Goal: Task Accomplishment & Management: Use online tool/utility

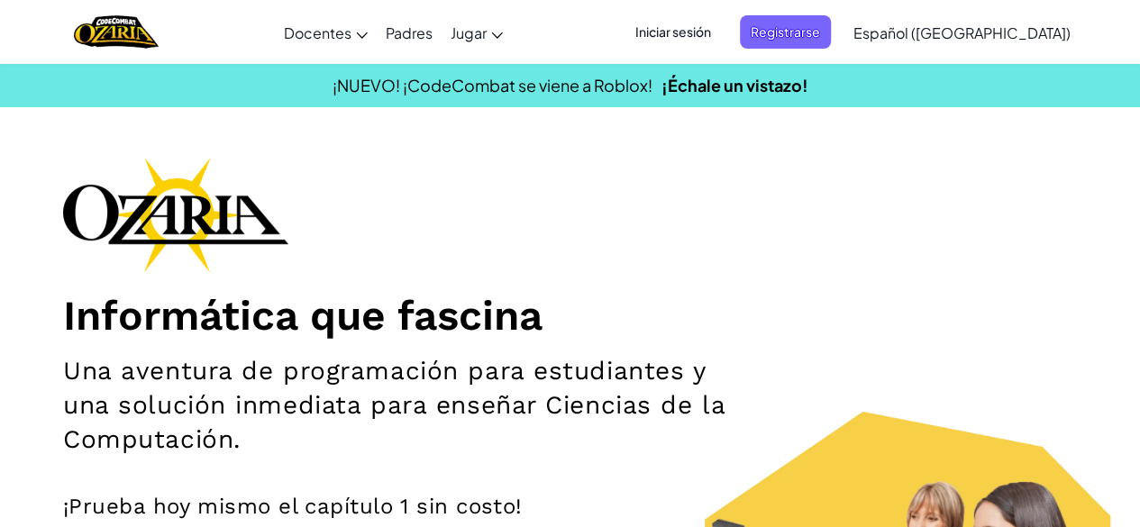
click at [702, 38] on span "Iniciar sesión" at bounding box center [672, 31] width 97 height 33
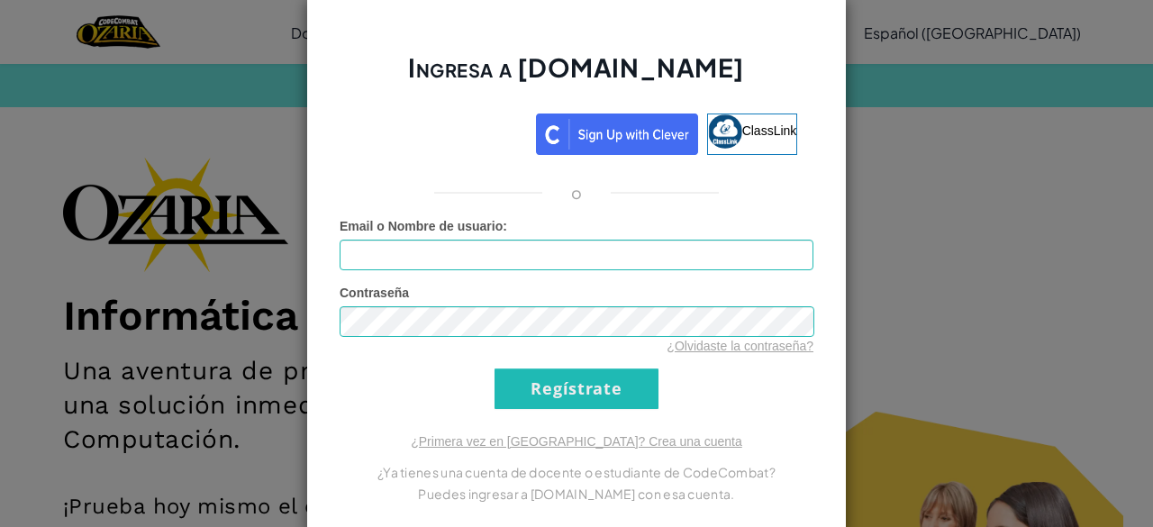
click at [904, 183] on div "Ingresa a Ozaria.com ClassLink o Error desconocido. Email o Nombre de usuario :…" at bounding box center [576, 263] width 1153 height 527
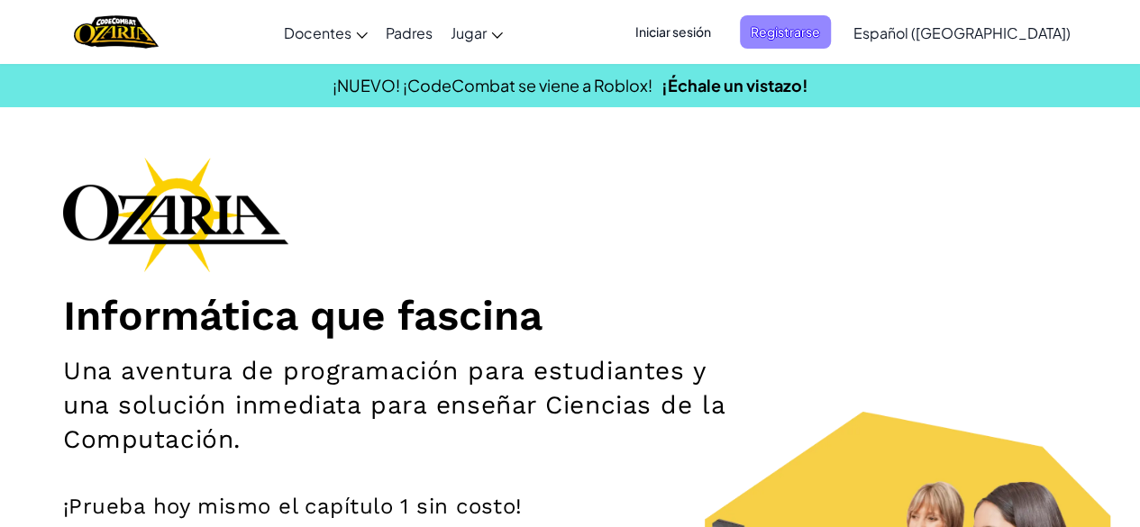
click at [799, 26] on span "Registrarse" at bounding box center [785, 31] width 91 height 33
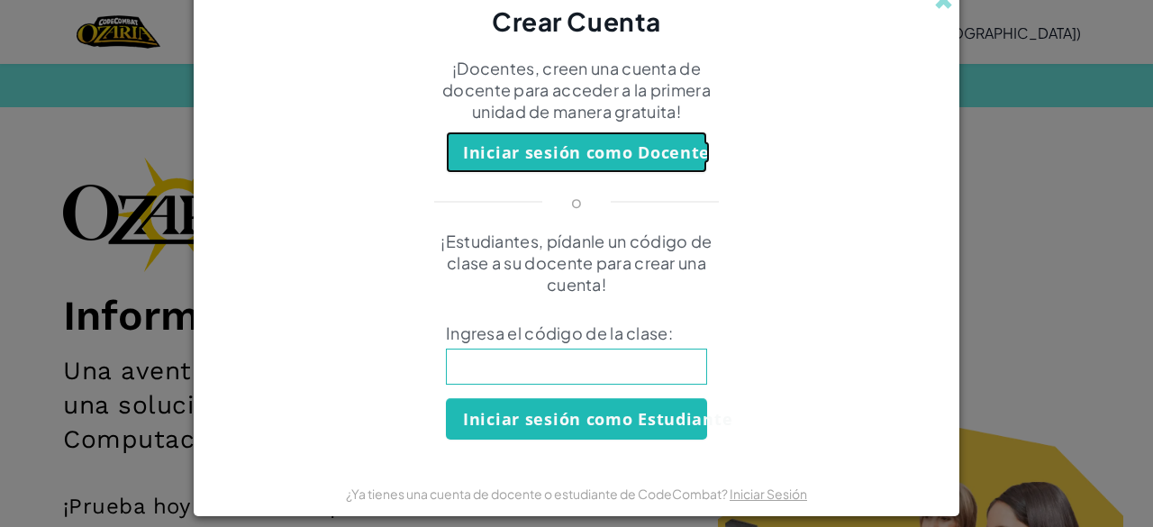
click at [676, 161] on button "Iniciar sesión como Docente" at bounding box center [576, 152] width 261 height 41
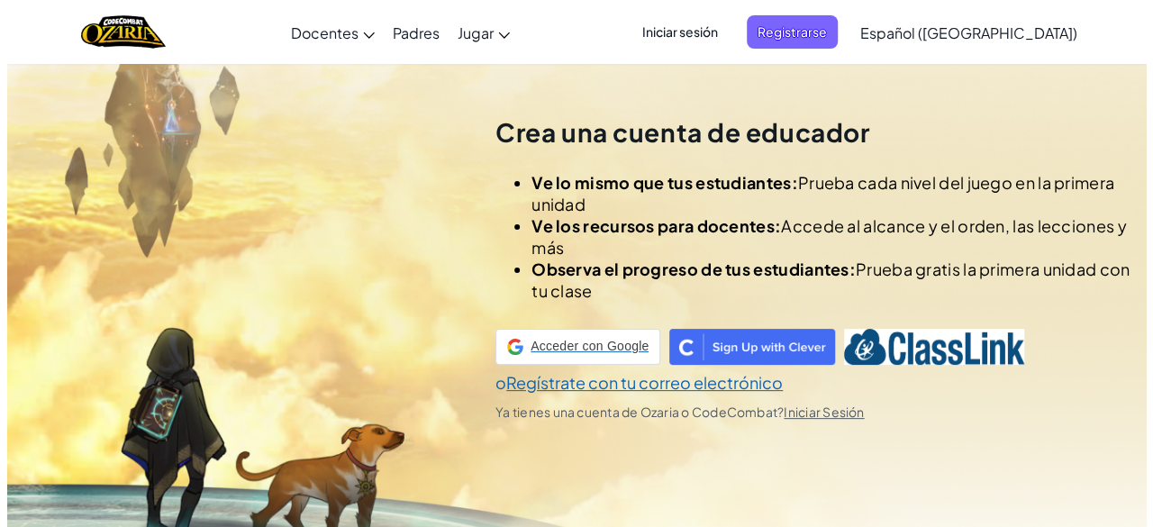
scroll to position [63, 0]
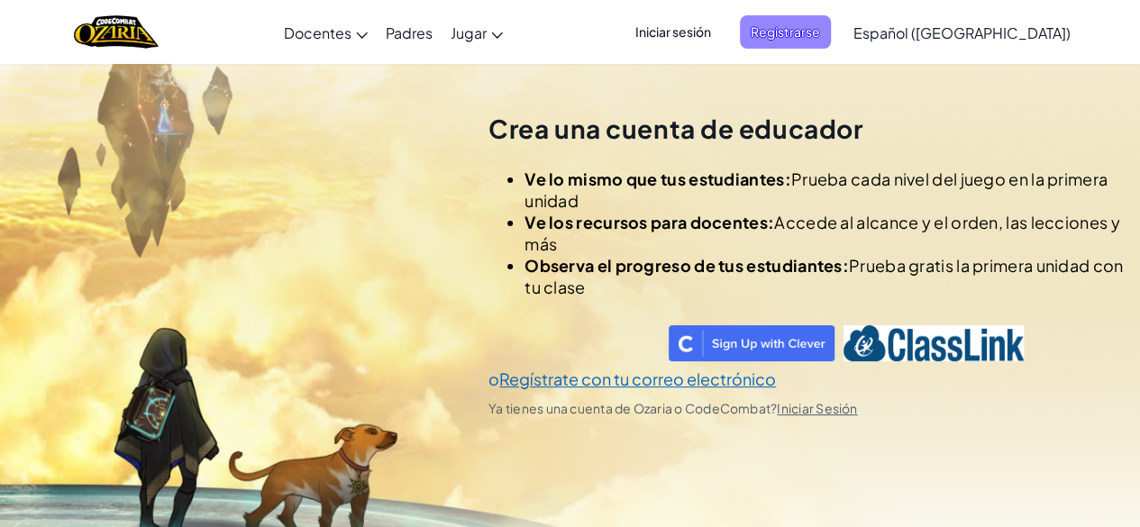
click at [802, 34] on span "Registrarse" at bounding box center [785, 31] width 91 height 33
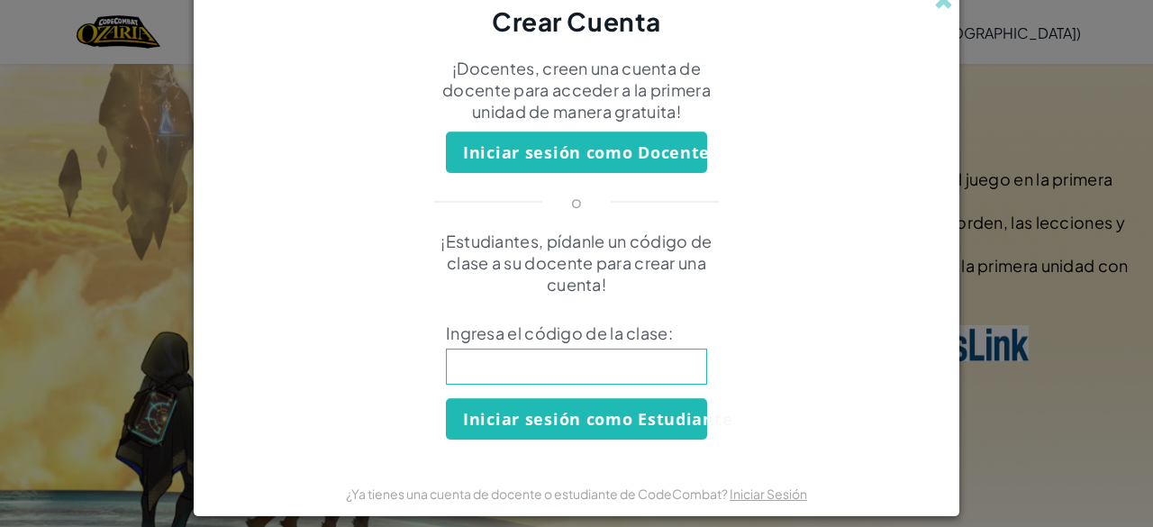
click at [636, 367] on input at bounding box center [576, 367] width 261 height 36
type input "ColdMeansell0"
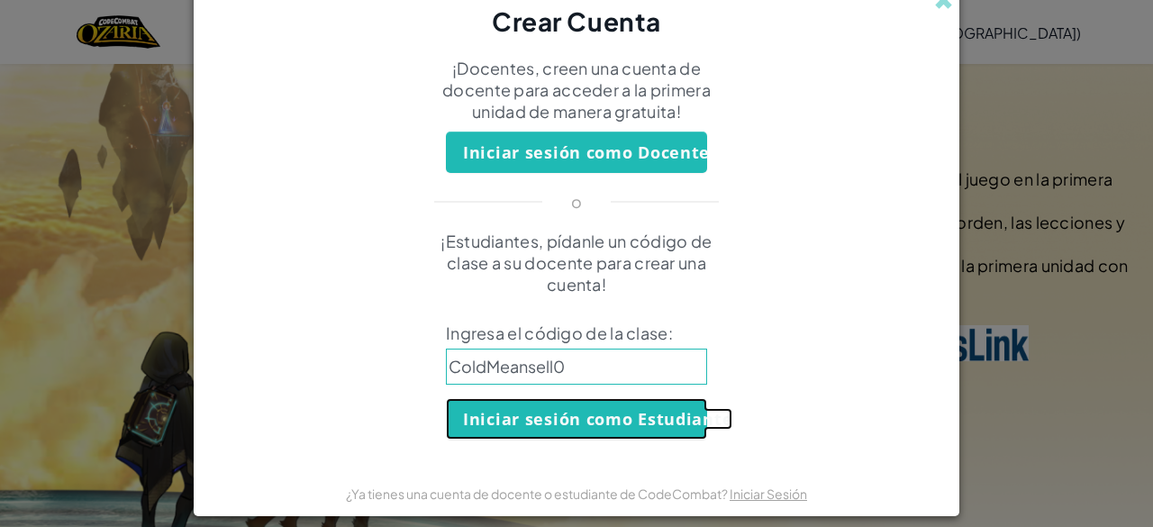
click at [627, 413] on button "Iniciar sesión como Estudiante" at bounding box center [576, 418] width 261 height 41
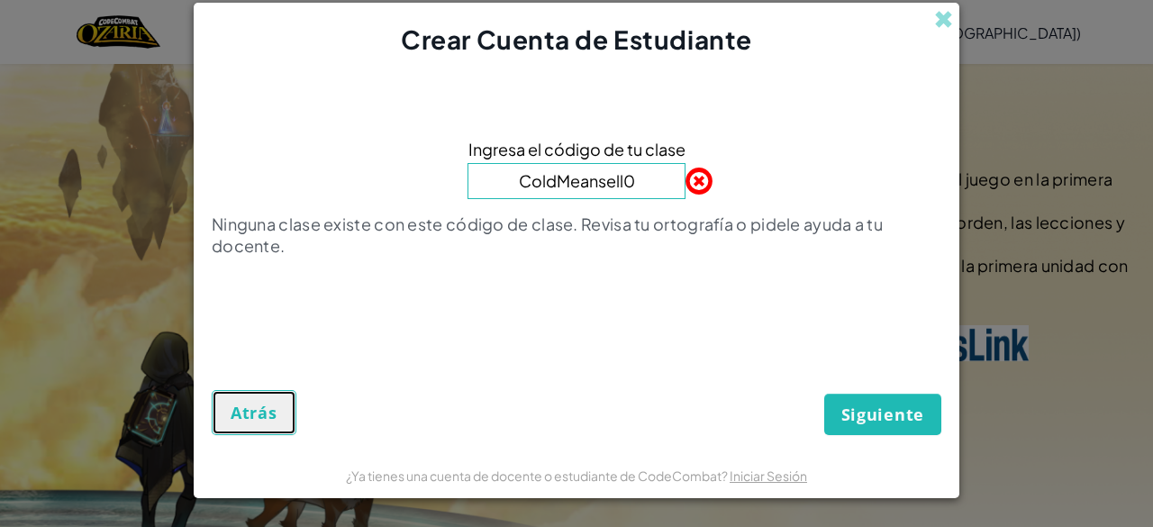
click at [263, 410] on span "Atrás" at bounding box center [254, 413] width 47 height 22
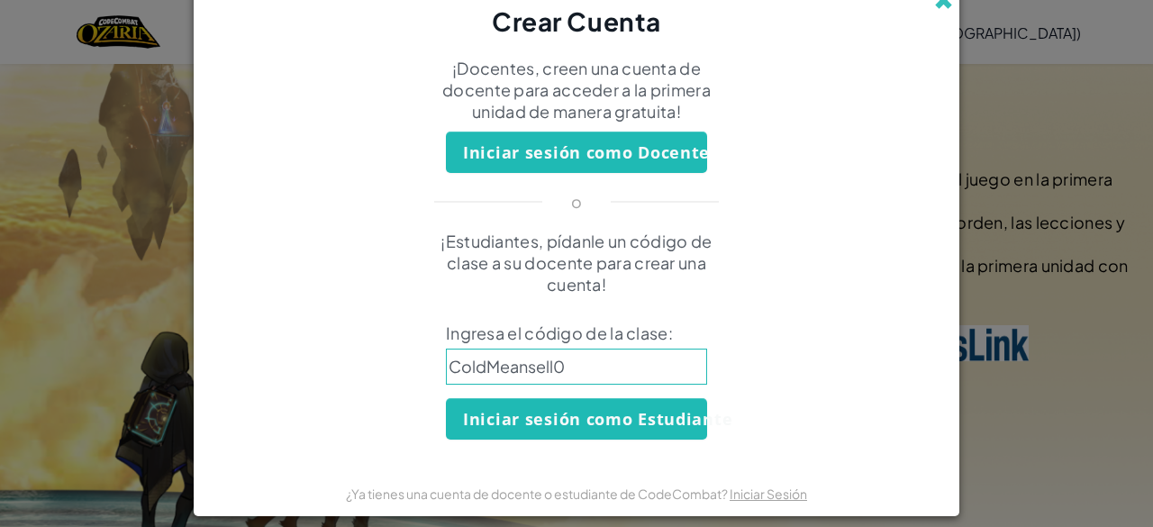
click at [938, 5] on span at bounding box center [943, 0] width 19 height 19
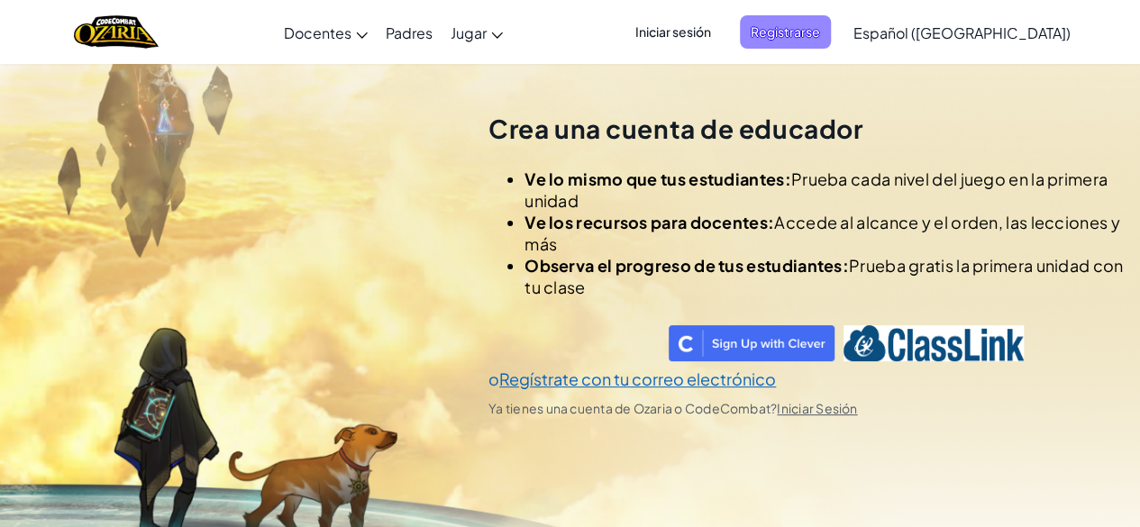
click at [831, 35] on span "Registrarse" at bounding box center [785, 31] width 91 height 33
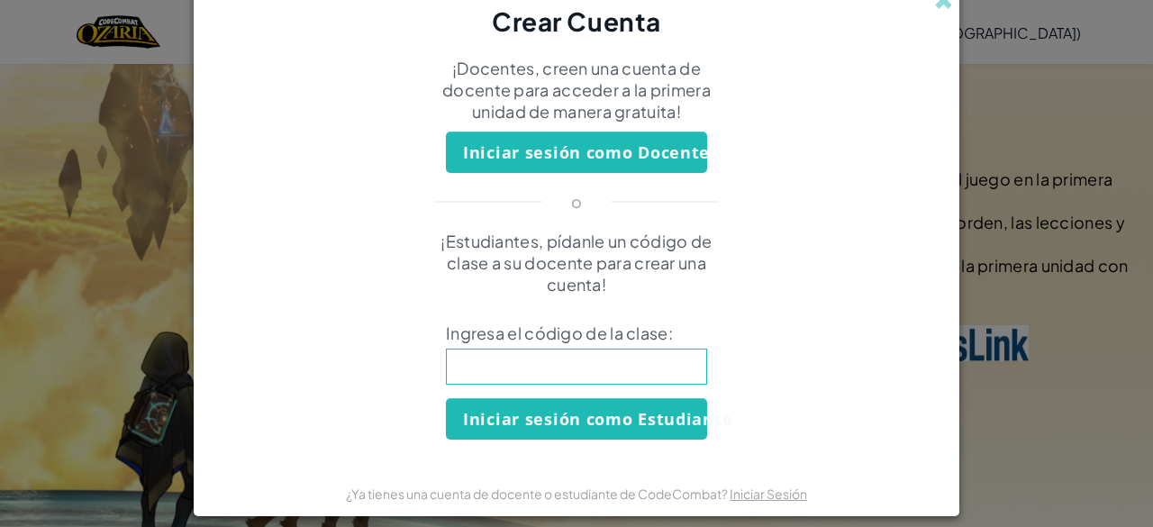
click at [494, 352] on input at bounding box center [576, 367] width 261 height 36
type input "0"
type input "ColdMeanSell"
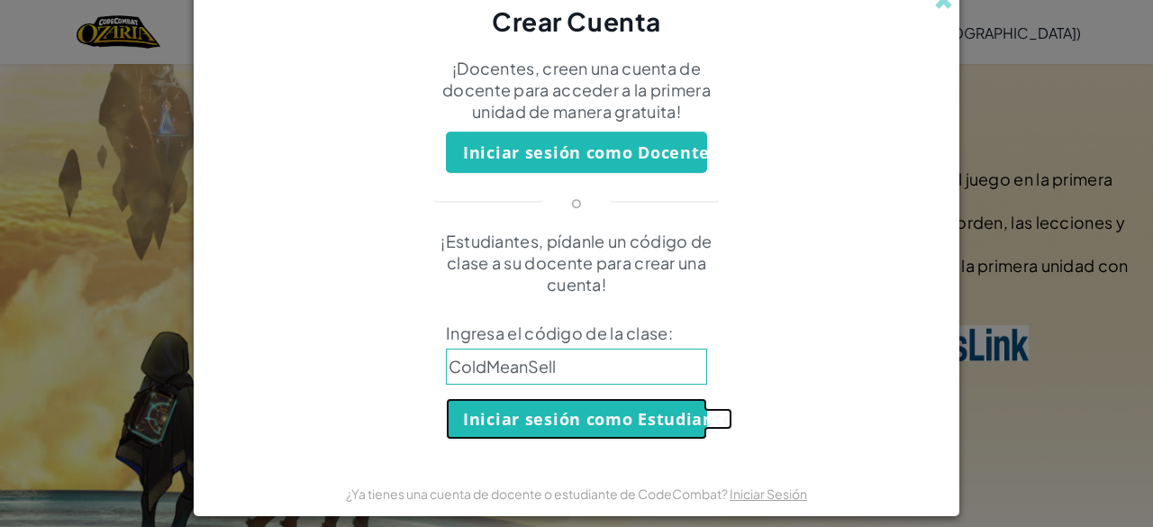
click at [487, 424] on button "Iniciar sesión como Estudiante" at bounding box center [576, 418] width 261 height 41
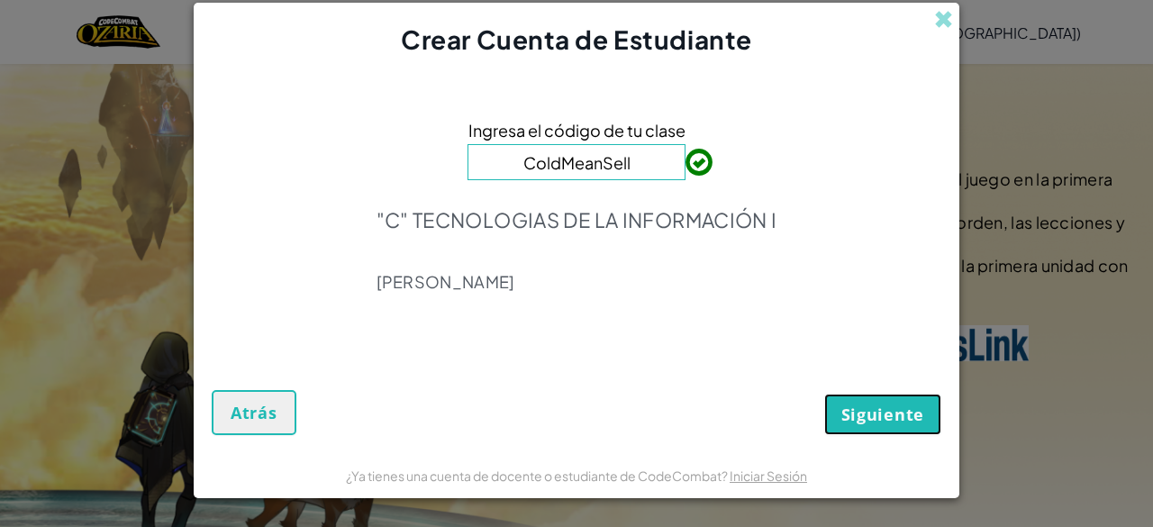
click at [848, 424] on span "Siguiente" at bounding box center [882, 415] width 83 height 22
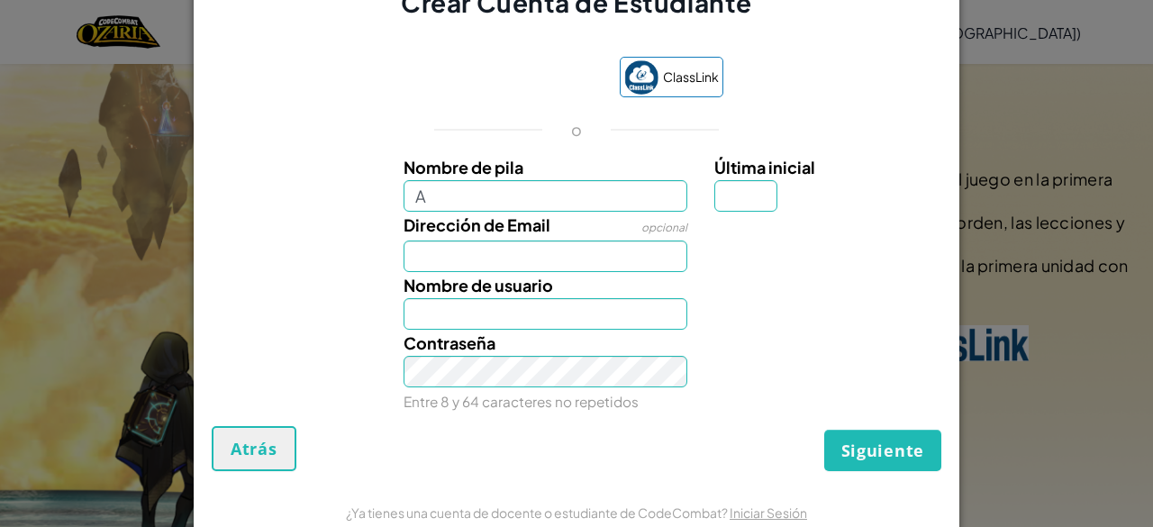
type input "Ana regina"
type input "R"
type input "Ana reginaR"
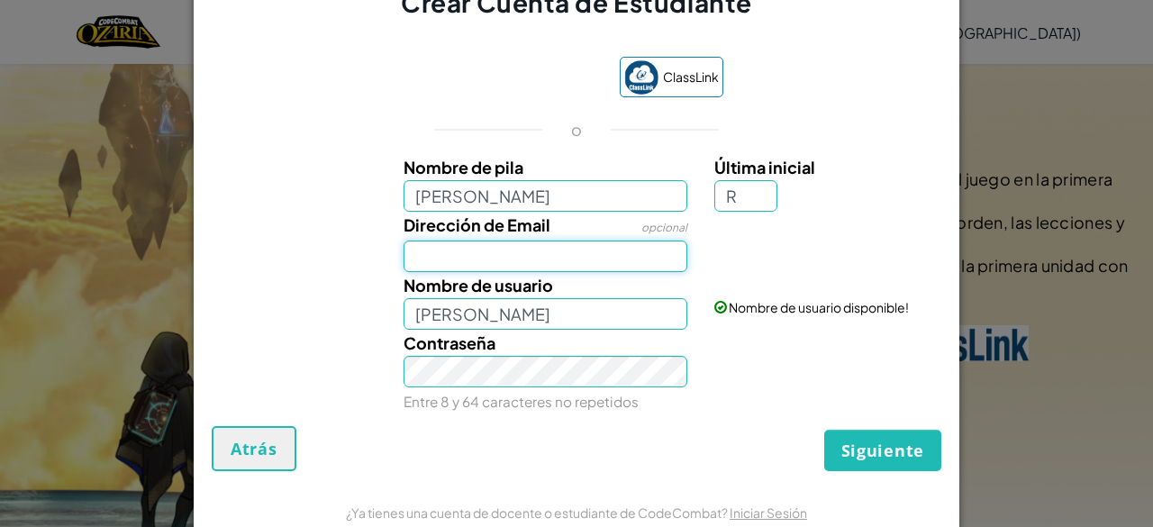
click at [519, 262] on input "Dirección de Email" at bounding box center [546, 257] width 285 height 32
type input "al07181975@tecmilenio.mx"
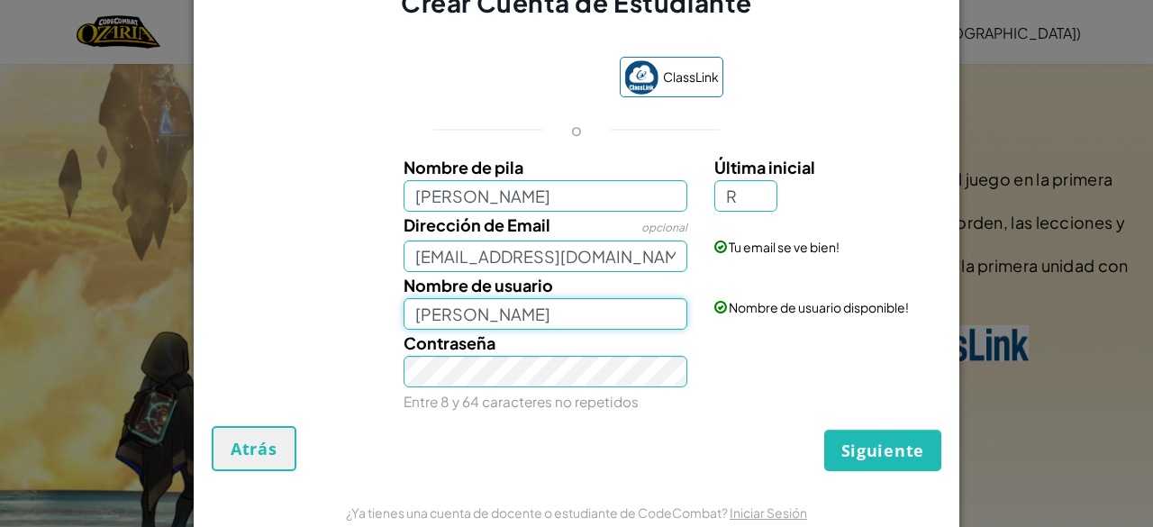
click at [510, 318] on input "Ana reginaR" at bounding box center [546, 314] width 285 height 32
type input "Anargwan"
click at [760, 390] on div "Contraseña Entre 8 y 64 caracteres no repetidos" at bounding box center [577, 372] width 748 height 85
click at [591, 432] on div "Siguiente Atrás" at bounding box center [577, 448] width 730 height 45
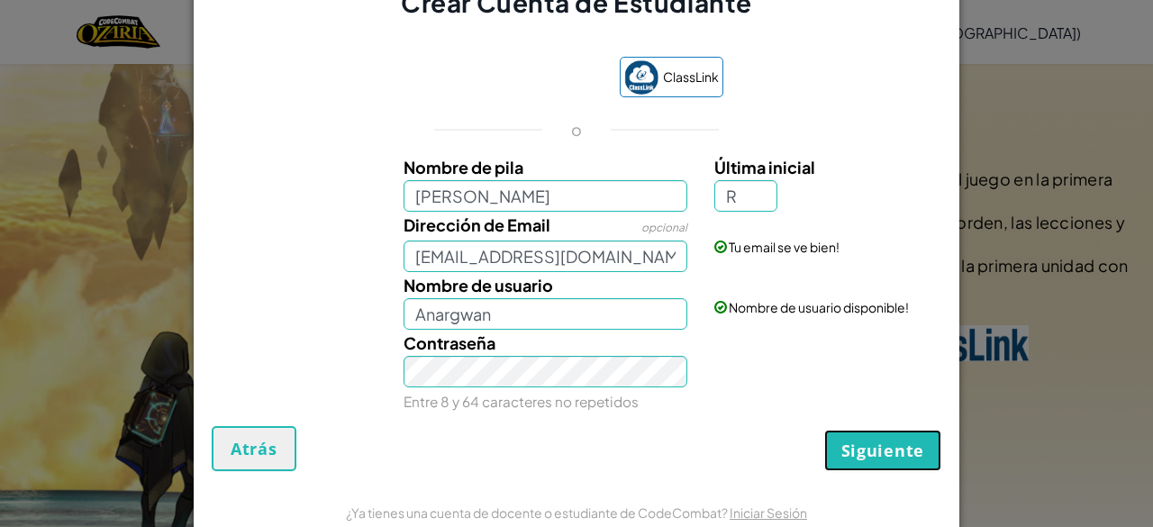
click at [853, 465] on button "Siguiente" at bounding box center [882, 450] width 117 height 41
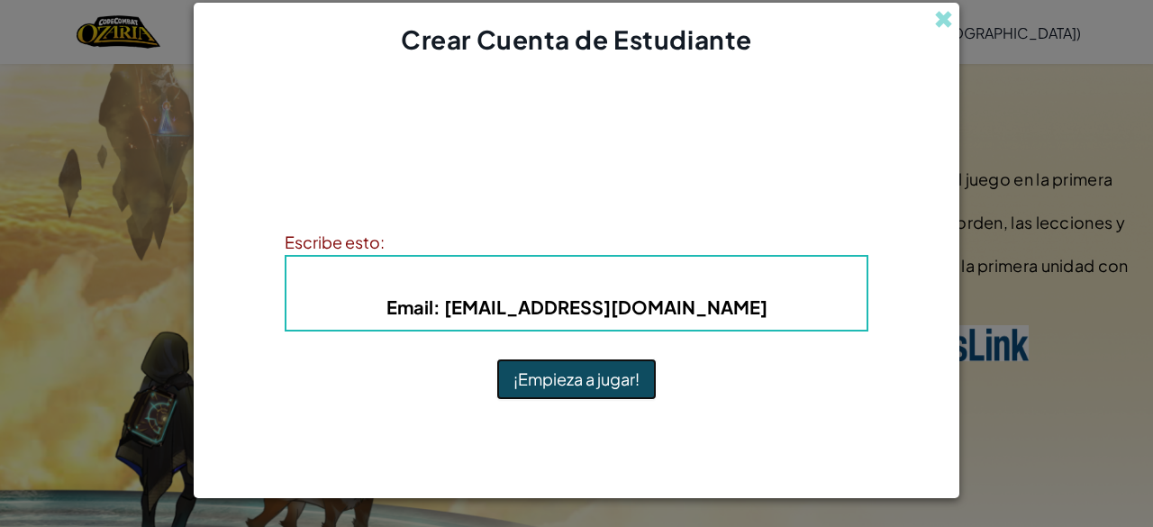
click at [620, 374] on button "¡Empieza a jugar!" at bounding box center [576, 379] width 160 height 41
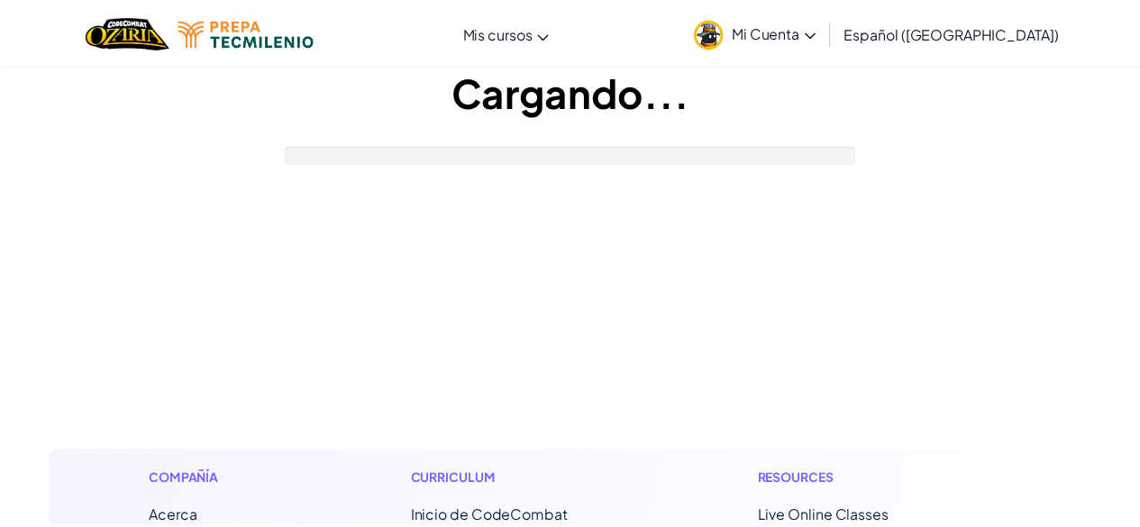
scroll to position [63, 0]
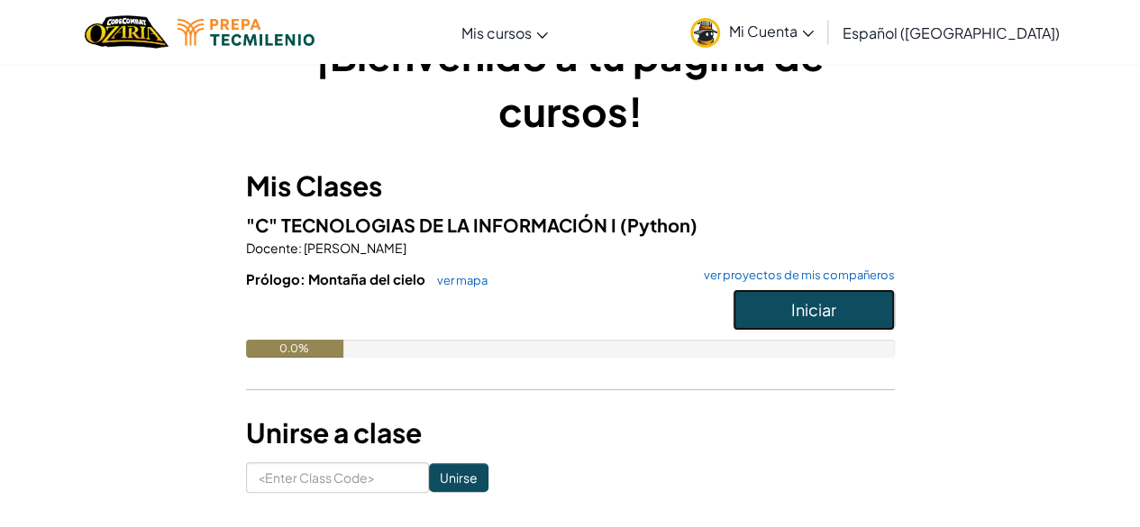
click at [768, 318] on button "Iniciar" at bounding box center [813, 309] width 162 height 41
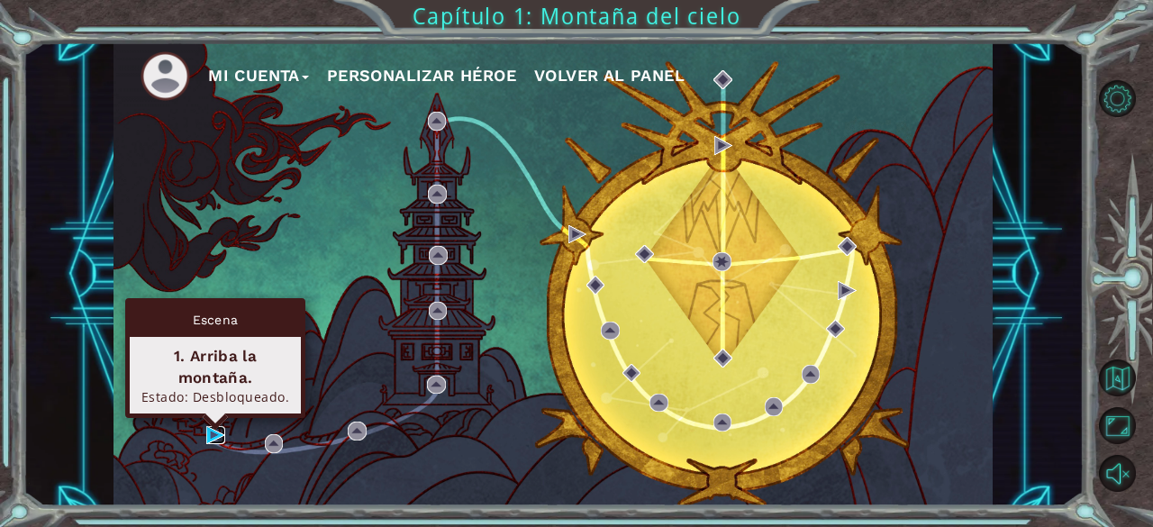
click at [214, 439] on img at bounding box center [215, 435] width 18 height 18
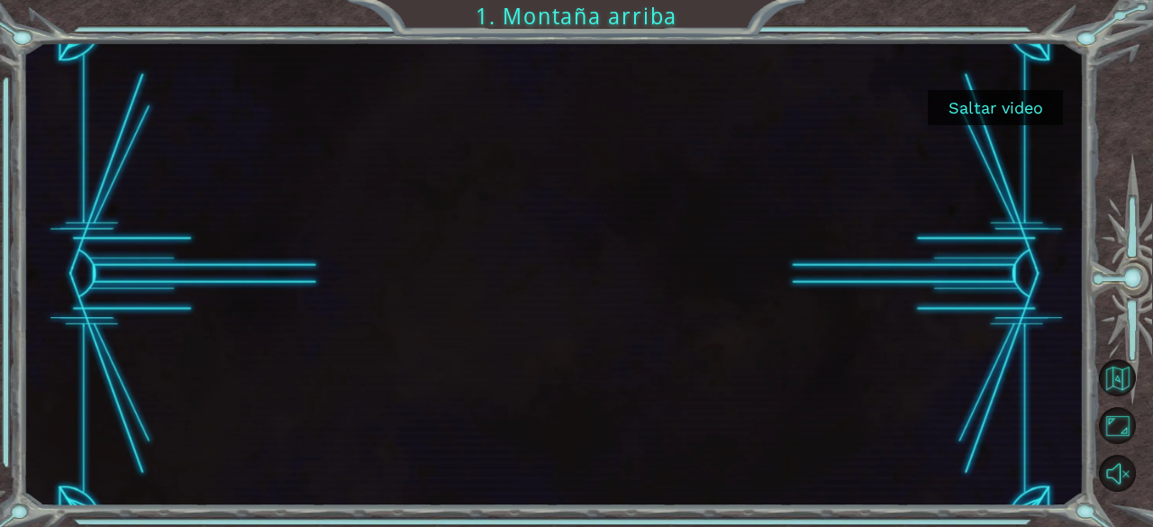
click at [1007, 318] on div at bounding box center [553, 274] width 1061 height 464
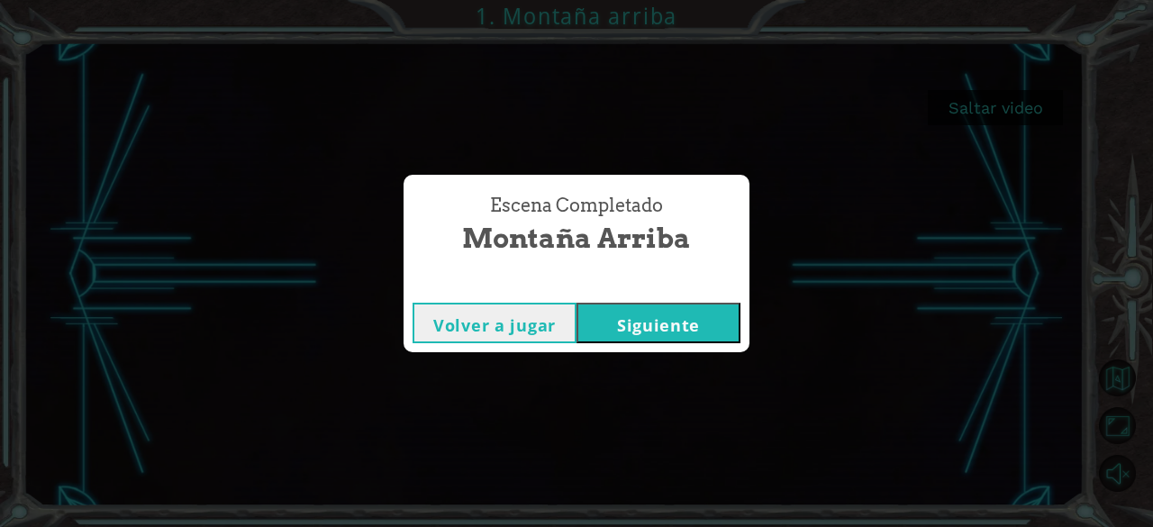
click at [668, 316] on button "Siguiente" at bounding box center [659, 323] width 164 height 41
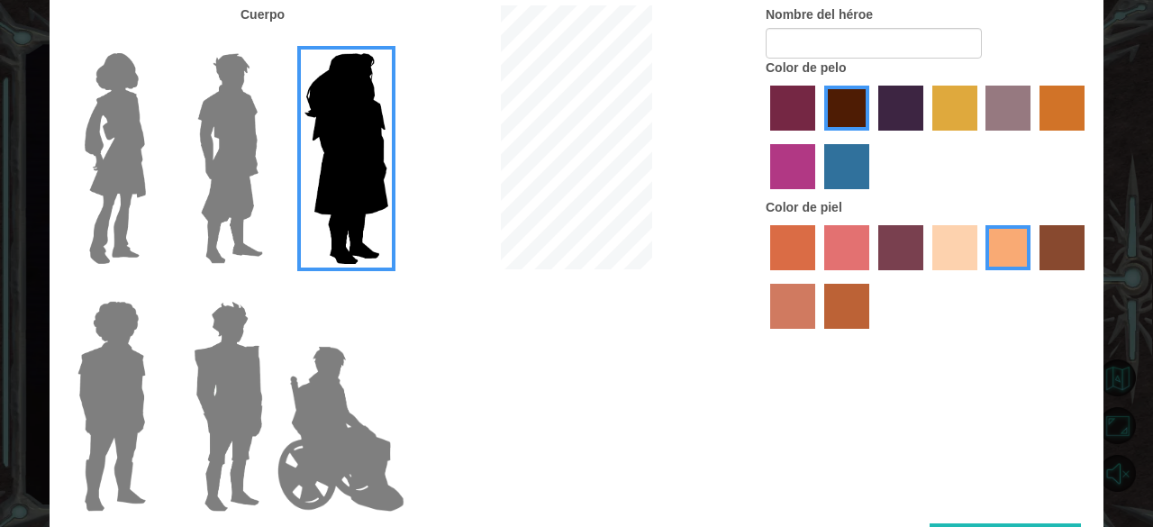
click at [148, 185] on img at bounding box center [115, 158] width 76 height 225
click at [153, 41] on input "Hero Connie" at bounding box center [153, 41] width 0 height 0
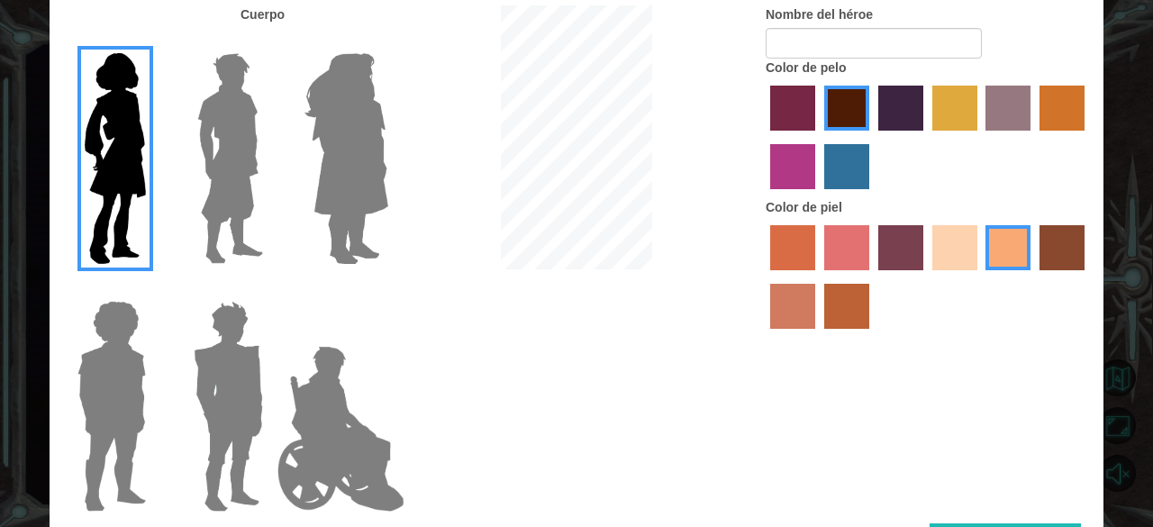
click at [245, 161] on img at bounding box center [230, 158] width 80 height 225
click at [270, 41] on input "Hero Lars" at bounding box center [270, 41] width 0 height 0
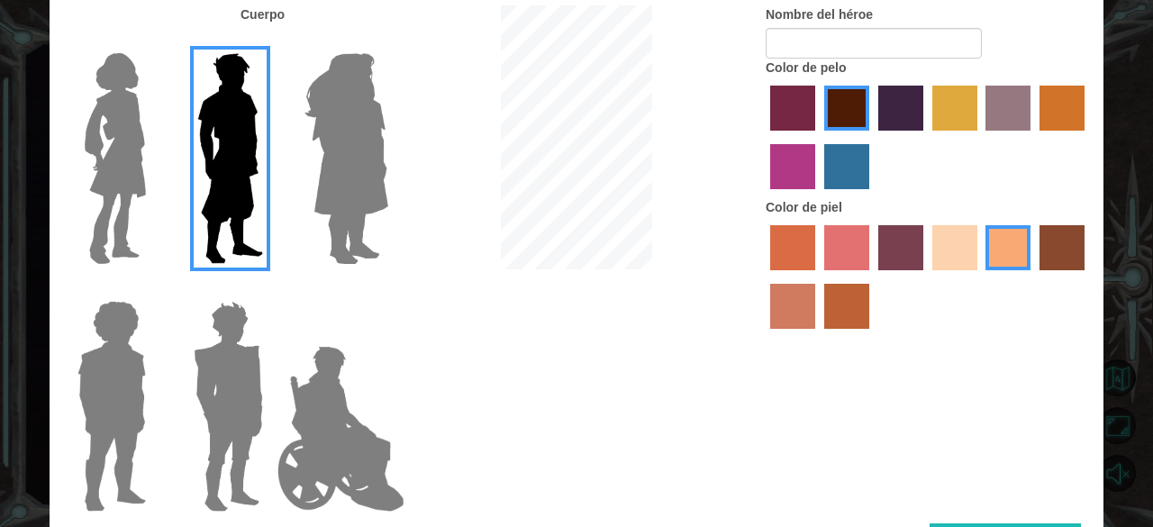
click at [137, 144] on img at bounding box center [115, 158] width 76 height 225
click at [153, 41] on input "Hero Connie" at bounding box center [153, 41] width 0 height 0
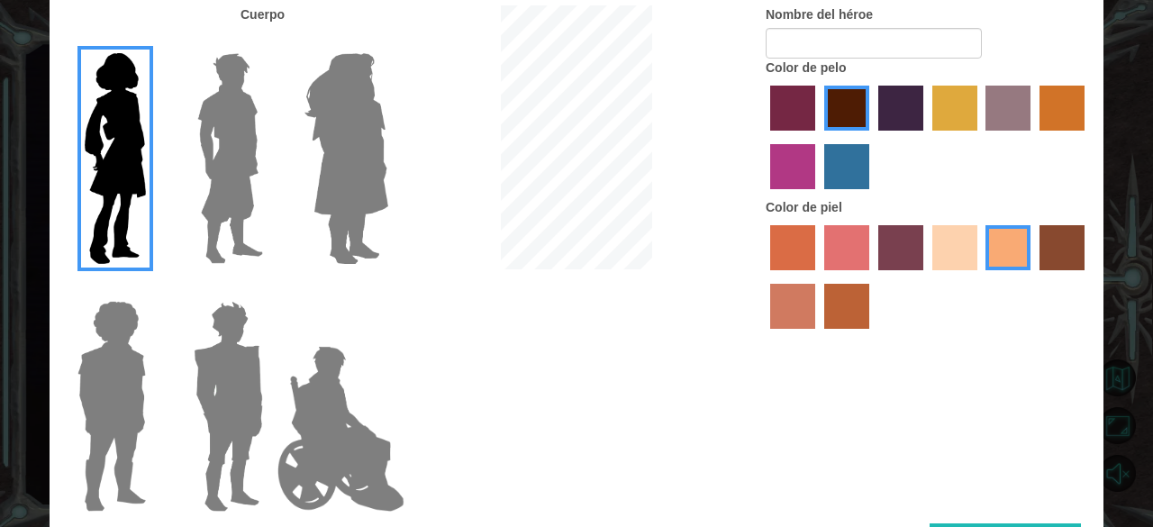
click at [841, 168] on label "lachmara hair color" at bounding box center [846, 166] width 45 height 45
click at [818, 196] on input "lachmara hair color" at bounding box center [818, 196] width 0 height 0
click at [954, 260] on label "sandy beach skin color" at bounding box center [954, 247] width 45 height 45
click at [926, 277] on input "sandy beach skin color" at bounding box center [926, 277] width 0 height 0
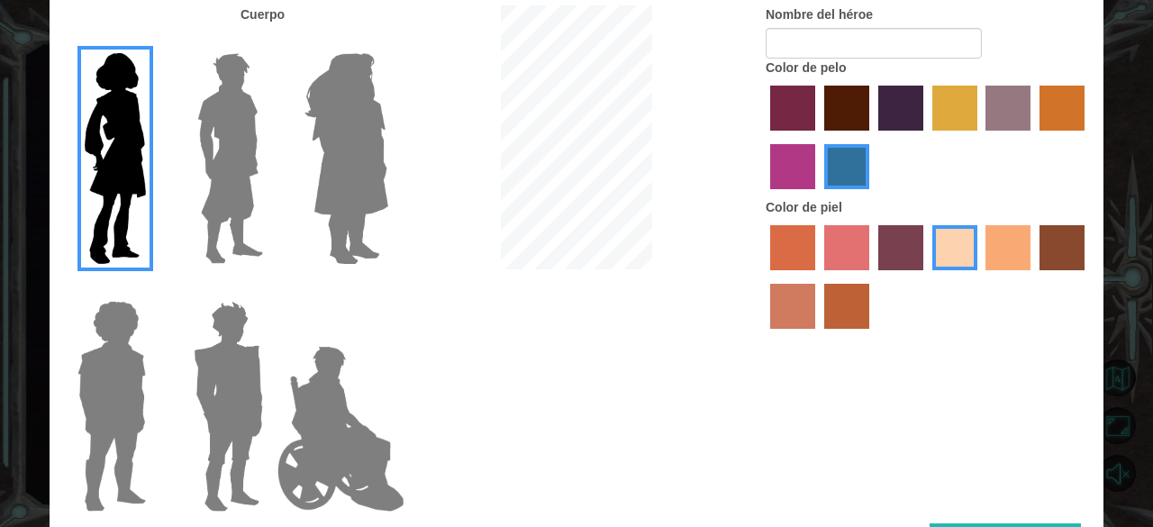
click at [796, 295] on label "burning sand skin color" at bounding box center [792, 306] width 45 height 45
click at [1087, 277] on input "burning sand skin color" at bounding box center [1087, 277] width 0 height 0
click at [1019, 246] on label "tacao skin color" at bounding box center [1008, 247] width 45 height 45
click at [980, 277] on input "tacao skin color" at bounding box center [980, 277] width 0 height 0
click at [801, 177] on label "medium red violet hair color" at bounding box center [792, 166] width 45 height 45
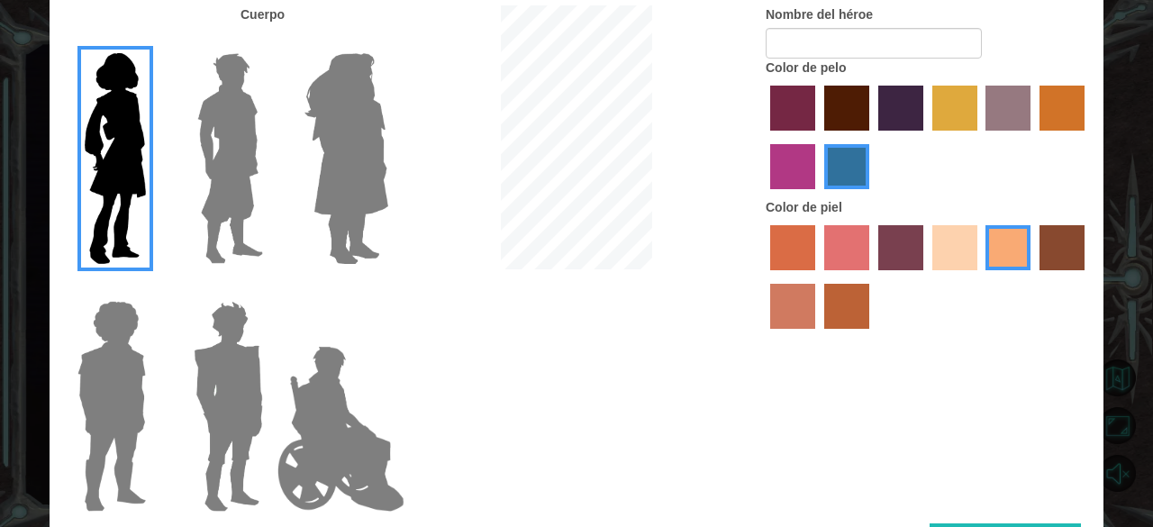
click at [1087, 137] on input "medium red violet hair color" at bounding box center [1087, 137] width 0 height 0
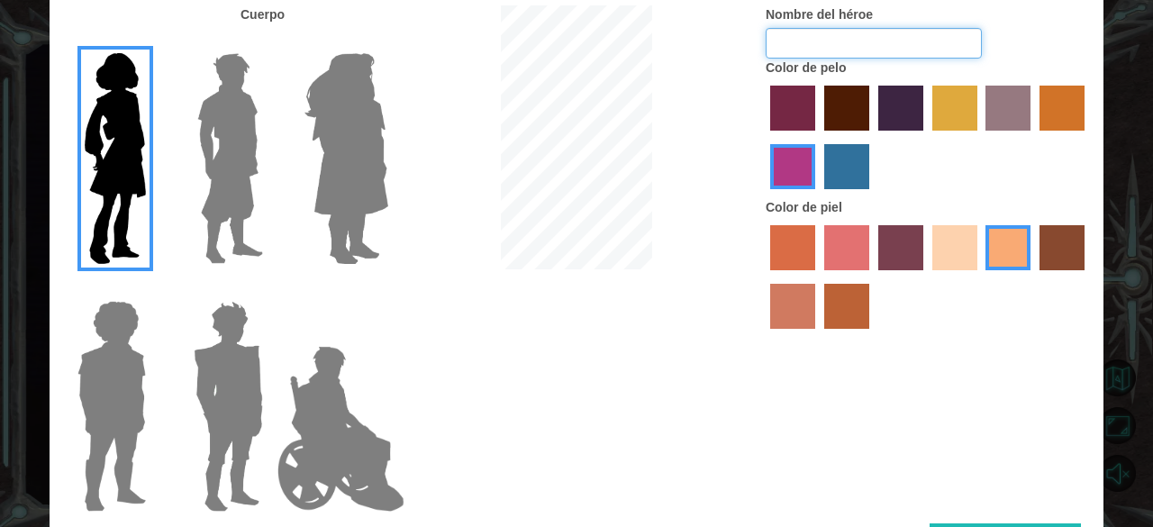
click at [888, 48] on input "Nombre del héroe" at bounding box center [874, 43] width 216 height 31
click at [845, 113] on label "maroon hair color" at bounding box center [846, 108] width 45 height 45
click at [818, 137] on input "maroon hair color" at bounding box center [818, 137] width 0 height 0
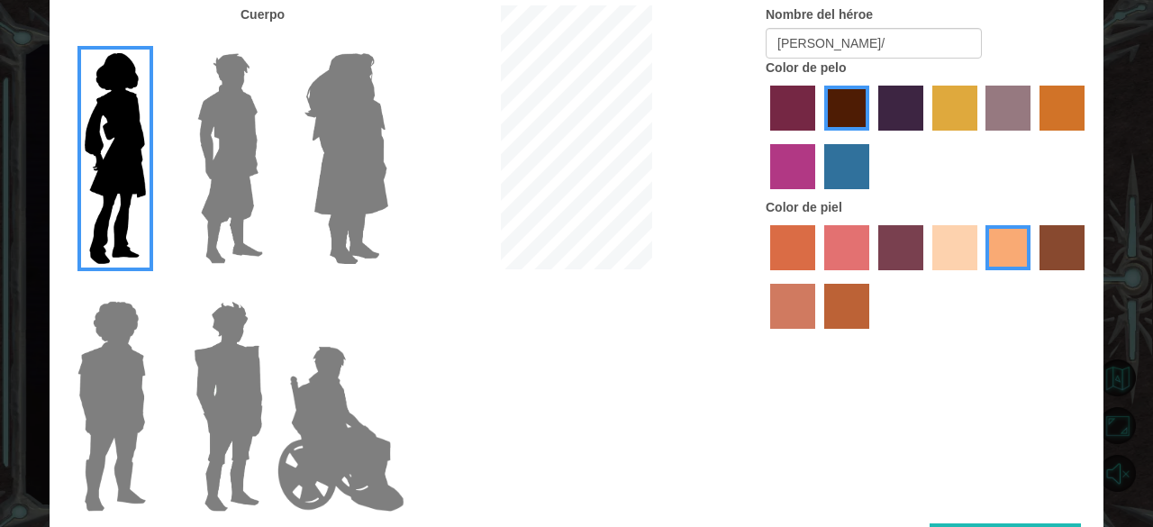
click at [775, 122] on label "paprika hair color" at bounding box center [792, 108] width 45 height 45
click at [764, 137] on input "paprika hair color" at bounding box center [764, 137] width 0 height 0
click at [946, 124] on label "tulip tree hair color" at bounding box center [954, 108] width 45 height 45
click at [926, 137] on input "tulip tree hair color" at bounding box center [926, 137] width 0 height 0
click at [1051, 123] on label "gold drop hair color" at bounding box center [1062, 108] width 45 height 45
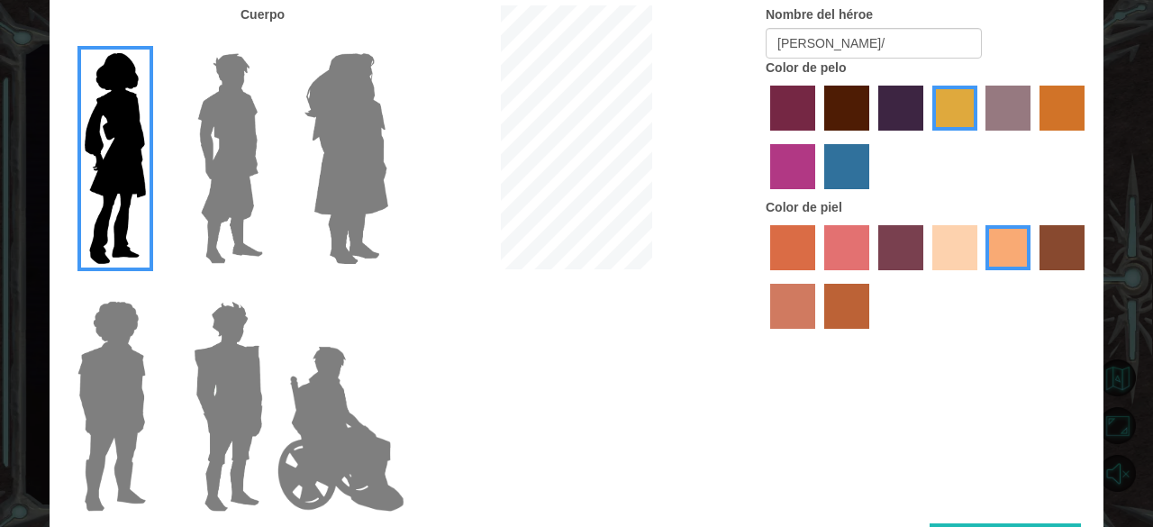
click at [1033, 137] on input "gold drop hair color" at bounding box center [1033, 137] width 0 height 0
click at [999, 110] on label "bazaar hair color" at bounding box center [1008, 108] width 45 height 45
click at [980, 137] on input "bazaar hair color" at bounding box center [980, 137] width 0 height 0
click at [782, 172] on label "medium red violet hair color" at bounding box center [792, 166] width 45 height 45
click at [1087, 137] on input "medium red violet hair color" at bounding box center [1087, 137] width 0 height 0
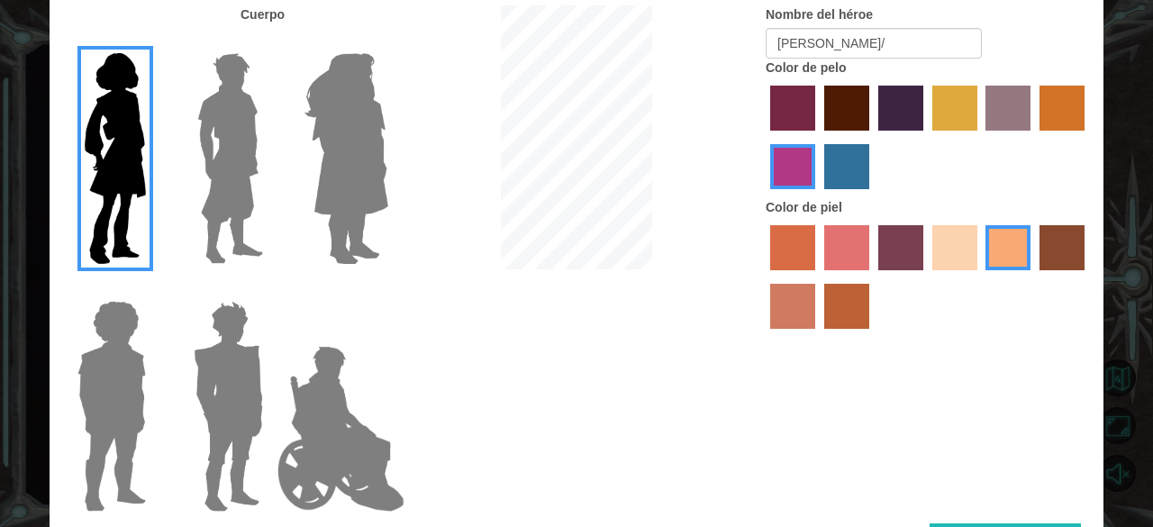
click at [867, 167] on label "lachmara hair color" at bounding box center [846, 166] width 45 height 45
click at [818, 196] on input "lachmara hair color" at bounding box center [818, 196] width 0 height 0
click at [814, 125] on label "paprika hair color" at bounding box center [792, 108] width 45 height 45
click at [764, 137] on input "paprika hair color" at bounding box center [764, 137] width 0 height 0
click at [849, 116] on label "maroon hair color" at bounding box center [846, 108] width 45 height 45
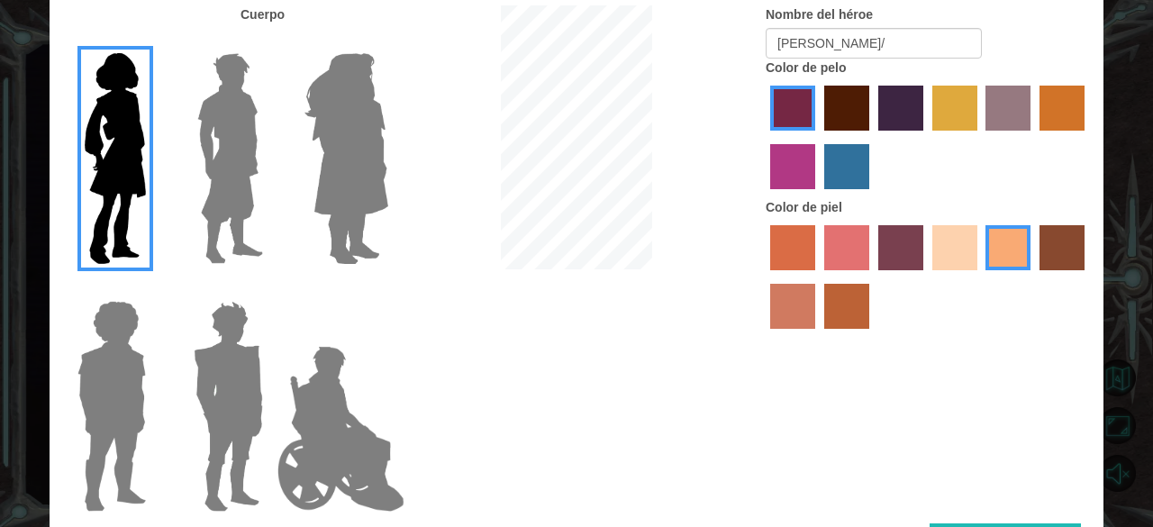
click at [818, 137] on input "maroon hair color" at bounding box center [818, 137] width 0 height 0
click at [798, 120] on label "paprika hair color" at bounding box center [792, 108] width 45 height 45
click at [764, 137] on input "paprika hair color" at bounding box center [764, 137] width 0 height 0
drag, startPoint x: 1152, startPoint y: 191, endPoint x: 1145, endPoint y: 333, distance: 142.5
click at [1145, 333] on div "Personaliza a tu héroe [PERSON_NAME] Nombre del héroe [PERSON_NAME]/ Color de p…" at bounding box center [576, 263] width 1153 height 527
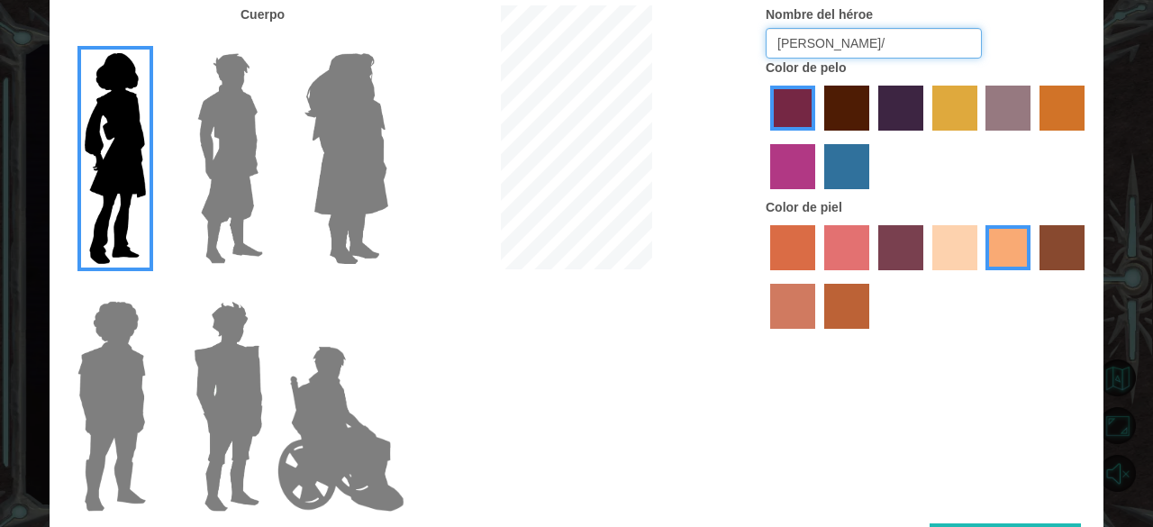
click at [866, 37] on input "[PERSON_NAME]/" at bounding box center [874, 43] width 216 height 31
type input "[PERSON_NAME]"
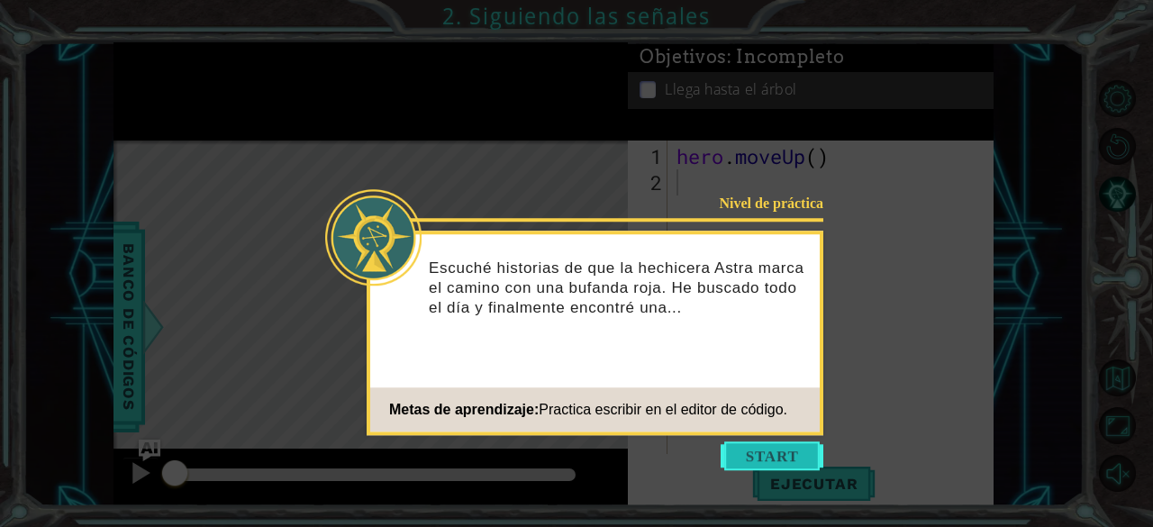
click at [741, 460] on button "Start" at bounding box center [772, 455] width 103 height 29
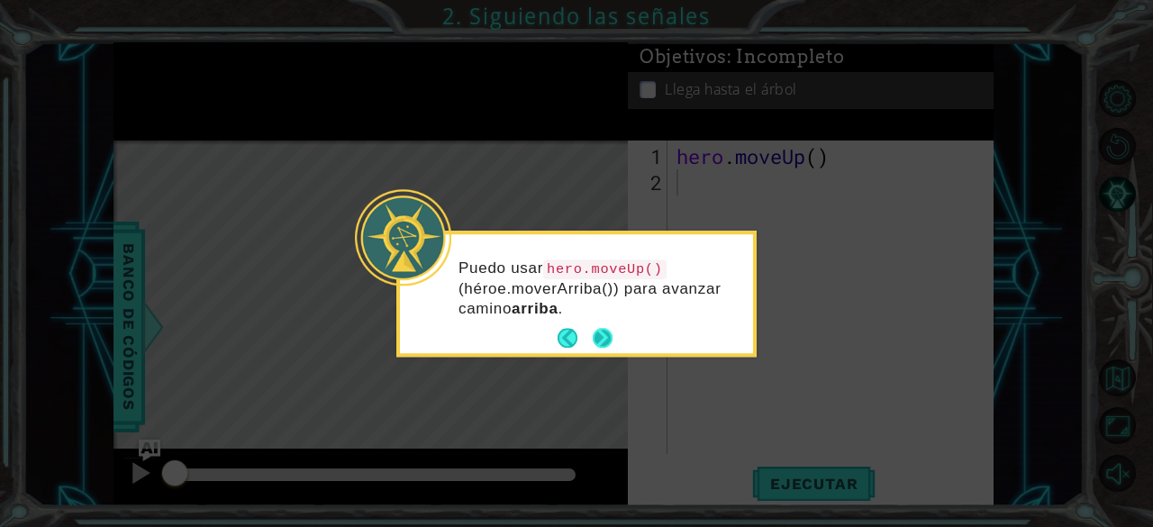
click at [609, 341] on button "Next" at bounding box center [603, 339] width 20 height 20
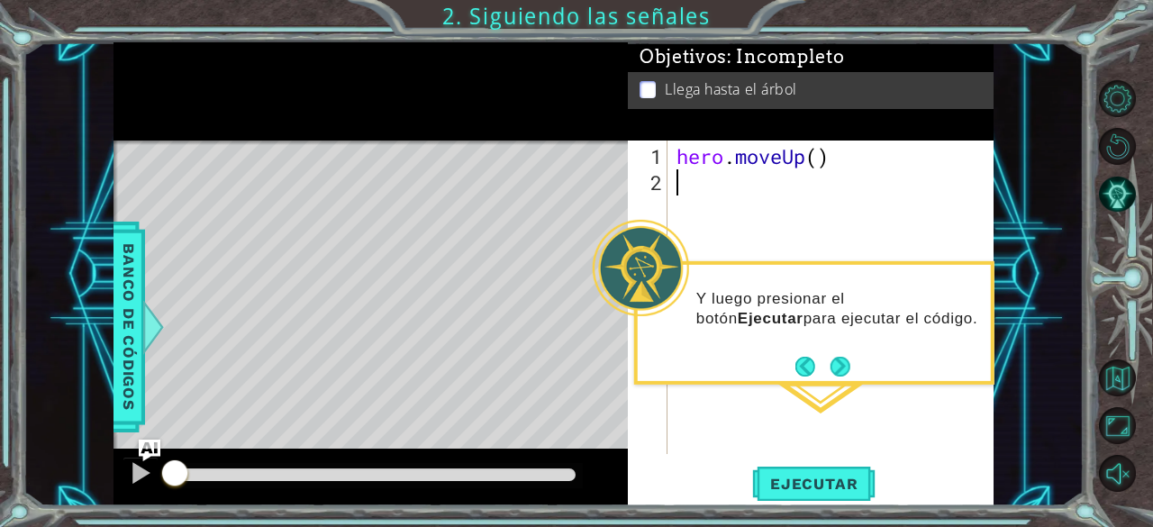
type textarea "h"
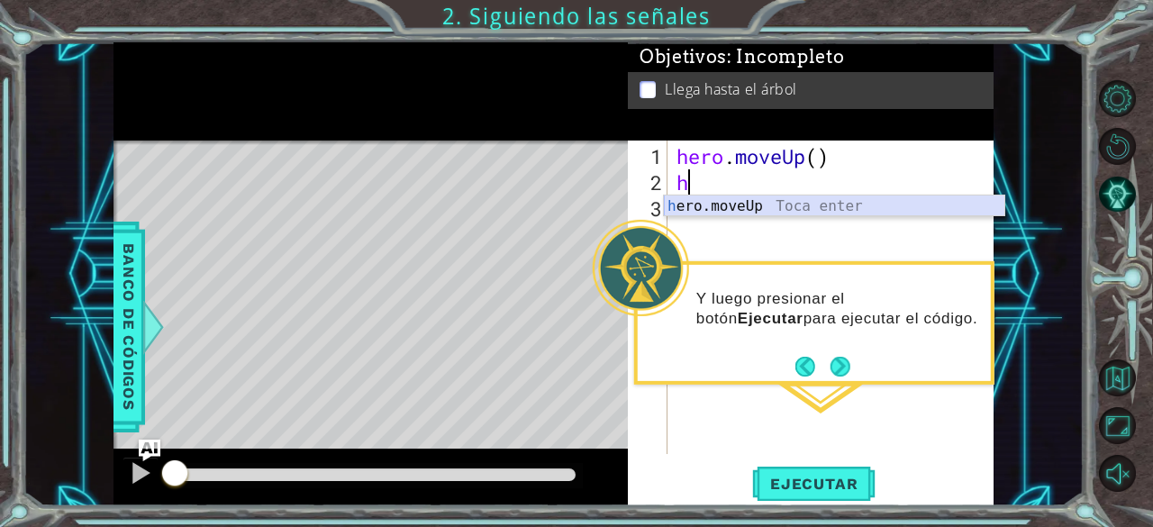
click at [829, 212] on div "h ero.moveUp Toca enter" at bounding box center [834, 228] width 341 height 65
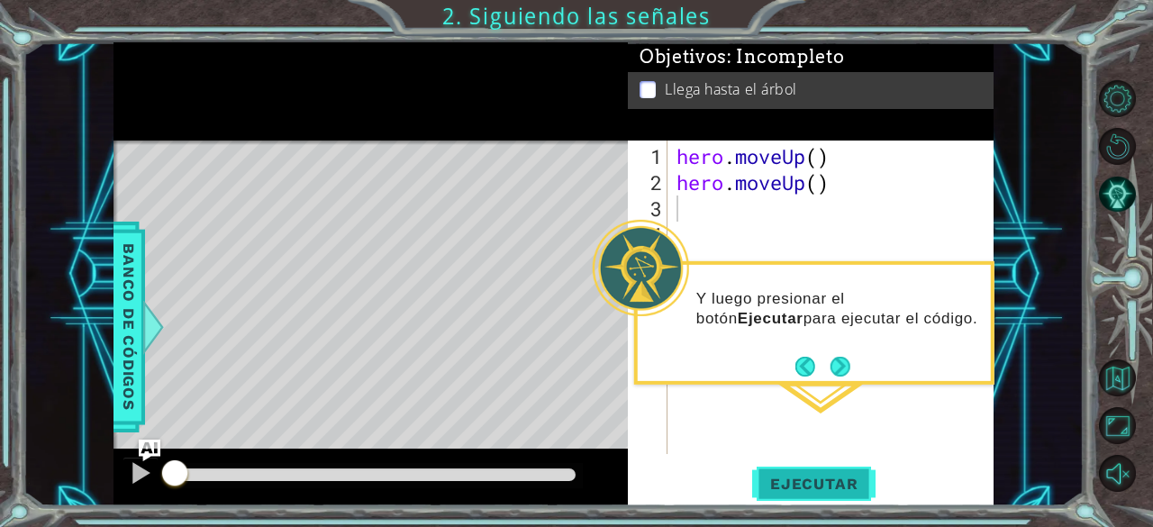
click at [802, 478] on span "Ejecutar" at bounding box center [813, 484] width 123 height 18
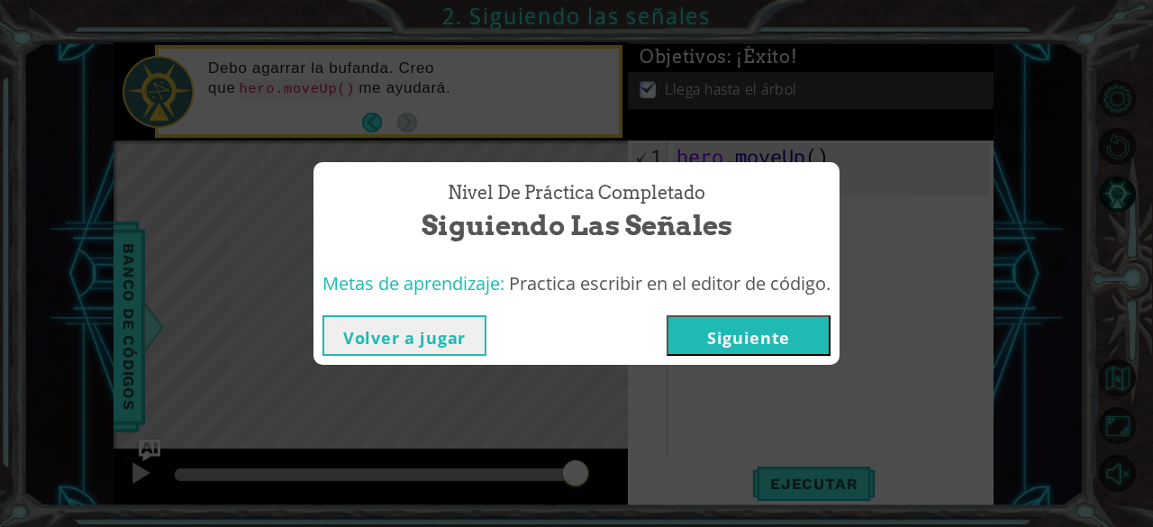
click at [727, 339] on button "Siguiente" at bounding box center [749, 335] width 164 height 41
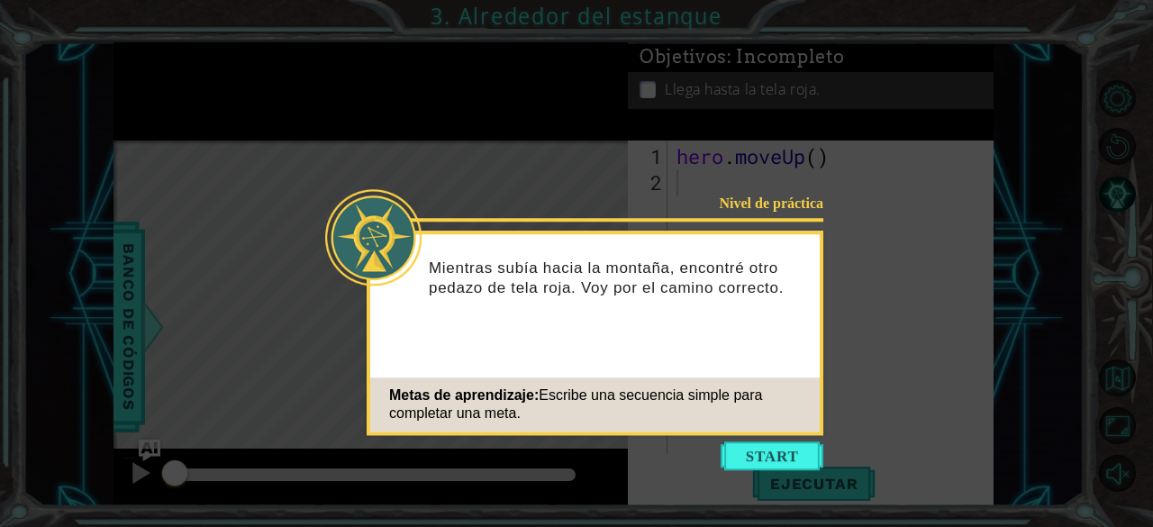
click at [670, 331] on div "Mientras subía hacia la montaña, encontré otro pedazo de tela roja. Voy por el …" at bounding box center [595, 286] width 450 height 91
click at [768, 477] on icon at bounding box center [576, 263] width 1153 height 527
click at [762, 462] on button "Start" at bounding box center [772, 455] width 103 height 29
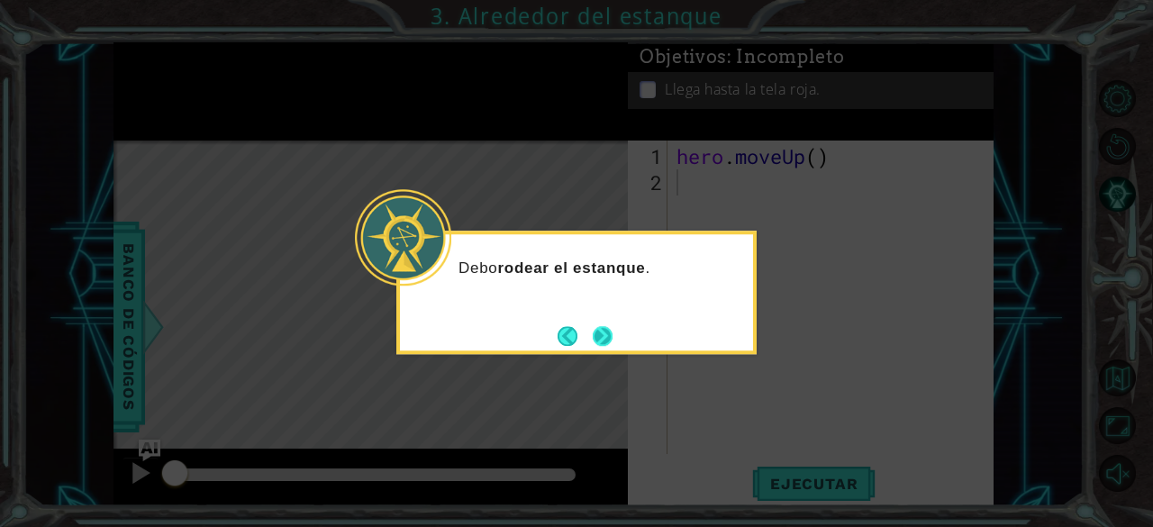
click at [604, 333] on button "Next" at bounding box center [603, 336] width 20 height 20
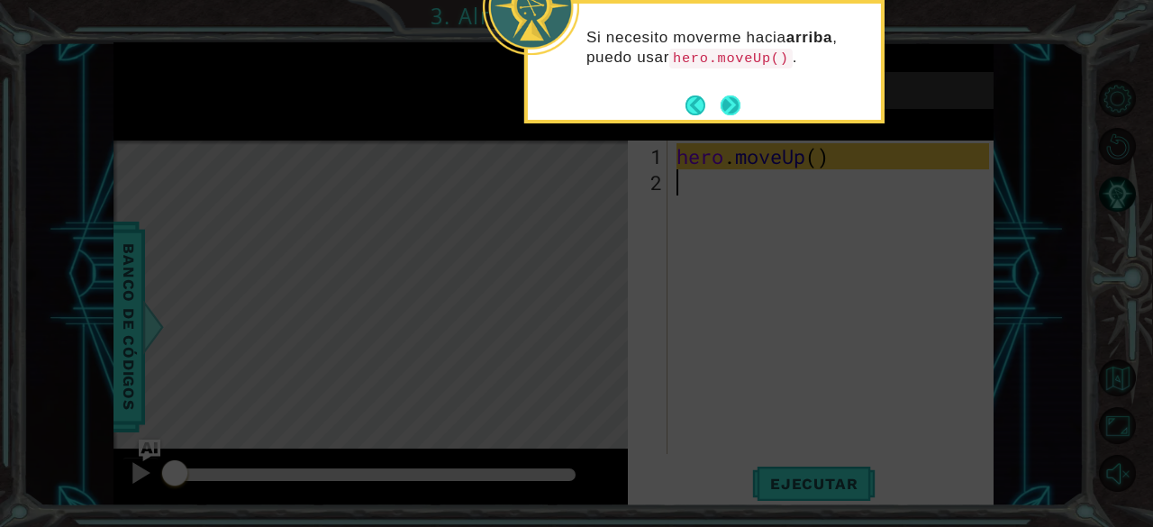
click at [733, 109] on button "Next" at bounding box center [731, 105] width 20 height 20
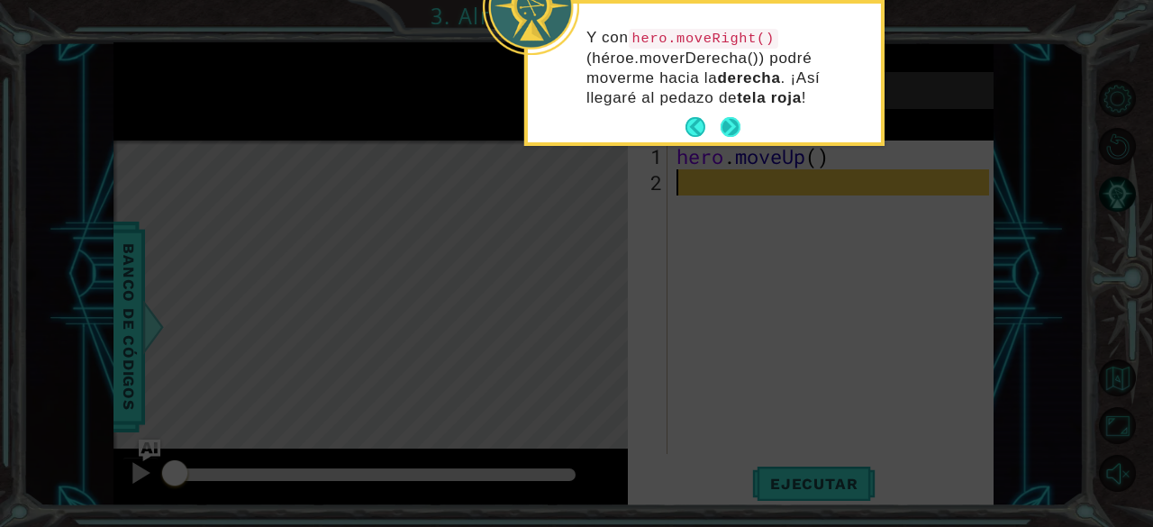
click at [726, 125] on button "Next" at bounding box center [731, 127] width 20 height 20
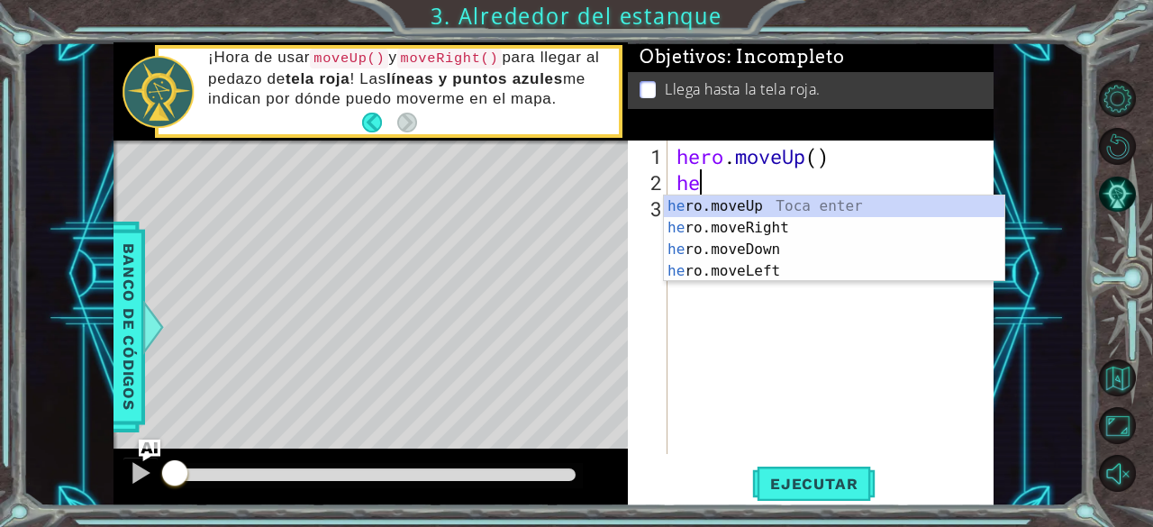
type textarea "her"
click at [731, 232] on div "her o.moveUp Toca enter her o.moveRight Toca enter her o.moveDown Toca enter he…" at bounding box center [834, 261] width 341 height 130
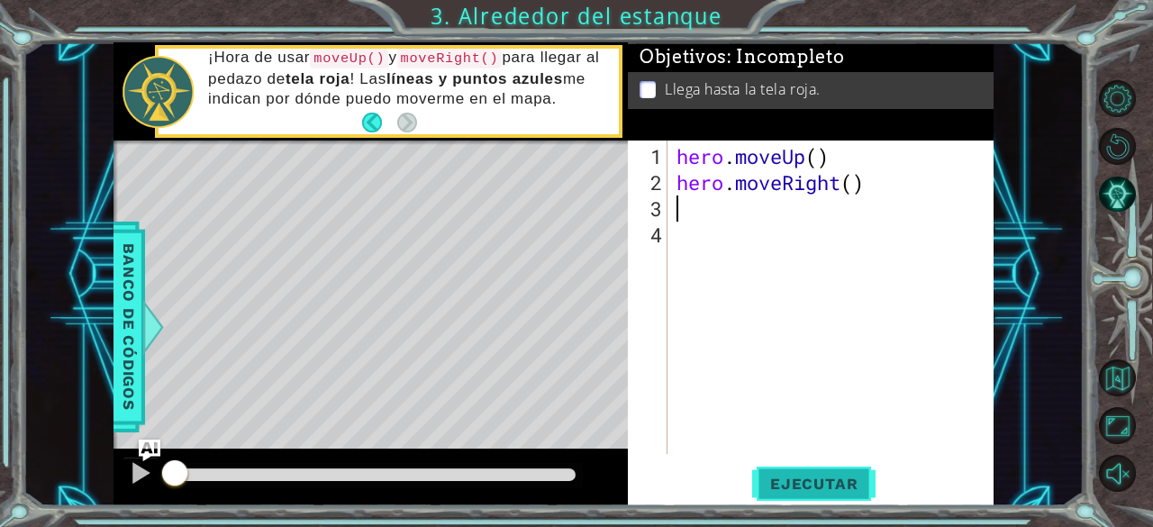
click at [774, 488] on span "Ejecutar" at bounding box center [813, 484] width 123 height 18
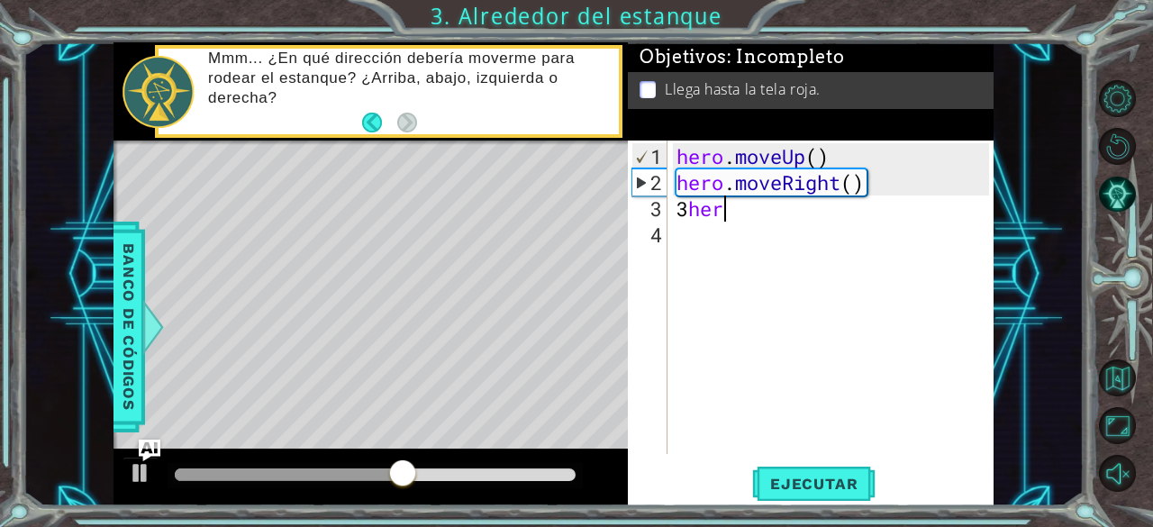
scroll to position [0, 2]
click at [751, 214] on div "hero . moveUp ( ) hero . moveRight ( ) 3 her2" at bounding box center [836, 326] width 326 height 366
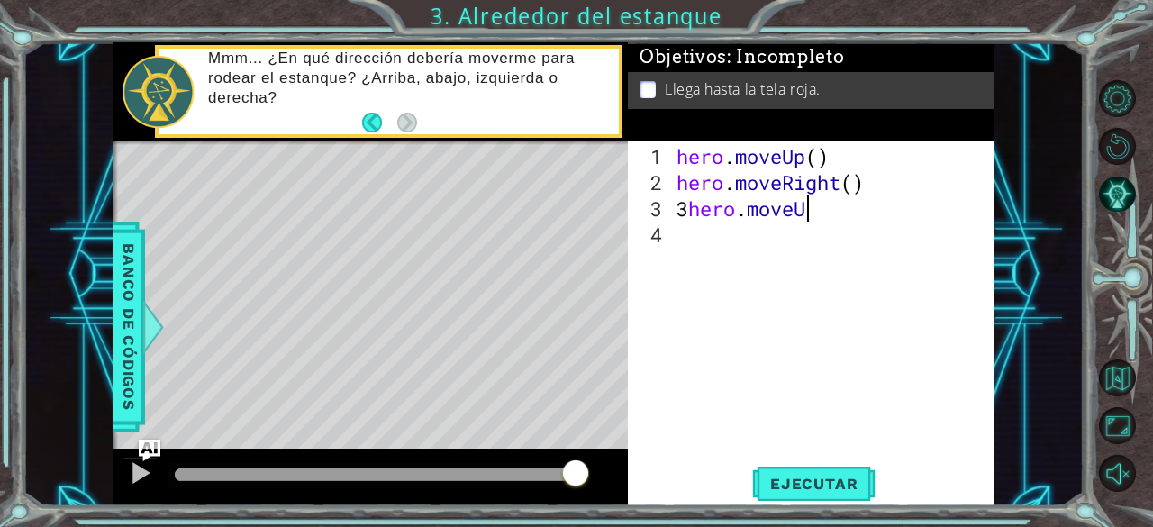
scroll to position [0, 5]
type textarea "3hero.moveUp"
click at [782, 479] on span "Ejecutar" at bounding box center [813, 484] width 123 height 18
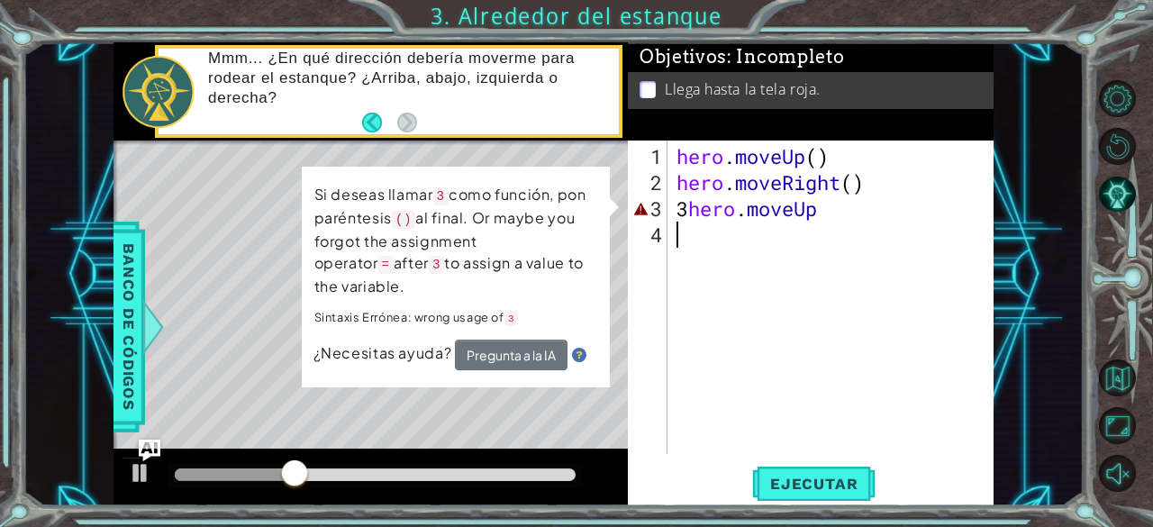
click at [706, 283] on div "hero . moveUp ( ) hero . moveRight ( ) 3 hero . moveUp" at bounding box center [836, 326] width 326 height 366
click at [827, 225] on div "hero . moveUp ( ) hero . moveRight ( ) 3 hero . moveUp" at bounding box center [836, 326] width 326 height 366
click at [829, 214] on div "hero . moveUp ( ) hero . moveRight ( ) 3 hero . moveUp" at bounding box center [836, 326] width 326 height 366
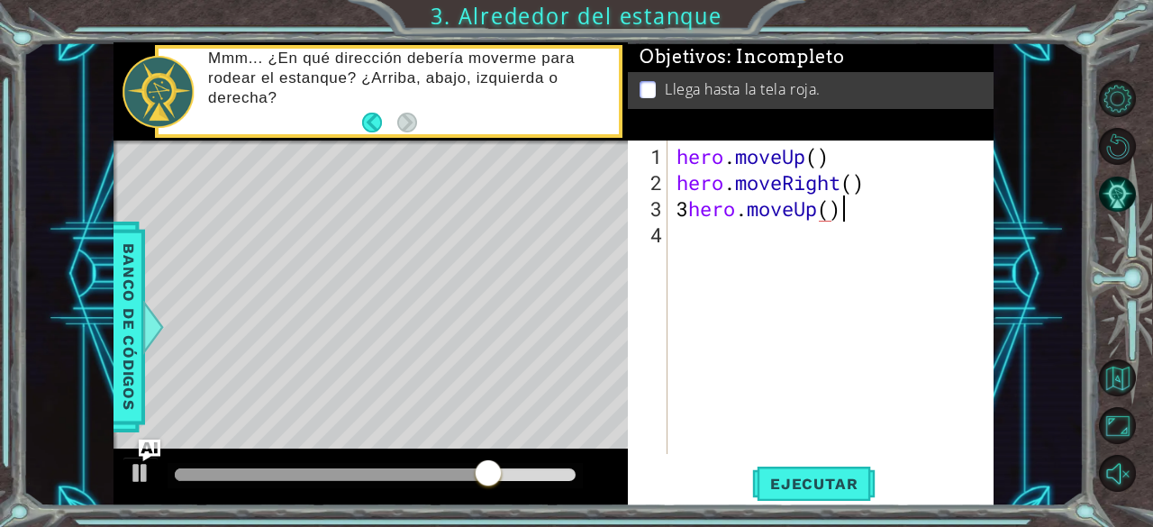
scroll to position [0, 6]
click at [817, 491] on span "Ejecutar" at bounding box center [813, 484] width 123 height 18
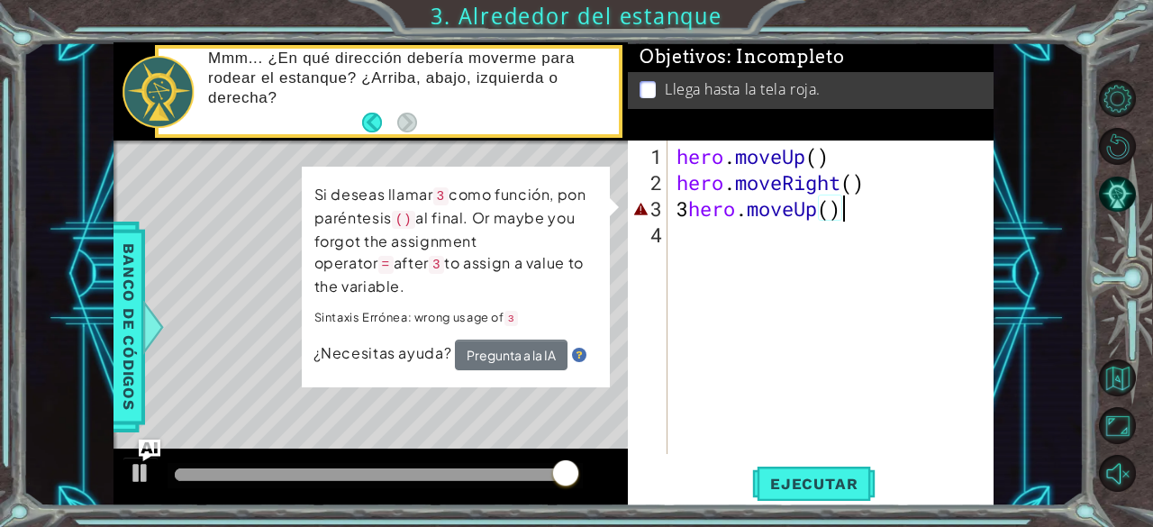
click at [683, 210] on div "hero . moveUp ( ) hero . moveRight ( ) 3 hero . moveUp ( )" at bounding box center [836, 326] width 326 height 366
type textarea "hero.moveUp()"
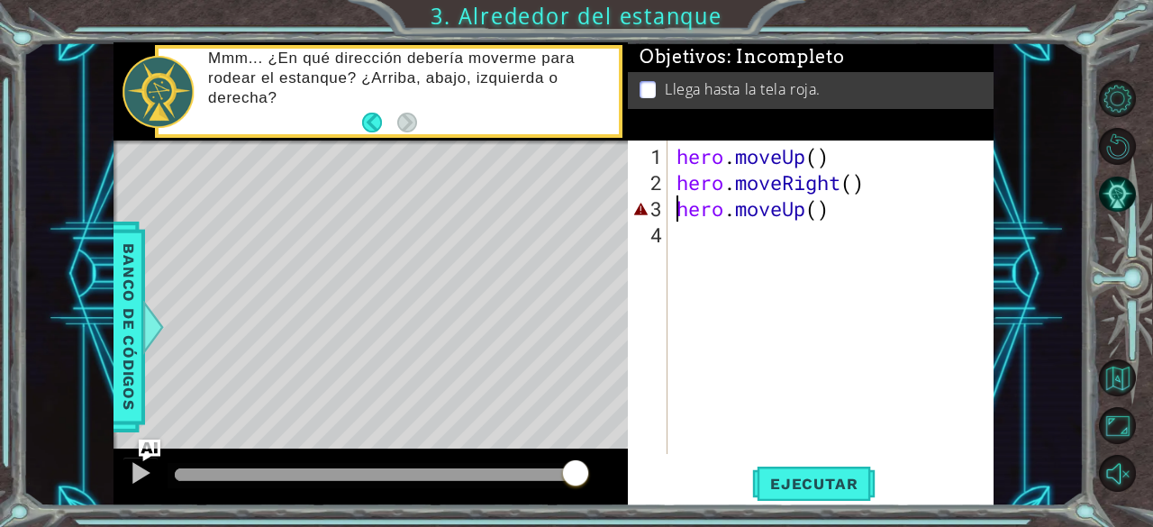
scroll to position [0, 5]
click at [829, 476] on span "Ejecutar" at bounding box center [813, 484] width 123 height 18
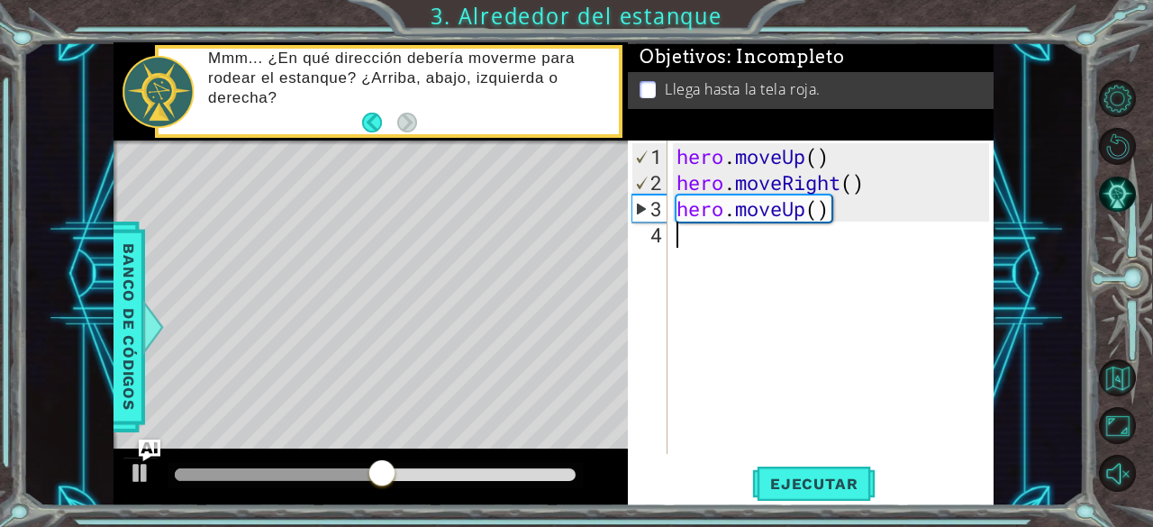
click at [719, 247] on div "hero . moveUp ( ) hero . moveRight ( ) hero . moveUp ( )" at bounding box center [836, 326] width 326 height 366
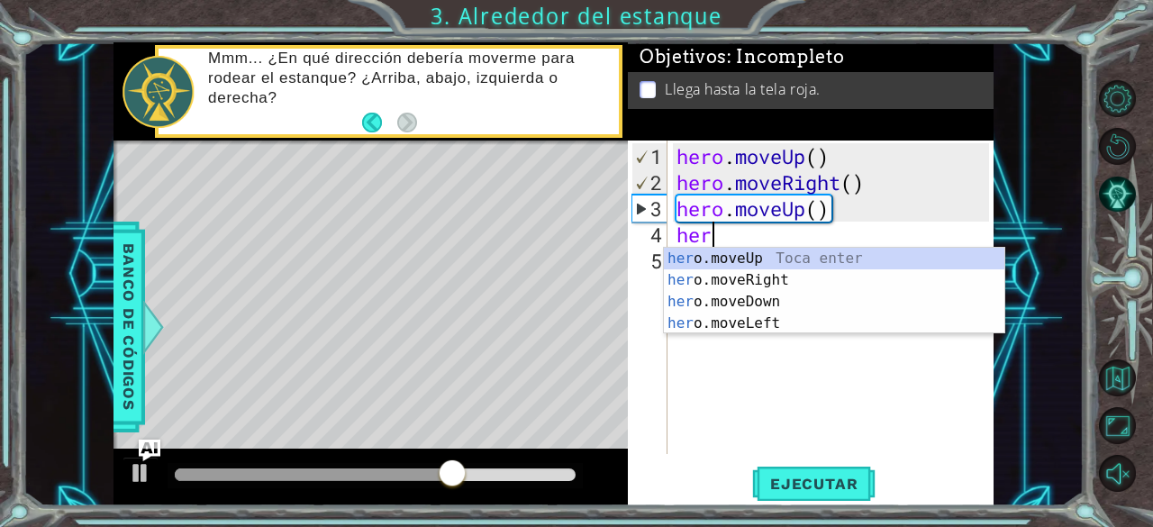
type textarea "her"
click at [734, 259] on div "her o.moveUp Toca enter her o.moveRight Toca enter her o.moveDown Toca enter he…" at bounding box center [834, 313] width 341 height 130
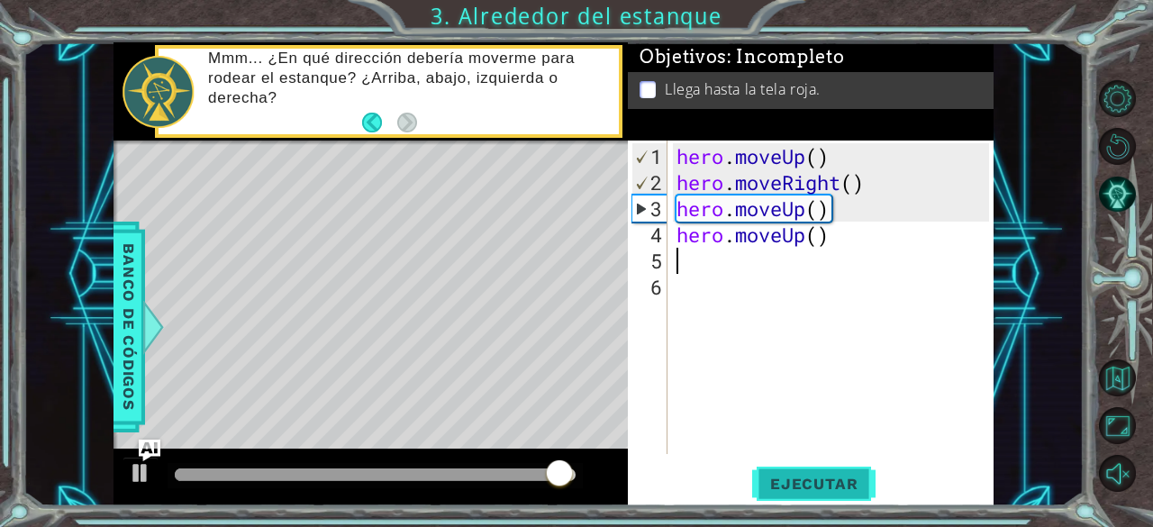
click at [767, 477] on span "Ejecutar" at bounding box center [813, 484] width 123 height 18
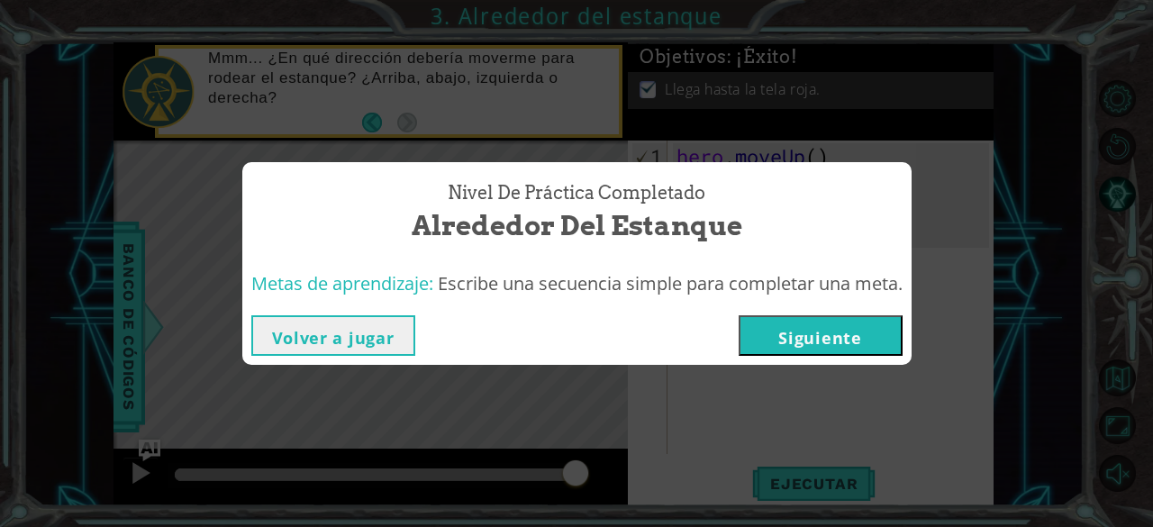
click at [782, 336] on button "Siguiente" at bounding box center [821, 335] width 164 height 41
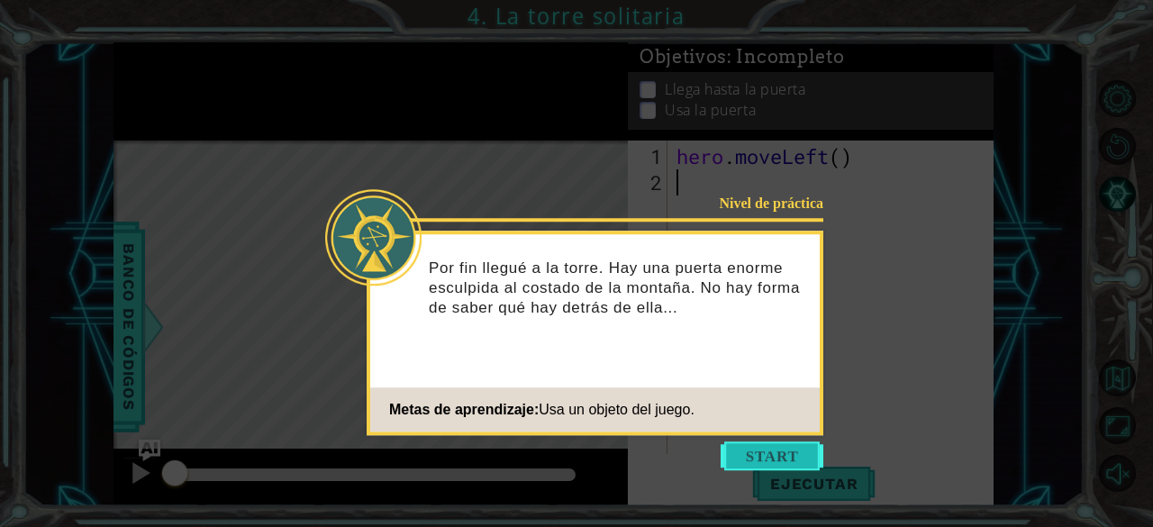
click at [732, 454] on button "Start" at bounding box center [772, 455] width 103 height 29
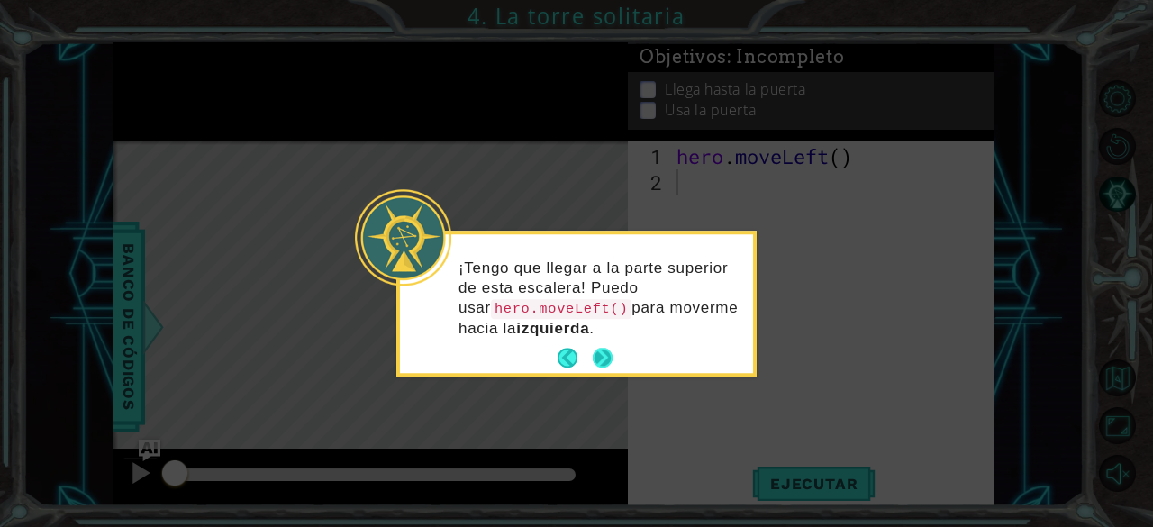
click at [602, 351] on button "Next" at bounding box center [603, 358] width 20 height 20
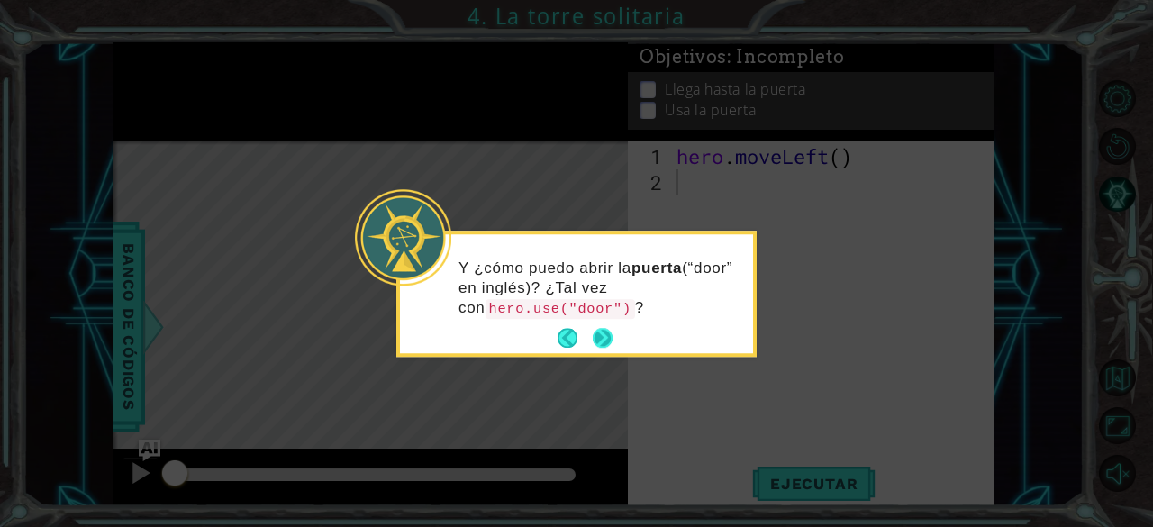
click at [596, 332] on button "Next" at bounding box center [603, 339] width 20 height 20
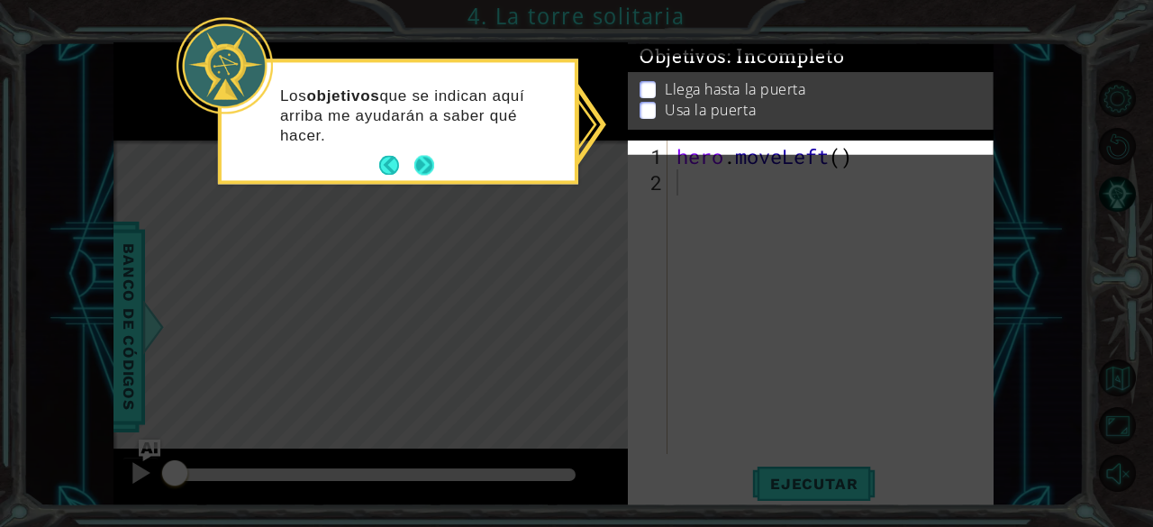
click at [428, 156] on button "Next" at bounding box center [424, 166] width 20 height 20
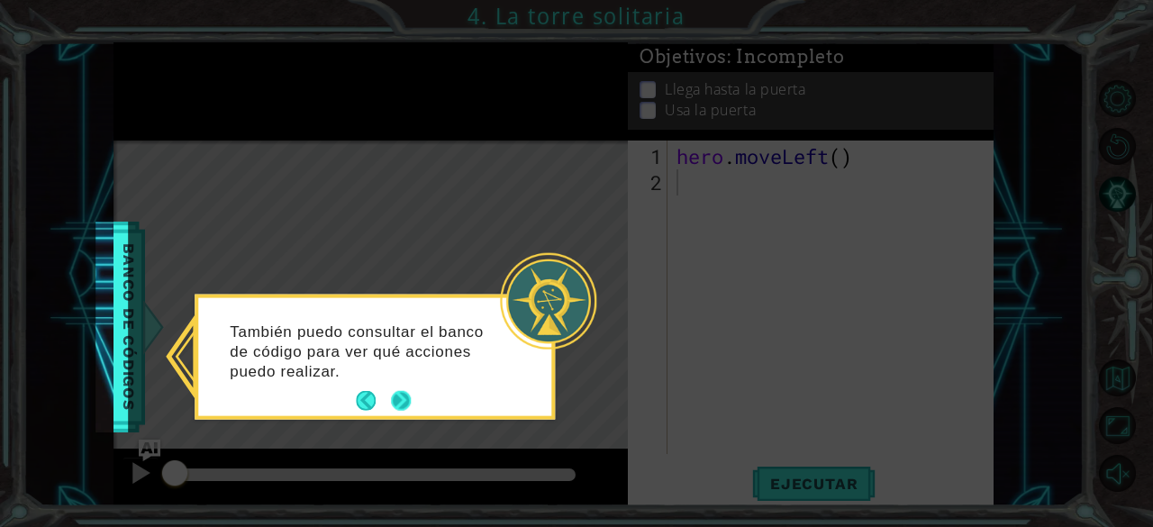
click at [407, 397] on button "Next" at bounding box center [401, 401] width 20 height 20
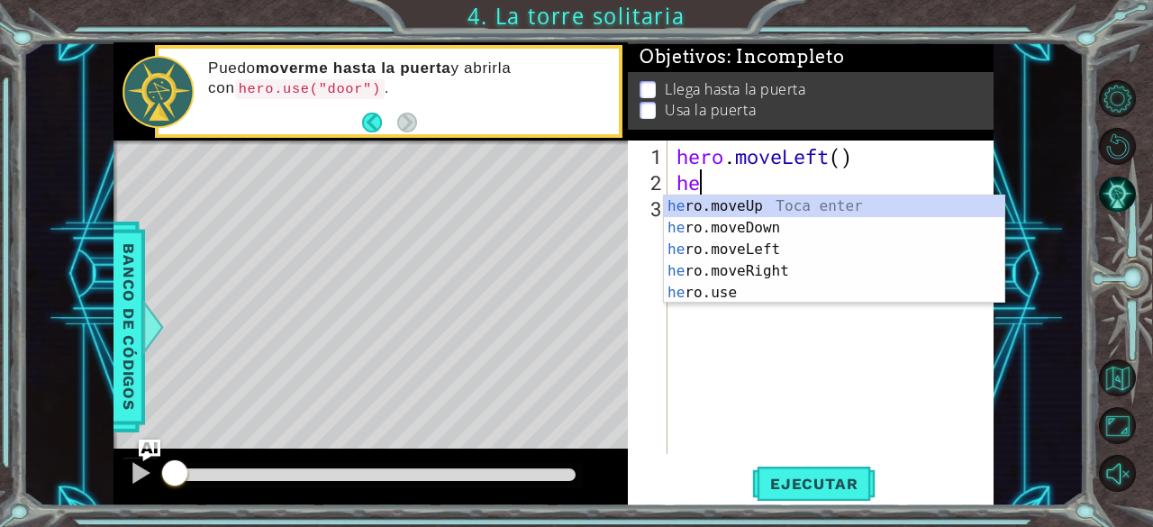
type textarea "her"
click at [729, 212] on div "her o.moveUp Toca enter her o.moveDown Toca enter her o.moveLeft [PERSON_NAME] …" at bounding box center [834, 271] width 341 height 151
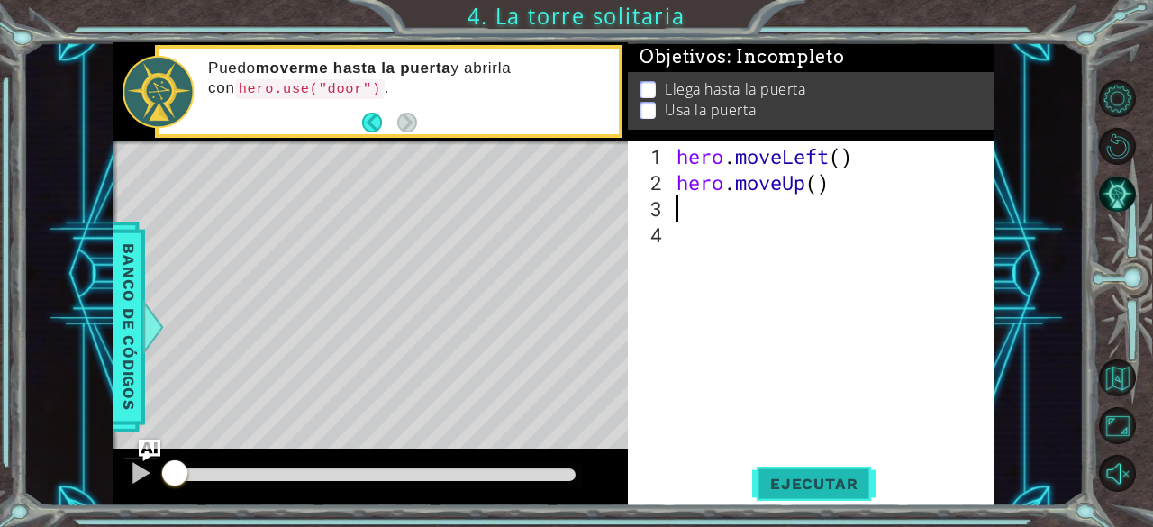
click at [803, 494] on button "Ejecutar" at bounding box center [813, 484] width 123 height 37
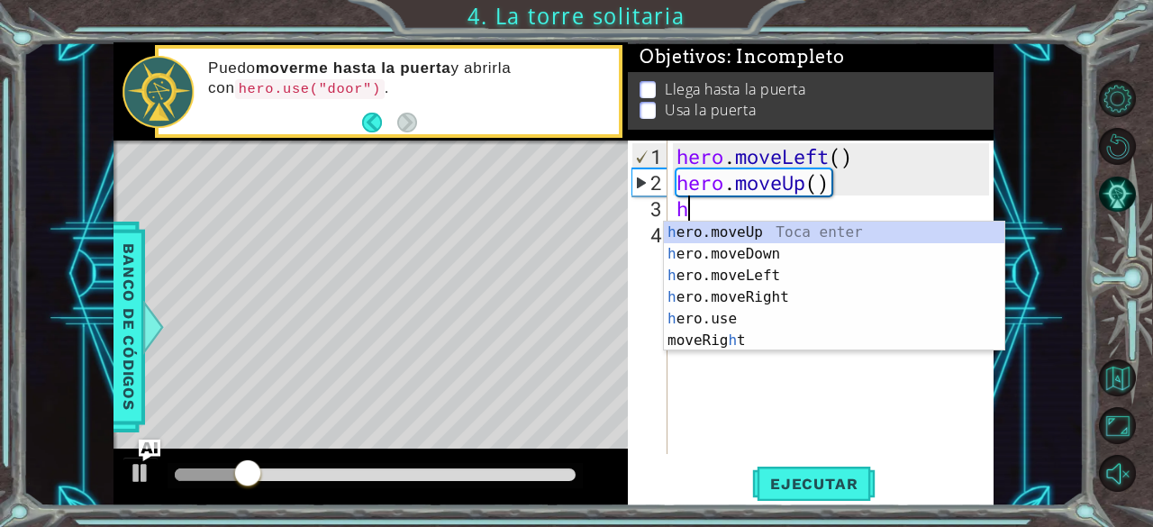
type textarea "he"
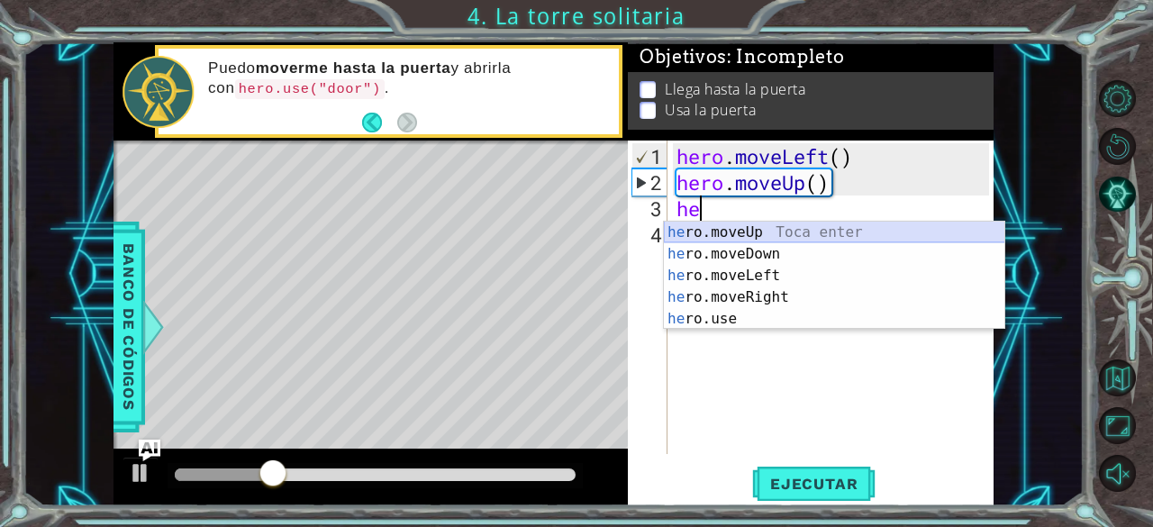
click at [736, 233] on div "he ro.moveUp Toca enter he ro.moveDown Toca enter he ro.moveLeft Toca enter he …" at bounding box center [834, 297] width 341 height 151
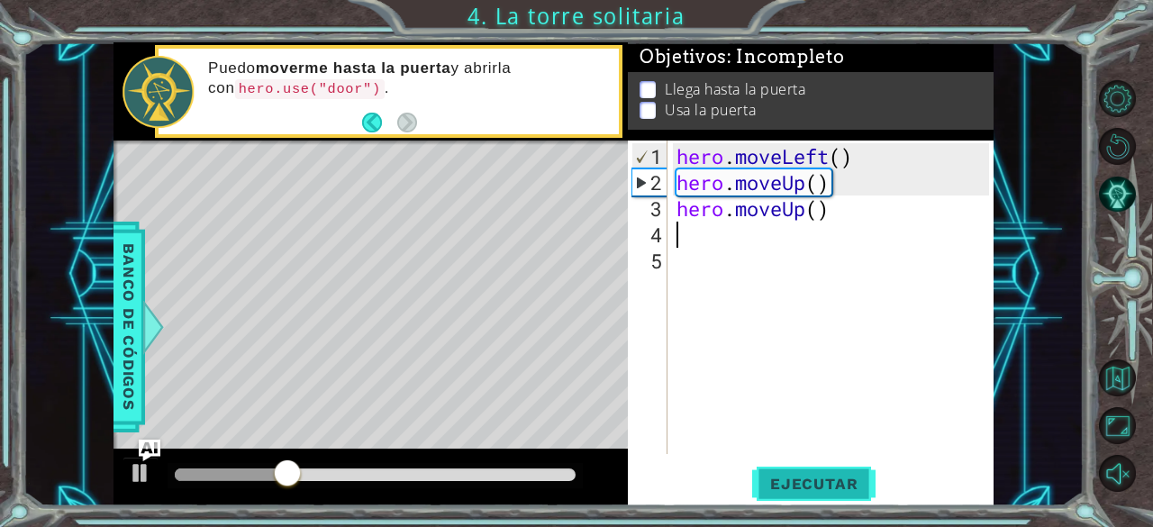
click at [805, 488] on span "Ejecutar" at bounding box center [813, 484] width 123 height 18
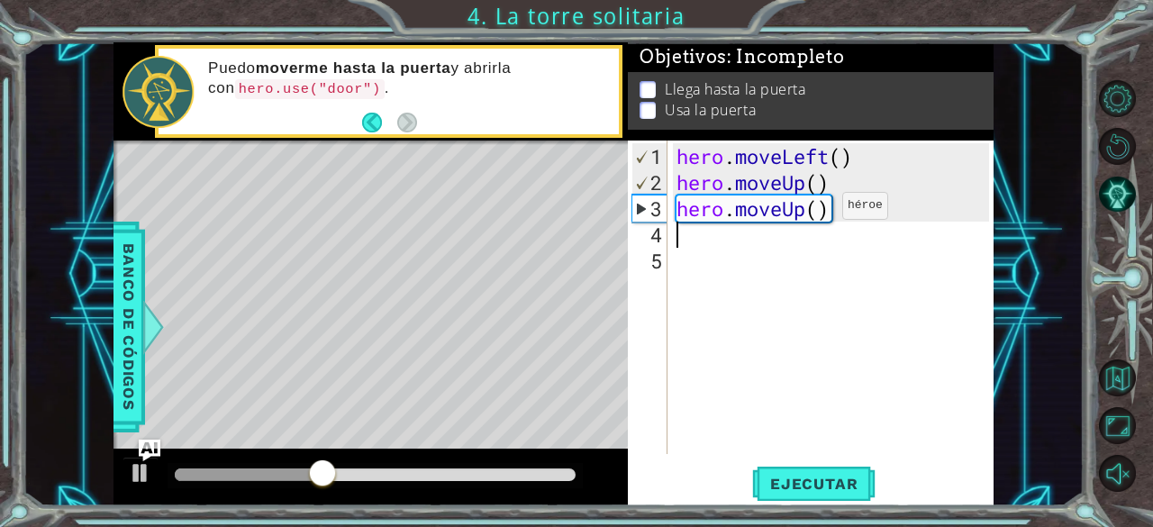
click at [814, 213] on div "hero . moveLeft ( ) hero . moveUp ( ) hero . moveUp ( )" at bounding box center [836, 326] width 326 height 366
click at [833, 210] on div "hero . moveLeft ( ) hero . moveUp ( ) hero . moveUp ( )" at bounding box center [836, 326] width 326 height 366
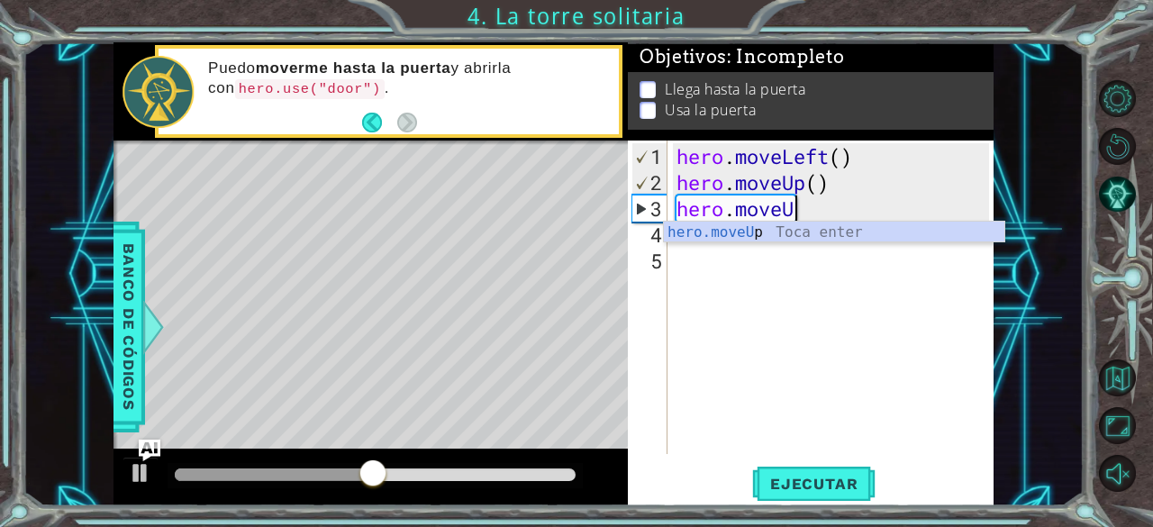
type textarea "hero.move"
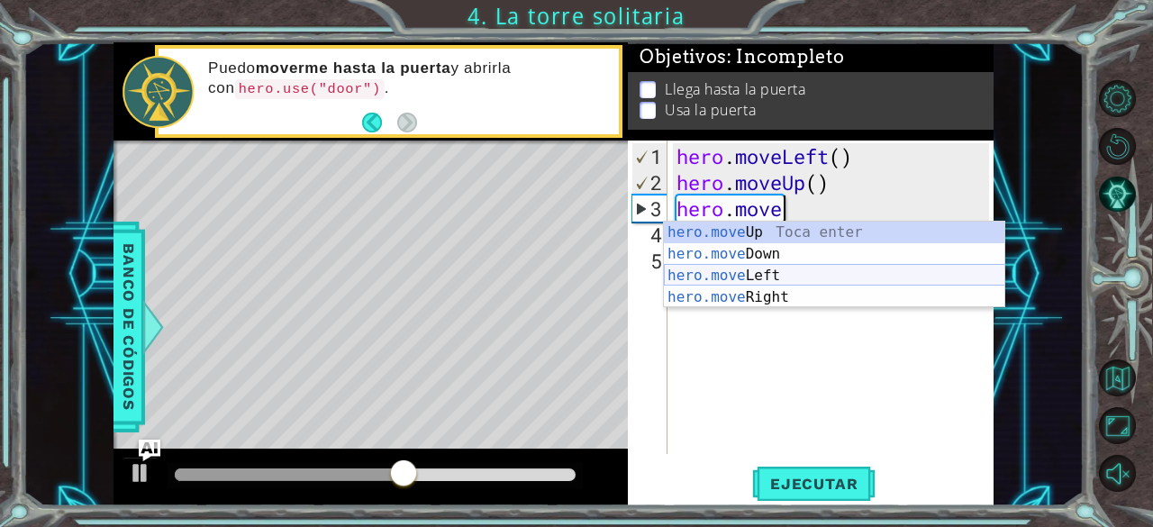
click at [768, 269] on div "hero.move Up Toca enter hero.move Down Toca enter hero.move Left Toca enter her…" at bounding box center [834, 287] width 341 height 130
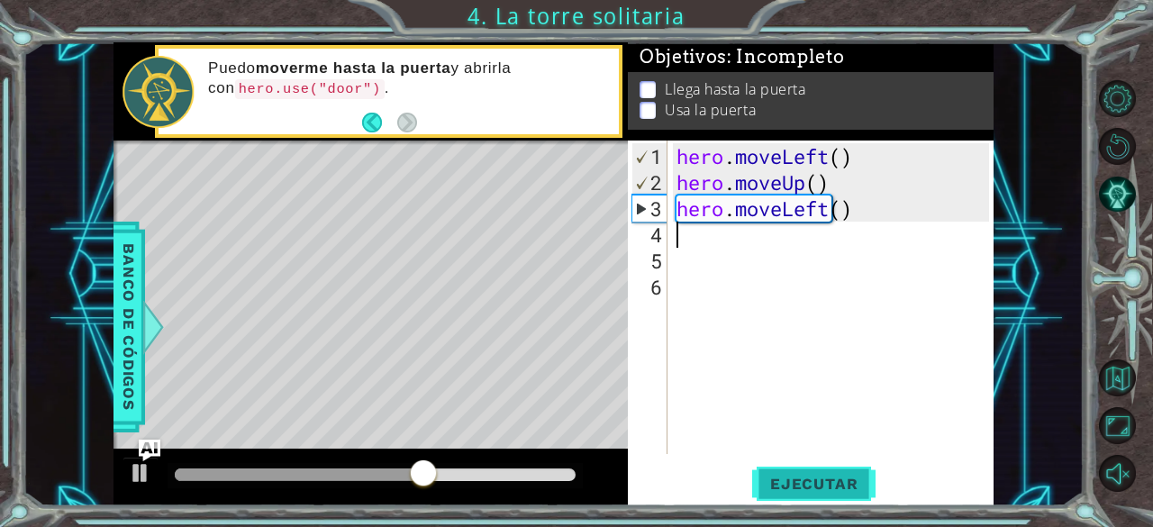
click at [802, 500] on button "Ejecutar" at bounding box center [813, 484] width 123 height 37
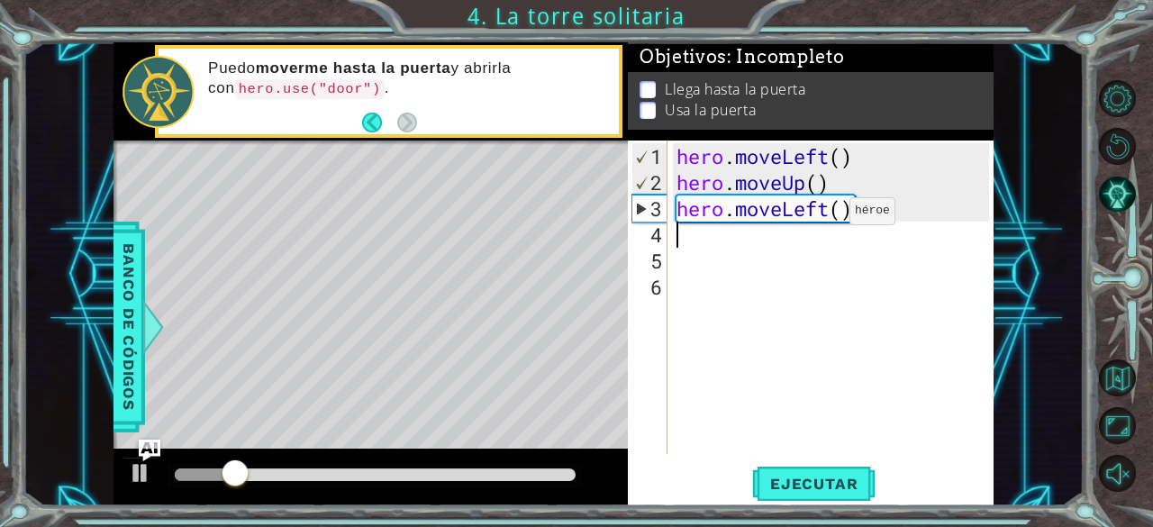
click at [823, 219] on div "hero . moveLeft ( ) hero . moveUp ( ) hero . moveLeft ( )" at bounding box center [836, 326] width 326 height 366
click at [903, 207] on div "hero . moveLeft ( ) hero . moveUp ( ) hero . moveLeft ( )" at bounding box center [836, 326] width 326 height 366
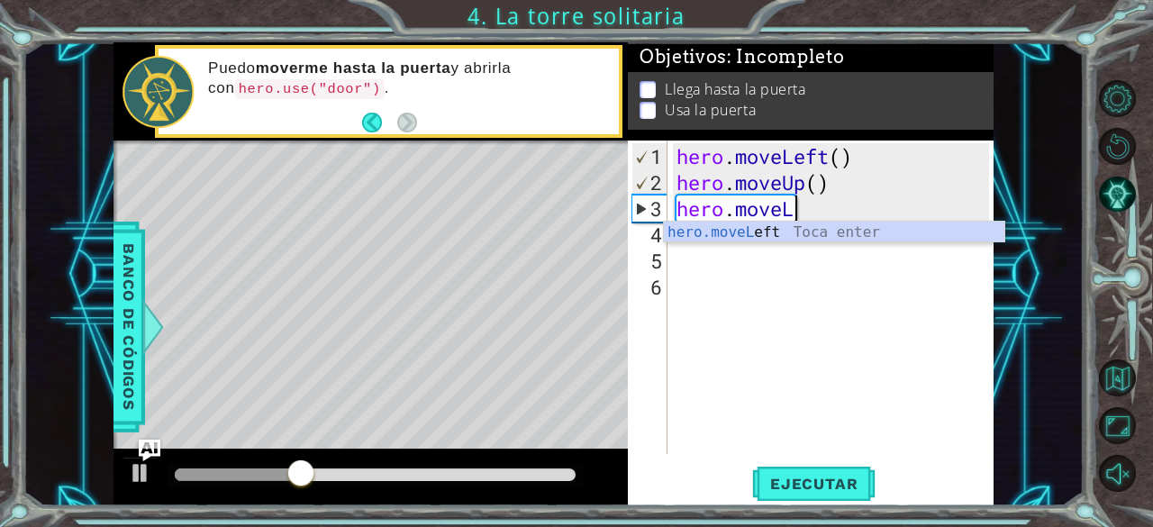
type textarea "hero.move"
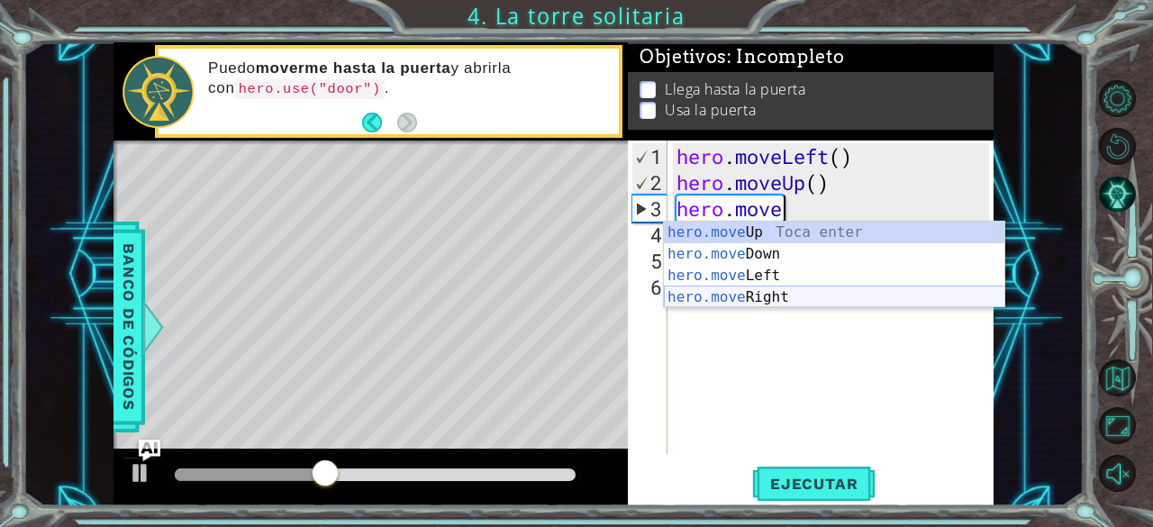
click at [742, 296] on div "hero.move Up Toca enter hero.move Down Toca enter hero.move Left Toca enter her…" at bounding box center [834, 287] width 341 height 130
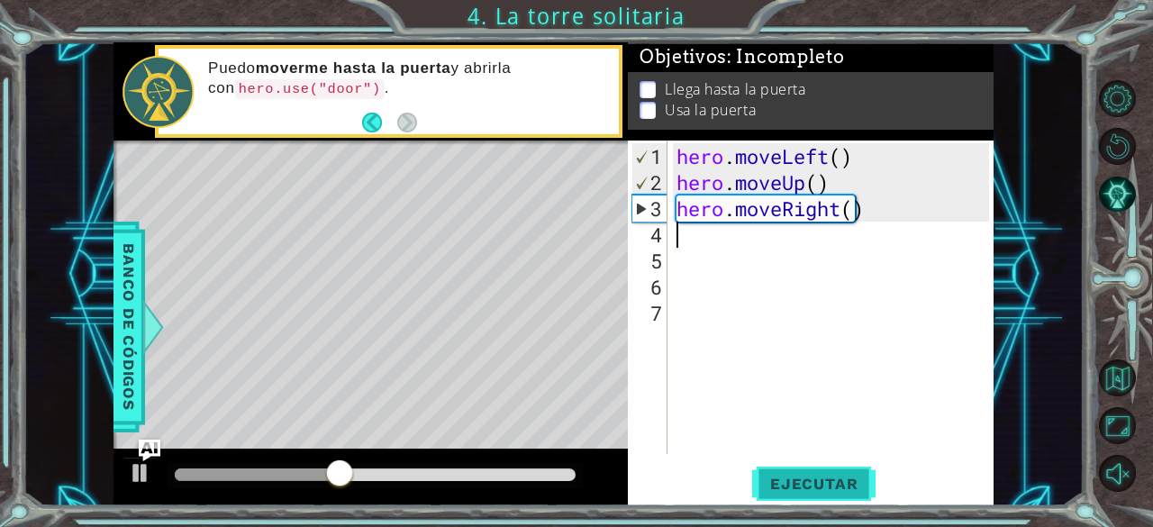
click at [812, 484] on span "Ejecutar" at bounding box center [813, 484] width 123 height 18
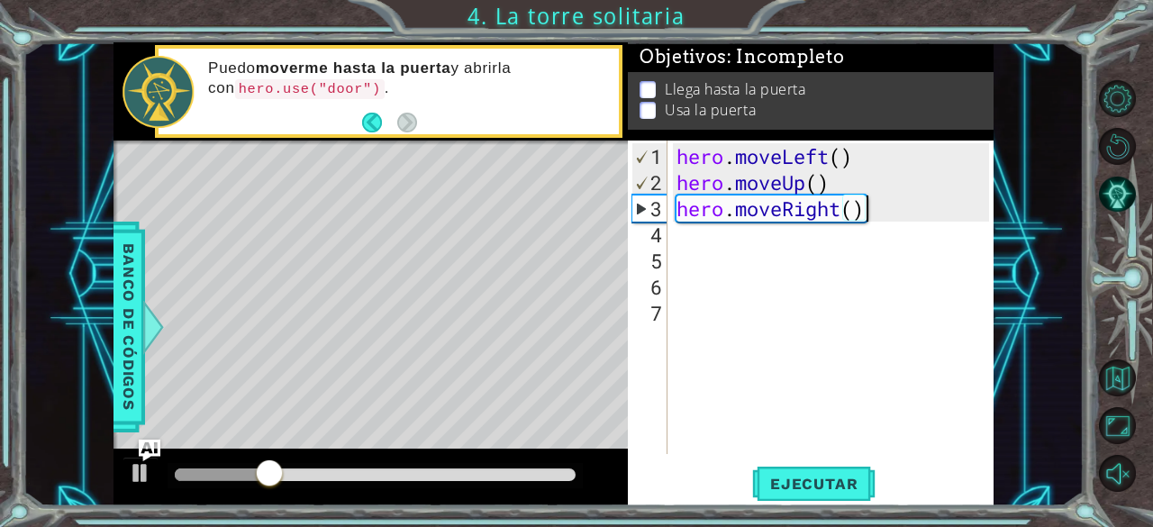
click at [863, 215] on div "hero . moveLeft ( ) hero . moveUp ( ) hero . moveRight ( )" at bounding box center [836, 326] width 326 height 366
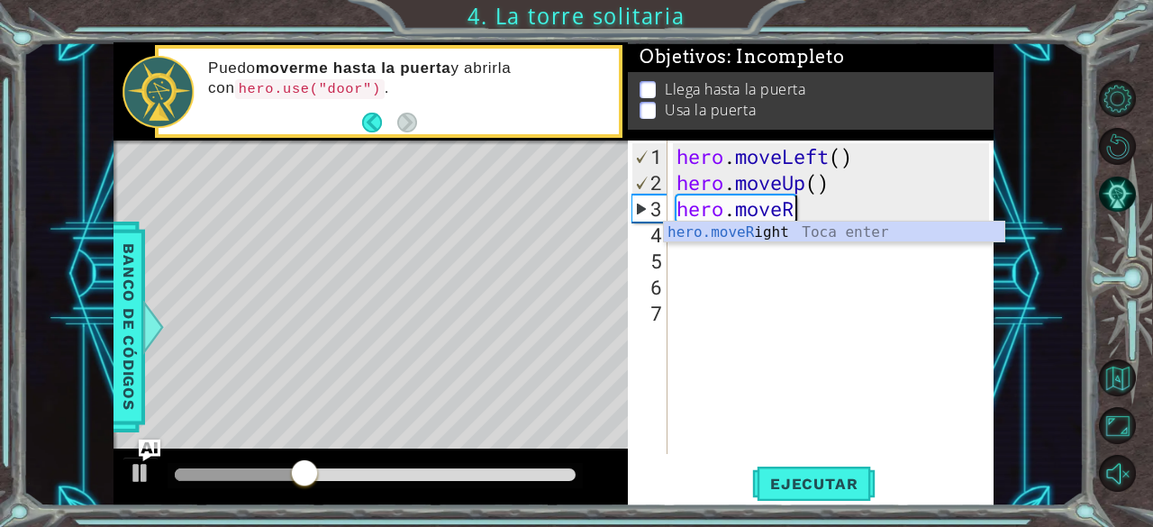
type textarea "hero.move"
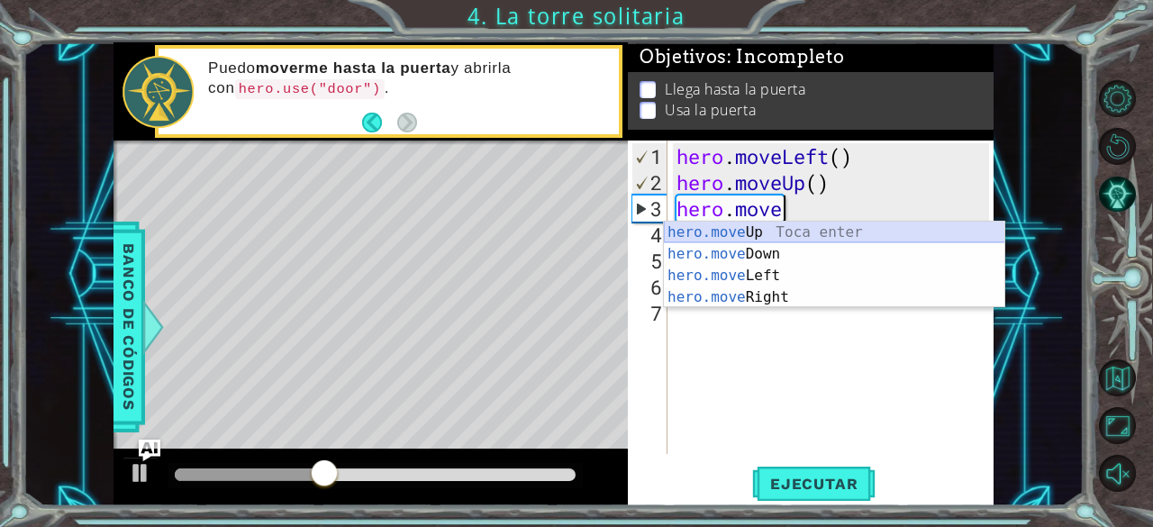
click at [768, 228] on div "hero.move Up Toca enter hero.move Down Toca enter hero.move Left Toca enter her…" at bounding box center [834, 287] width 341 height 130
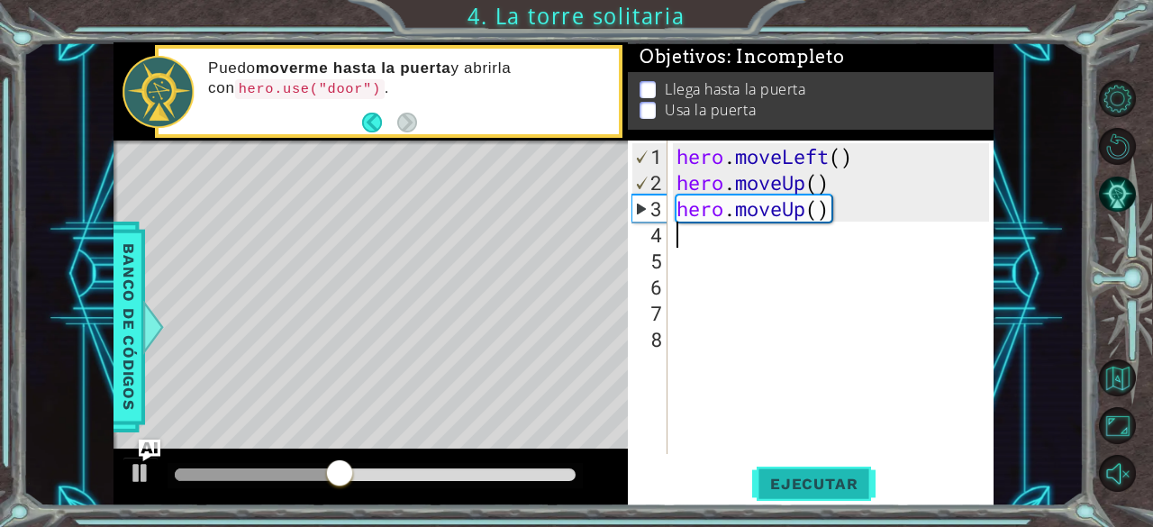
click at [826, 484] on span "Ejecutar" at bounding box center [813, 484] width 123 height 18
type textarea "he"
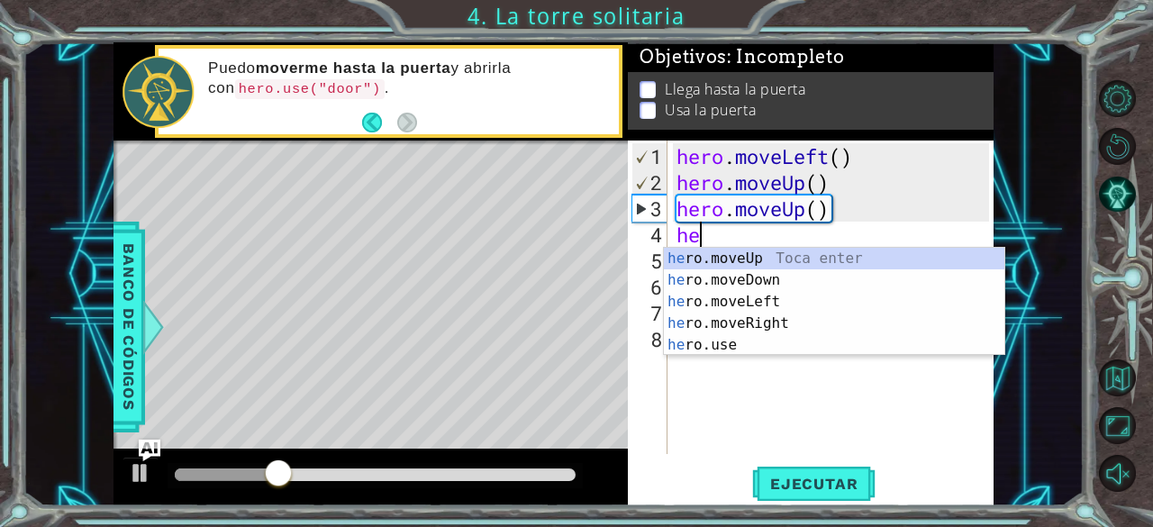
click at [743, 256] on div "he ro.moveUp Toca enter he ro.moveDown Toca enter he ro.moveLeft Toca enter he …" at bounding box center [834, 323] width 341 height 151
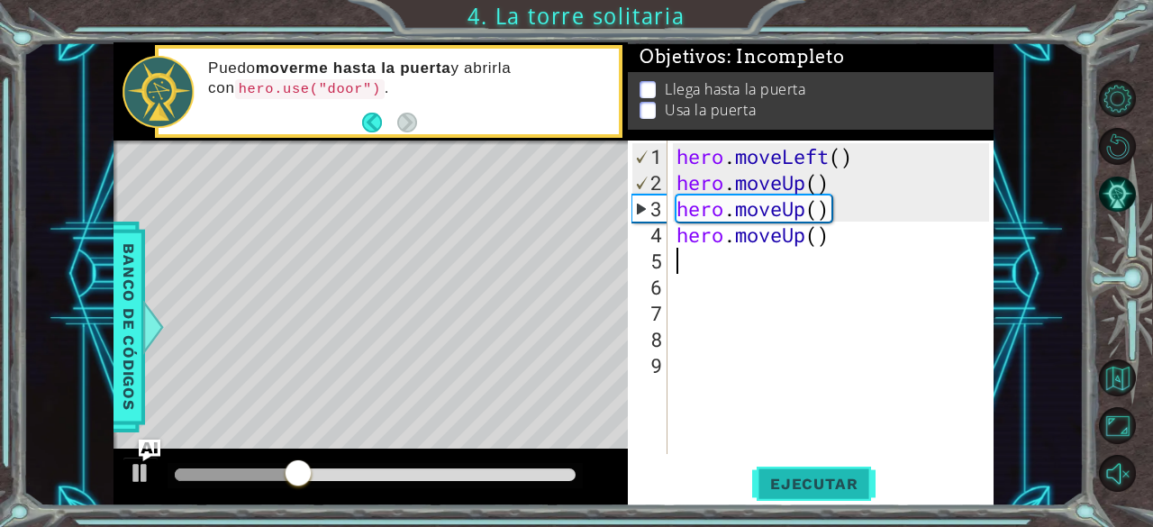
click at [814, 480] on span "Ejecutar" at bounding box center [813, 484] width 123 height 18
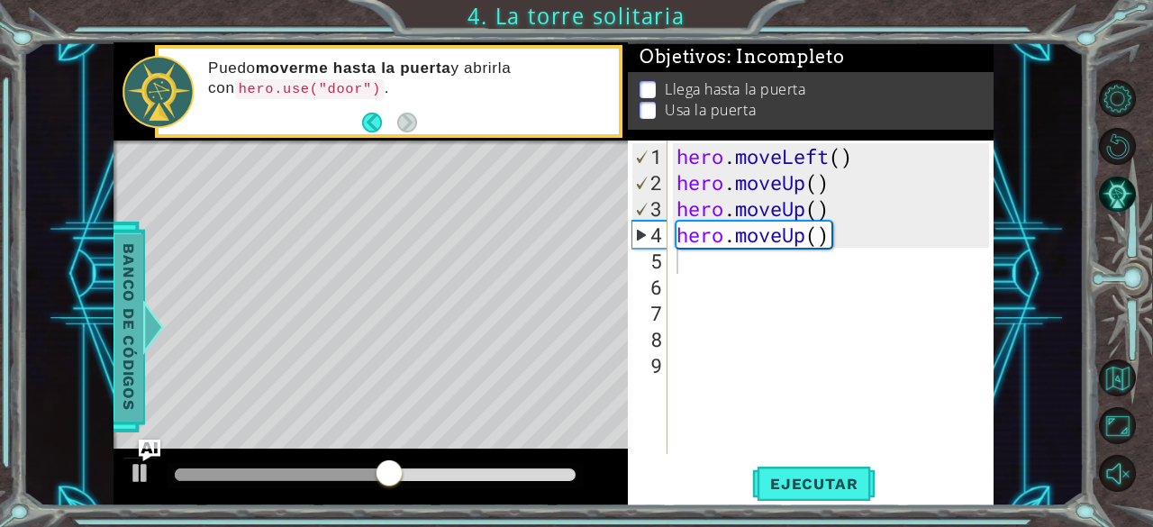
click at [133, 374] on span "Banco de códigos" at bounding box center [128, 326] width 29 height 186
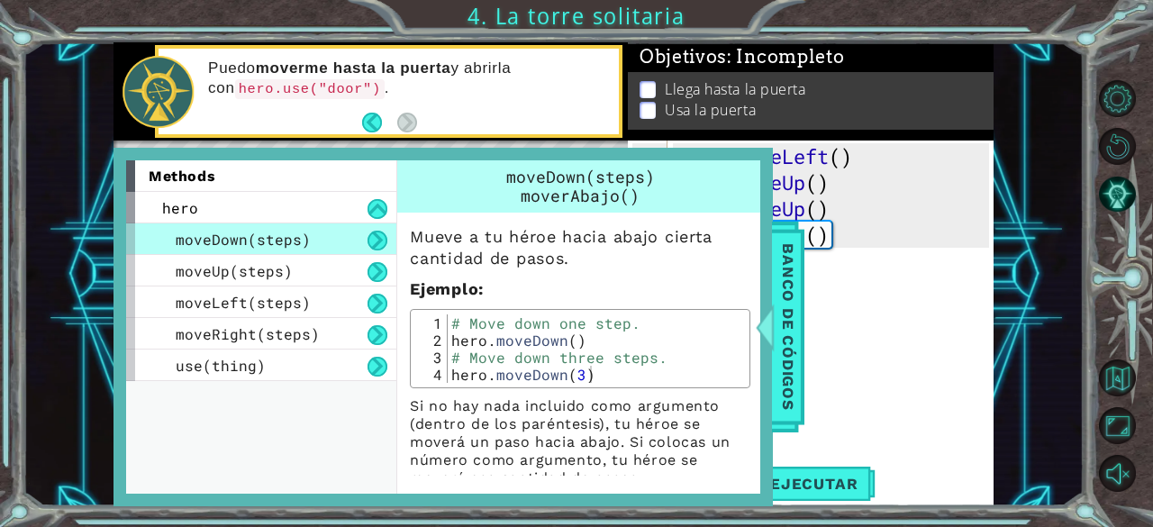
click at [869, 323] on div "hero . moveLeft ( ) hero . moveUp ( ) hero . moveUp ( ) hero . moveUp ( )" at bounding box center [836, 326] width 326 height 366
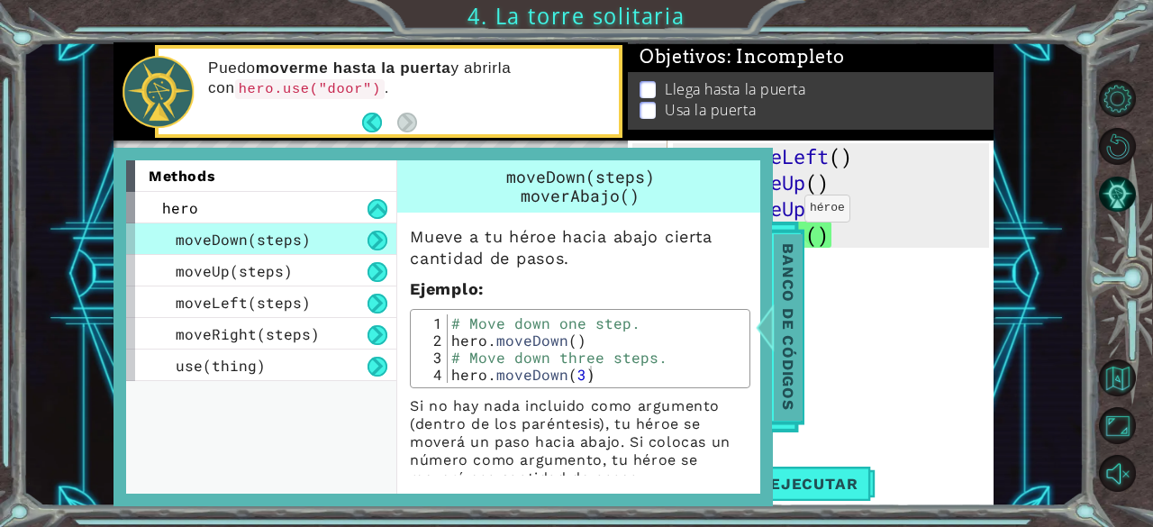
click at [784, 316] on span "Banco de códigos" at bounding box center [787, 326] width 29 height 186
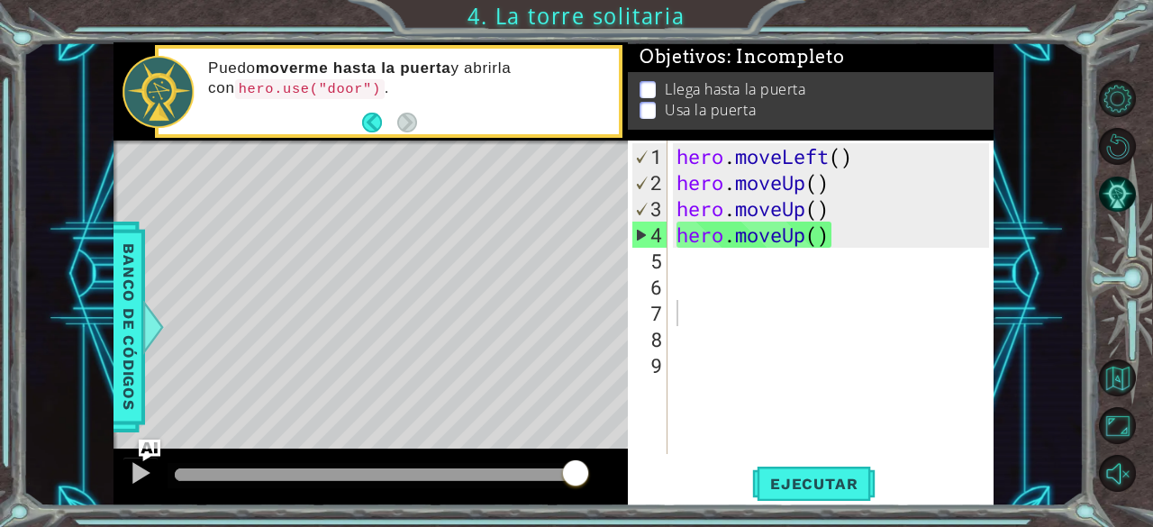
click at [833, 233] on div "hero . moveLeft ( ) hero . moveUp ( ) hero . moveUp ( ) hero . moveUp ( )" at bounding box center [836, 326] width 326 height 366
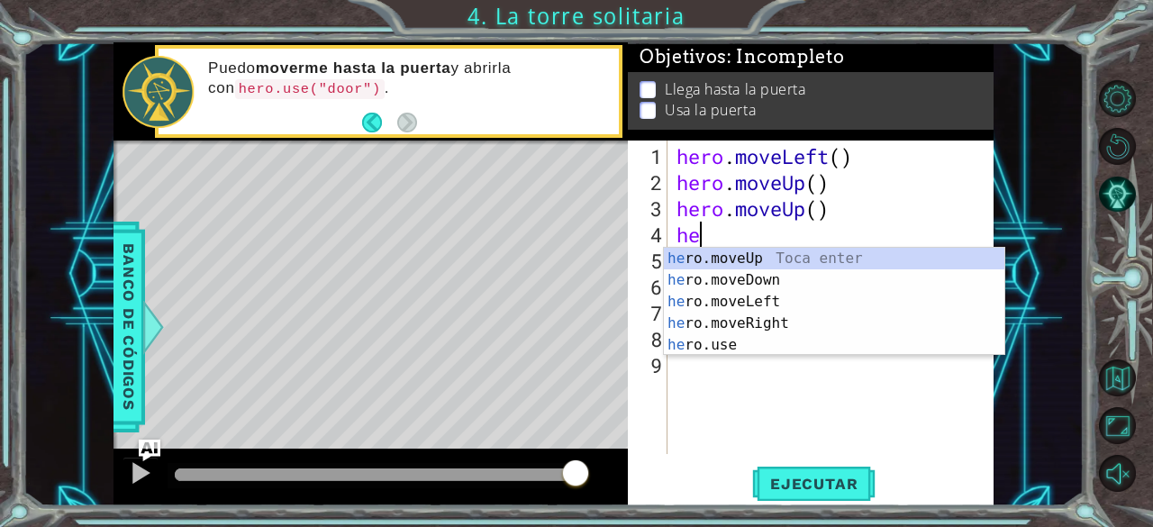
type textarea "h"
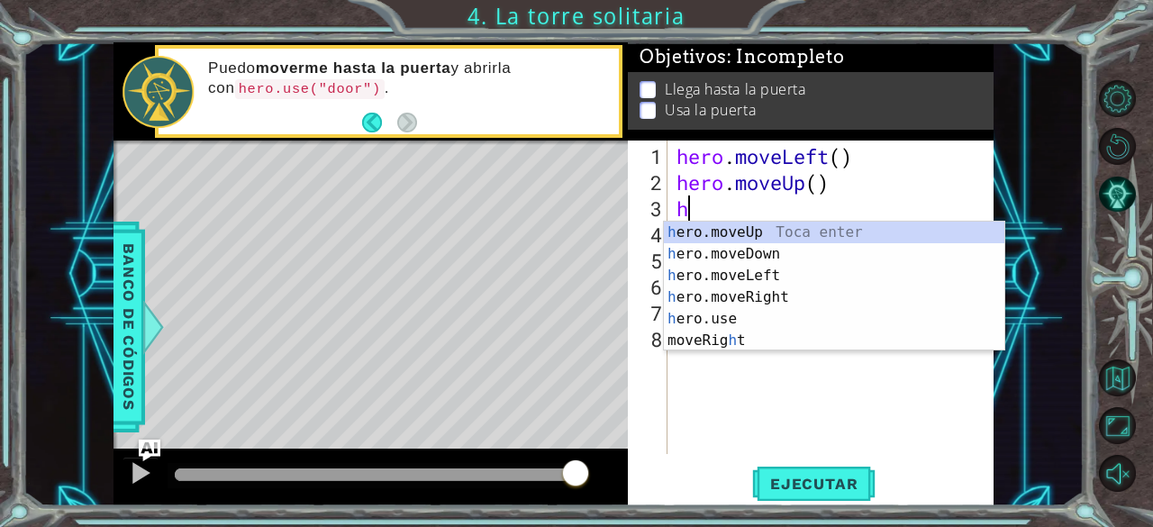
type textarea "h"
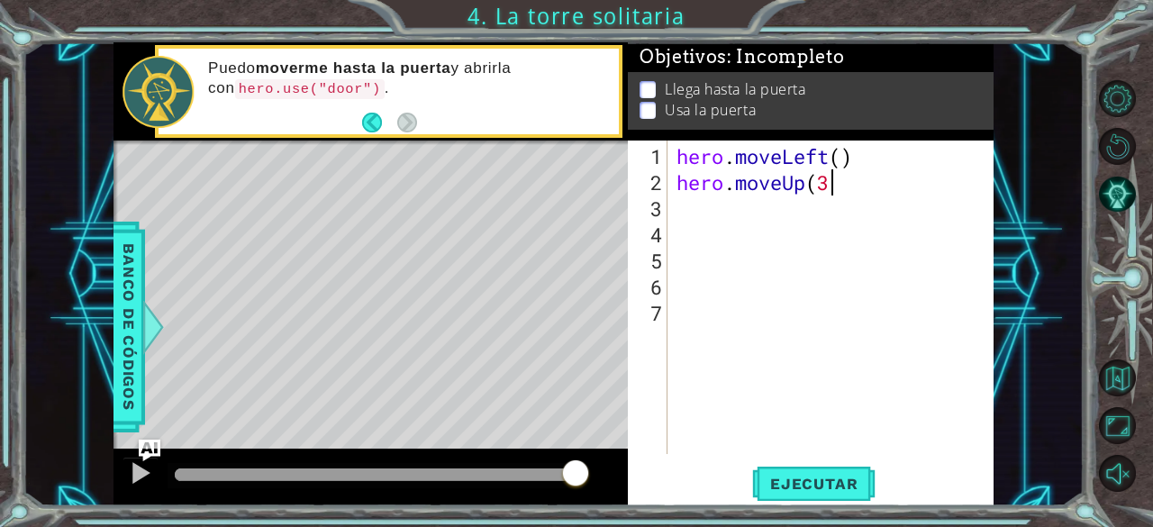
scroll to position [0, 6]
type textarea "hero.moveUp(3)"
click at [807, 491] on span "Ejecutar" at bounding box center [813, 484] width 123 height 18
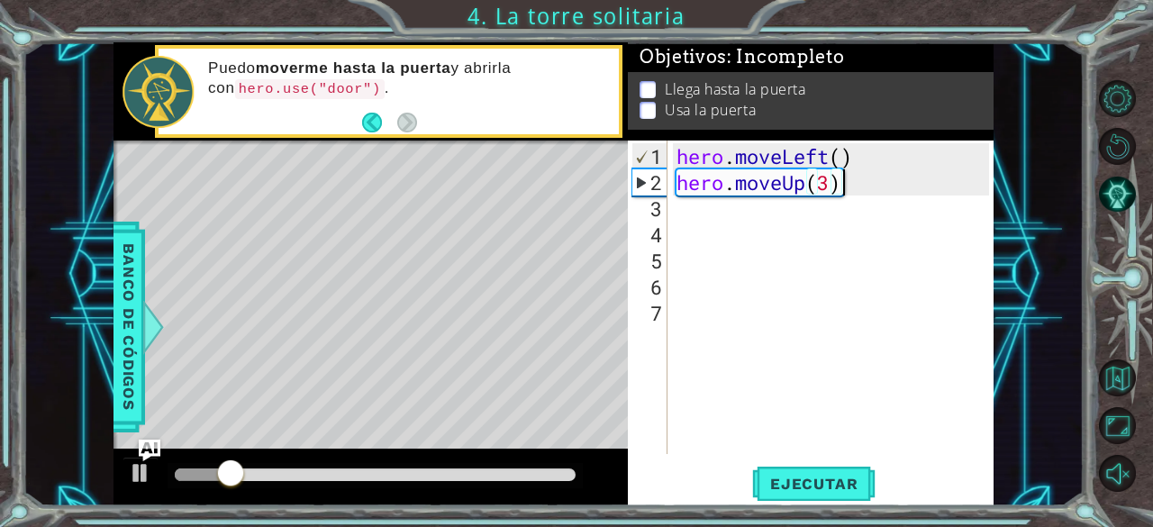
click at [725, 226] on div "hero . moveLeft ( ) hero . moveUp ( 3 )" at bounding box center [836, 326] width 326 height 366
click at [713, 212] on div "hero . moveLeft ( ) hero . moveUp ( 3 )" at bounding box center [836, 326] width 326 height 366
click at [832, 183] on div "hero . moveLeft ( ) hero . moveUp ( 3 )" at bounding box center [836, 326] width 326 height 366
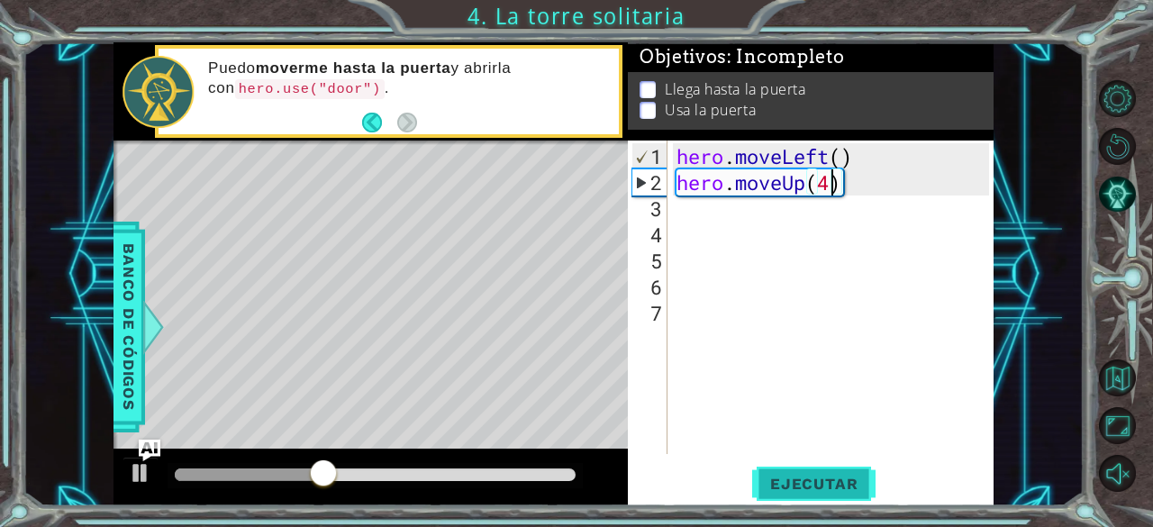
type textarea "hero.moveUp(4)"
click at [809, 483] on span "Ejecutar" at bounding box center [813, 484] width 123 height 18
click at [530, 402] on div "Level Map" at bounding box center [530, 406] width 832 height 531
click at [672, 215] on div "hero.moveUp(4) 1 2 3 4 5 6 7 hero . moveLeft ( ) hero . moveUp ( 4 ) הההההההההה…" at bounding box center [809, 298] width 362 height 314
click at [704, 217] on div "hero . moveLeft ( ) hero . moveUp ( 4 )" at bounding box center [836, 326] width 326 height 366
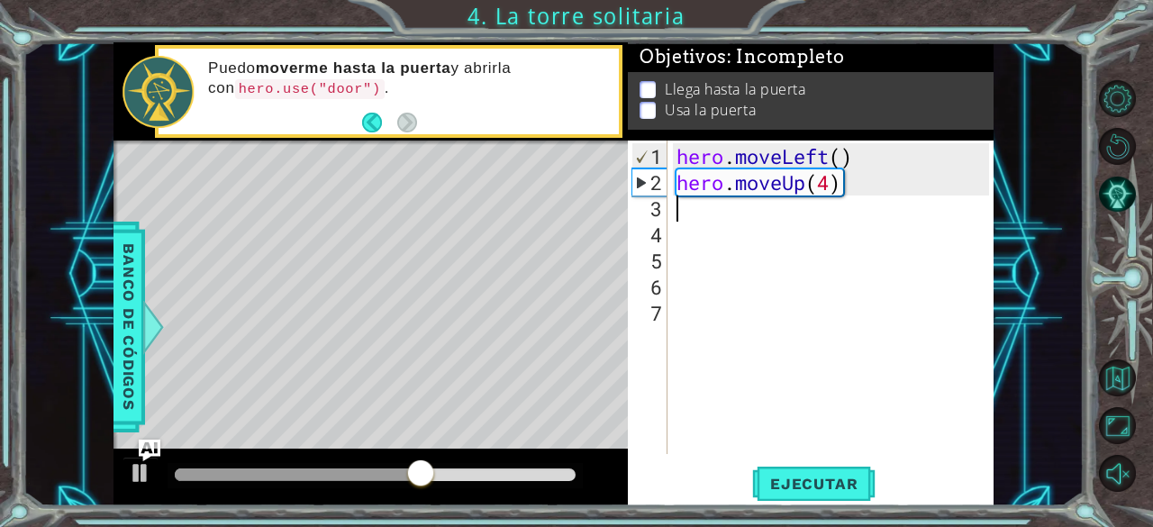
scroll to position [0, 0]
type textarea "h"
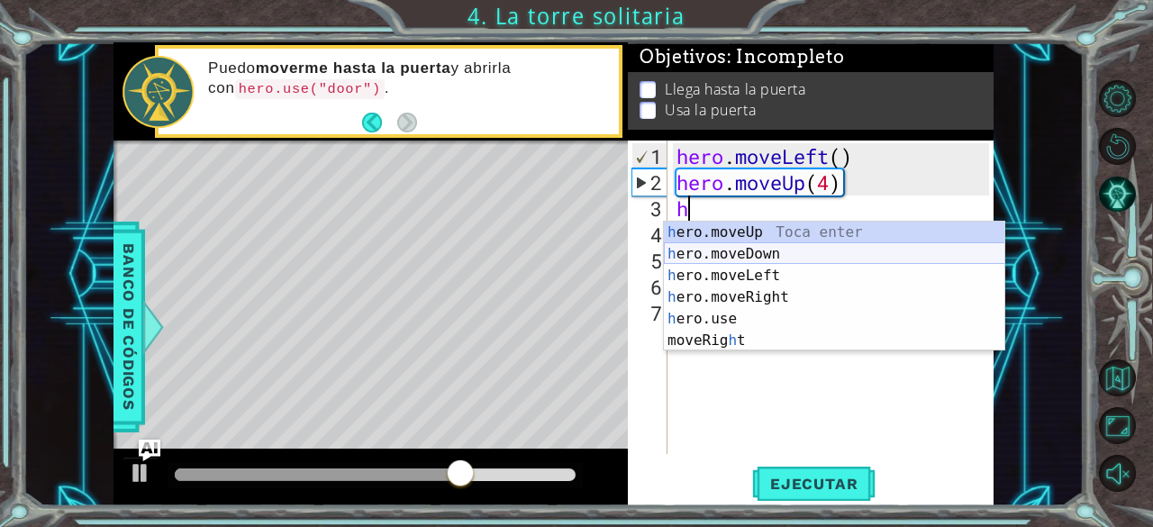
click at [731, 255] on div "h ero.moveUp Toca enter h ero.moveDown Toca enter h ero.moveLeft Toca enter h e…" at bounding box center [834, 308] width 341 height 173
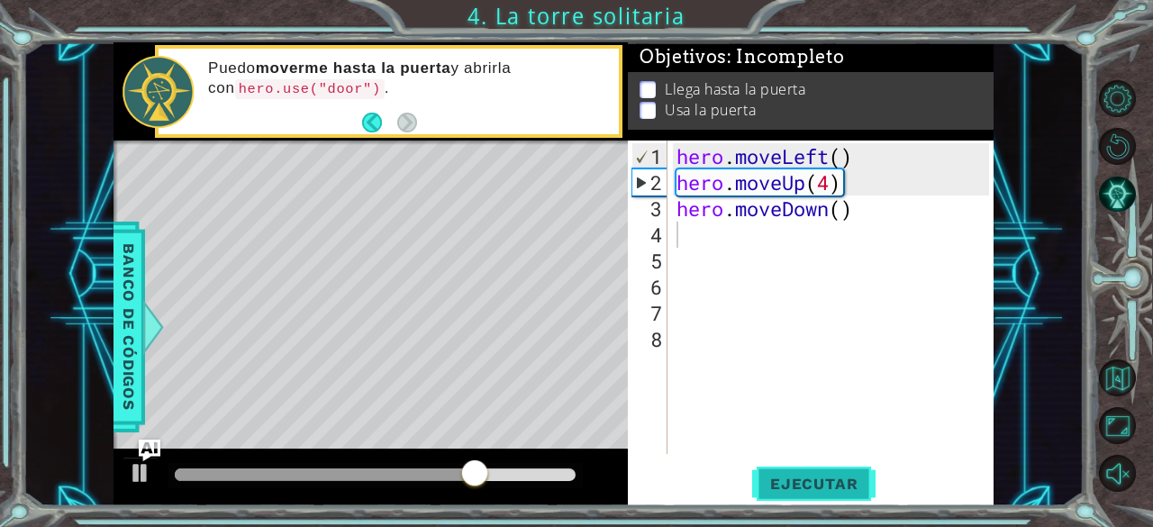
click at [800, 487] on span "Ejecutar" at bounding box center [813, 484] width 123 height 18
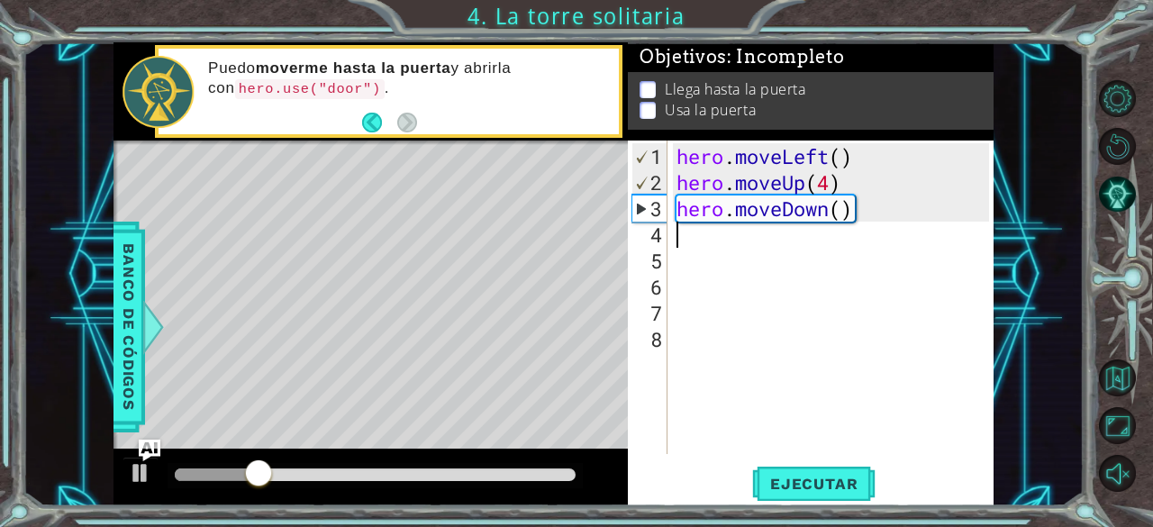
click at [852, 213] on div "hero . moveLeft ( ) hero . moveUp ( 4 ) hero . moveDown ( )" at bounding box center [836, 326] width 326 height 366
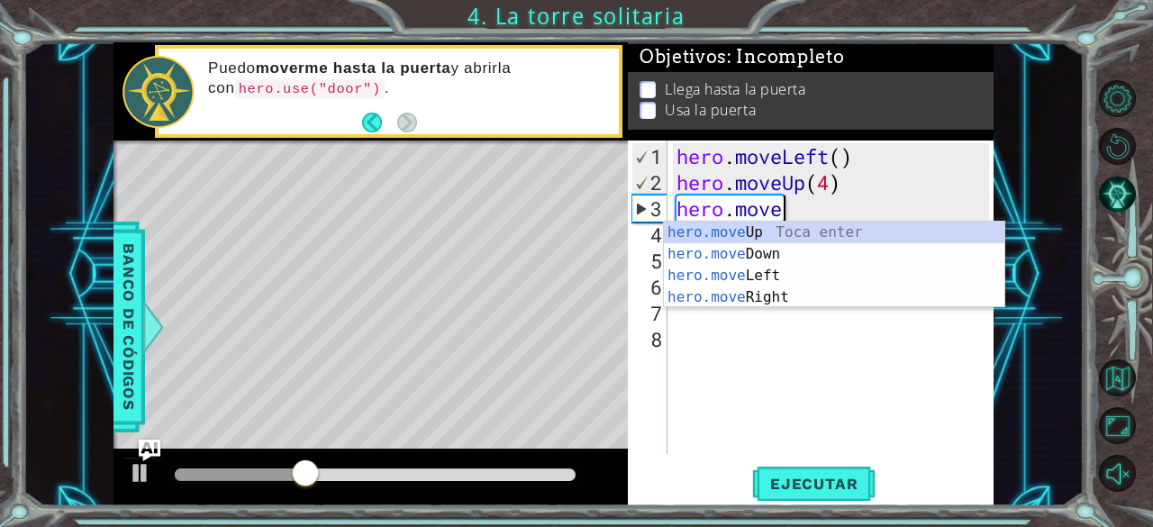
type textarea "hero.mov"
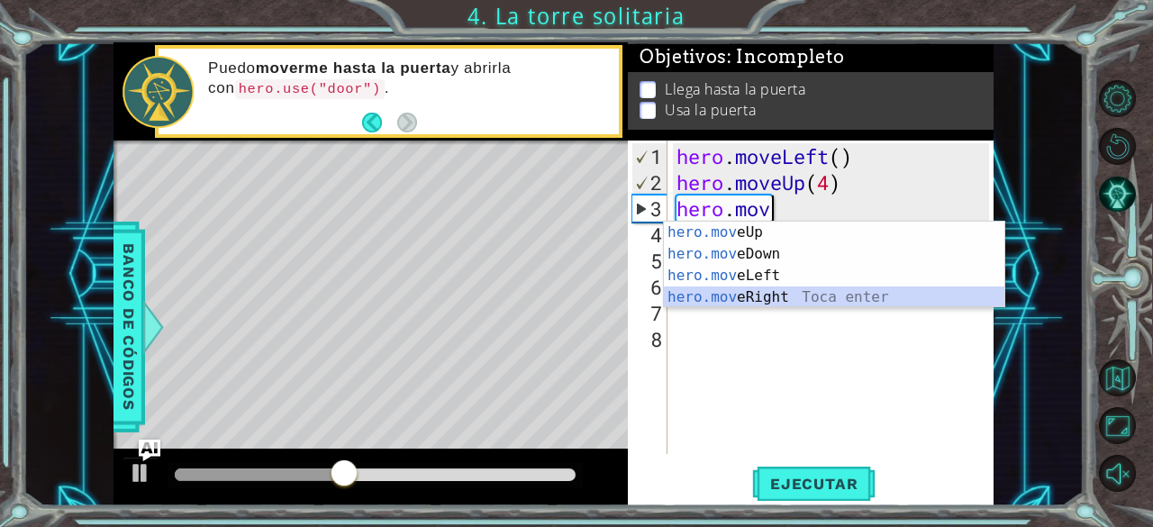
click at [764, 298] on div "hero.mov eUp Toca enter hero.mov eDown Toca enter hero.mov eLeft Toca enter her…" at bounding box center [834, 287] width 341 height 130
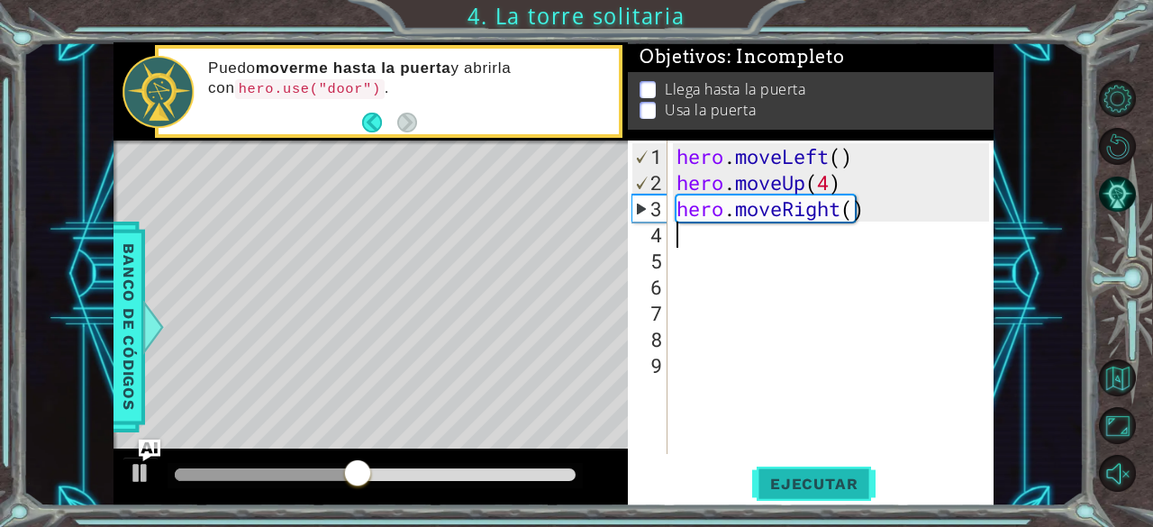
click at [818, 486] on span "Ejecutar" at bounding box center [813, 484] width 123 height 18
type textarea "h"
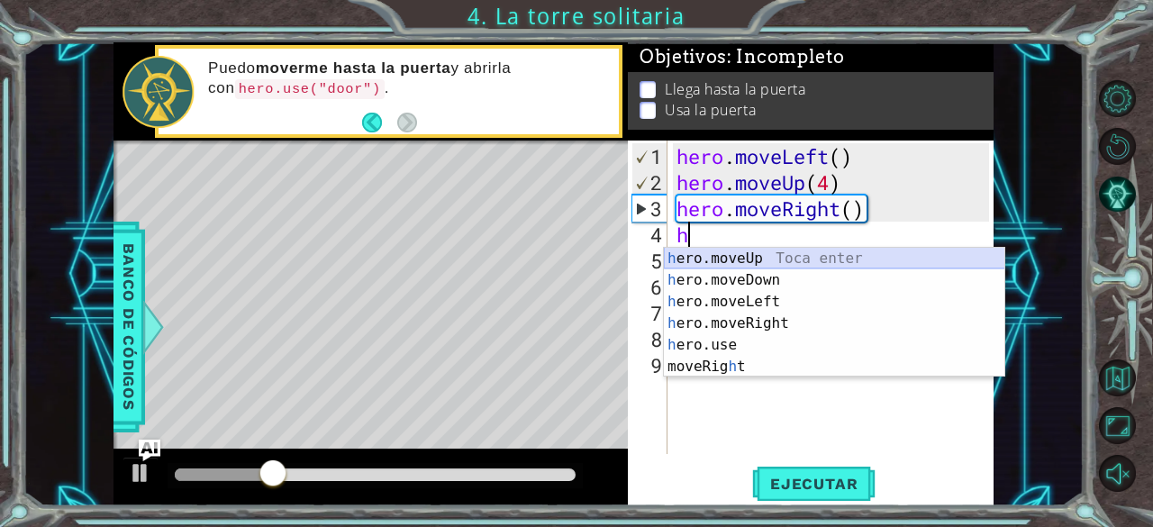
click at [740, 258] on div "h ero.moveUp Toca enter h ero.moveDown Toca enter h ero.moveLeft Toca enter h e…" at bounding box center [834, 334] width 341 height 173
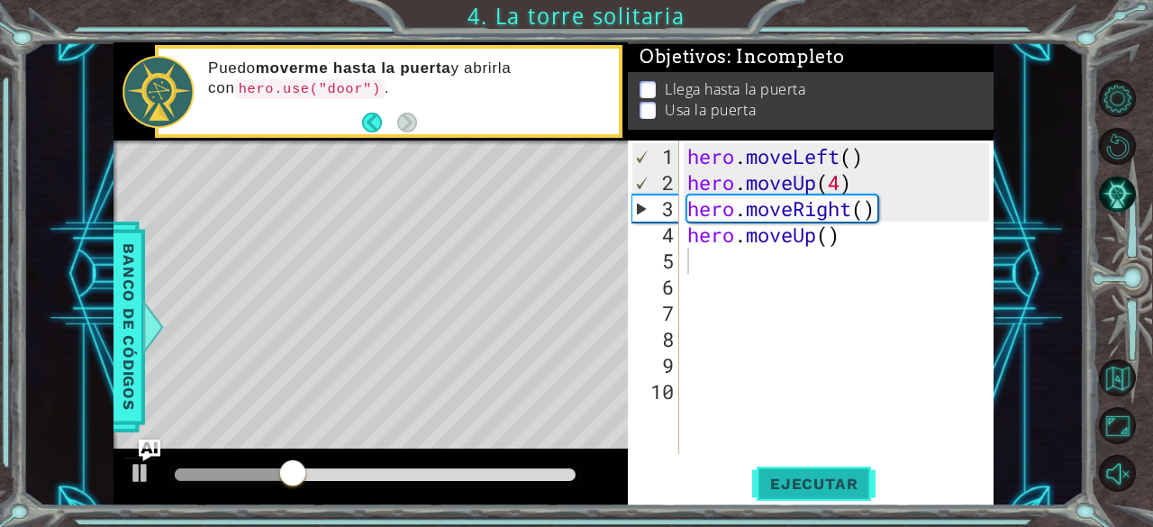
click at [777, 487] on span "Ejecutar" at bounding box center [813, 484] width 123 height 18
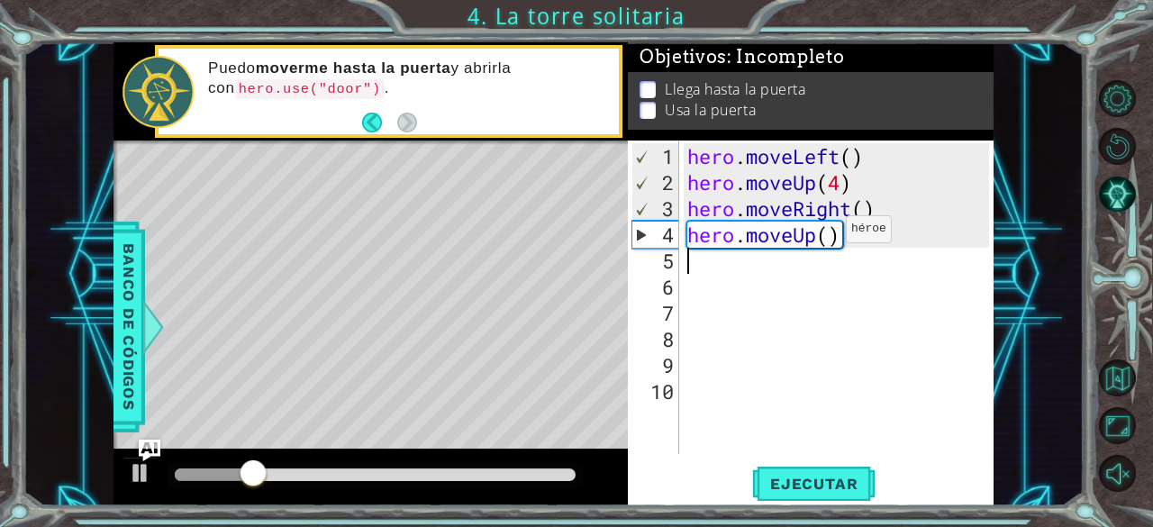
click at [830, 237] on div "hero . moveLeft ( ) hero . moveUp ( 4 ) hero . moveRight ( ) hero . moveUp ( )" at bounding box center [841, 326] width 315 height 366
click at [840, 238] on div "hero . moveLeft ( ) hero . moveUp ( 4 ) hero . moveRight ( ) hero . moveUp ( )" at bounding box center [841, 326] width 315 height 366
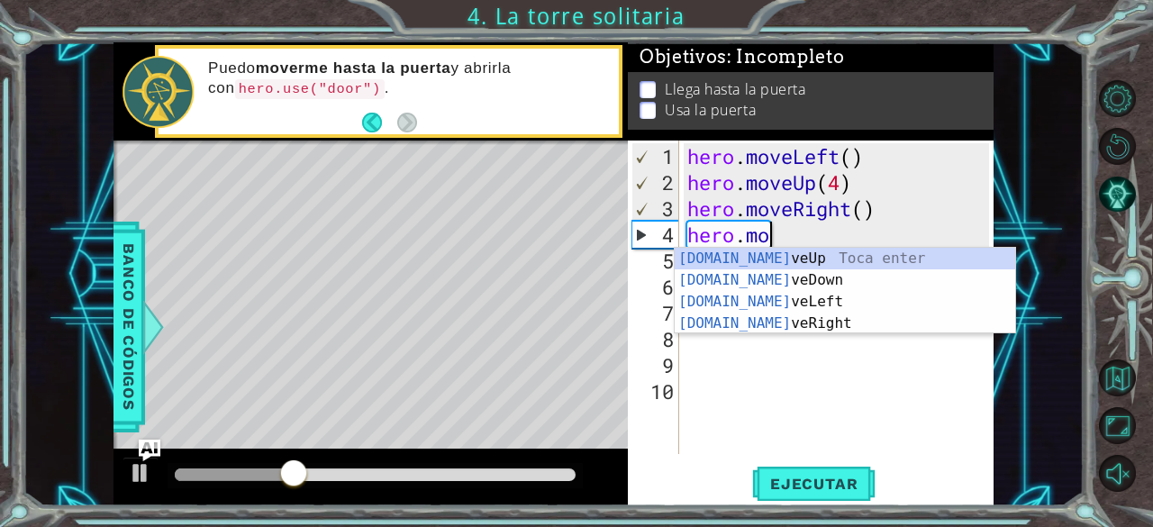
type textarea "h"
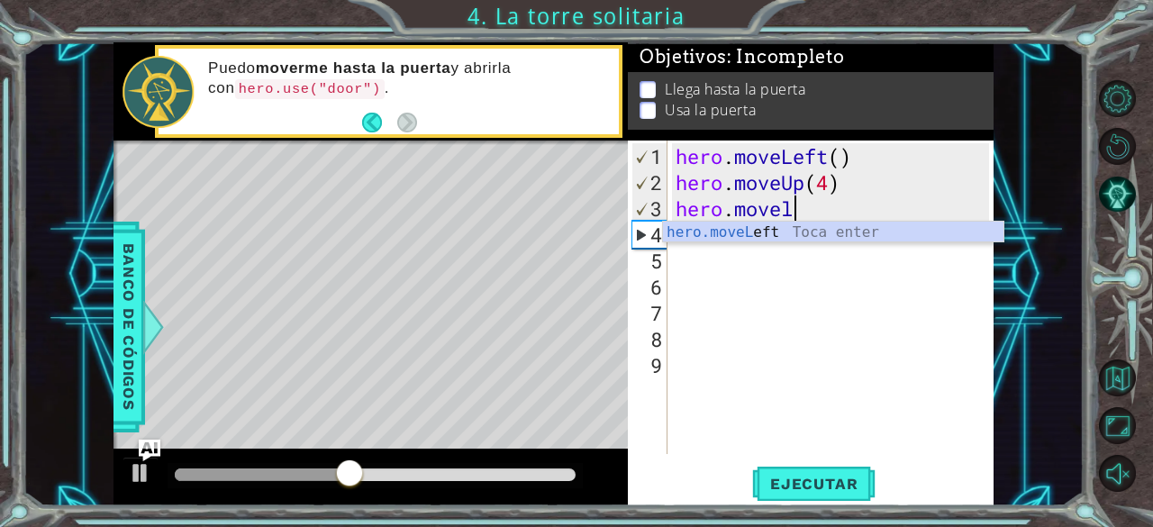
scroll to position [0, 5]
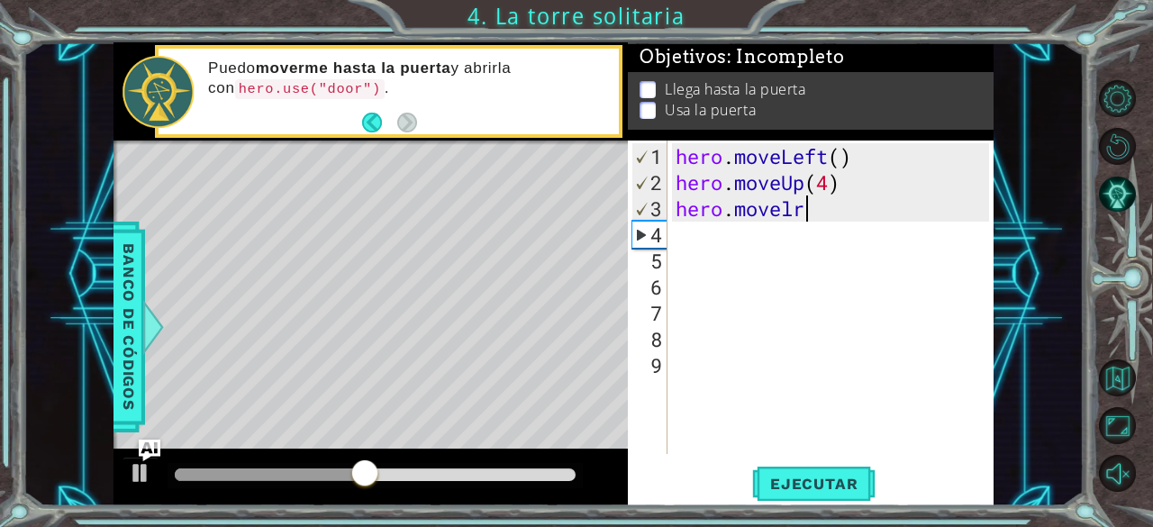
type textarea "hero.movele"
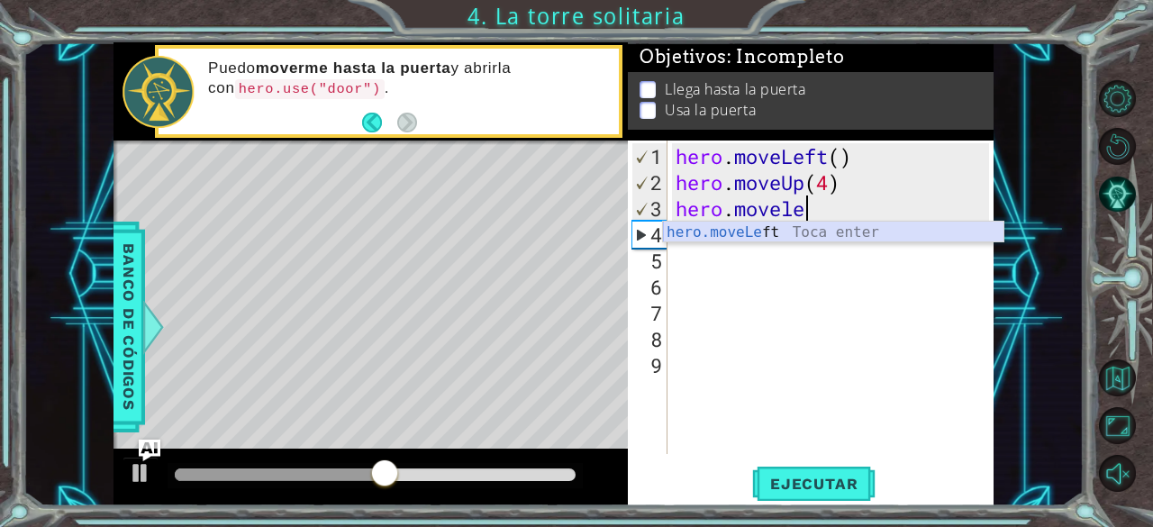
click at [807, 234] on div "hero.moveLe ft Toca enter" at bounding box center [833, 254] width 341 height 65
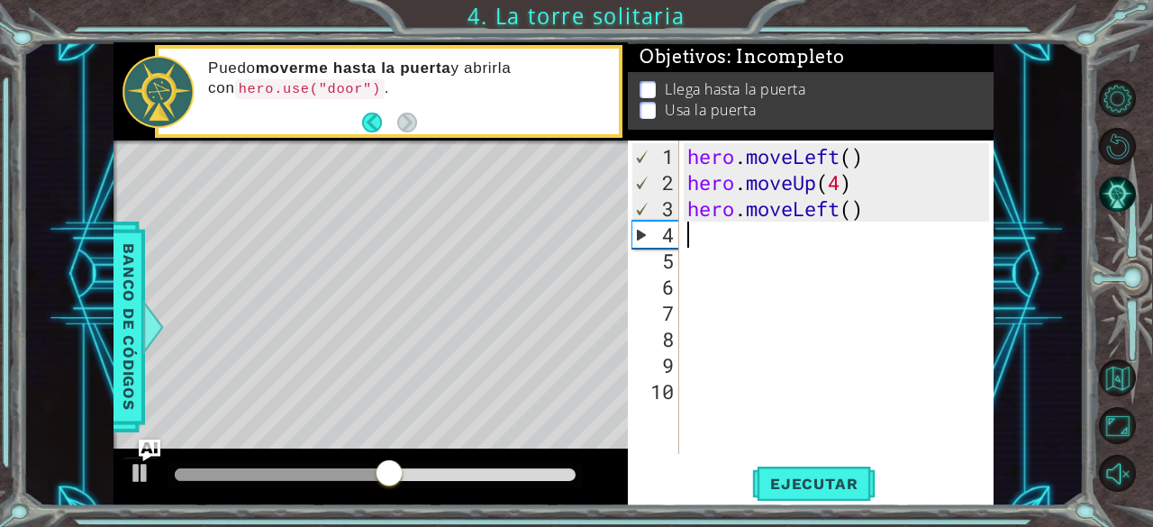
scroll to position [0, 0]
type textarea "he"
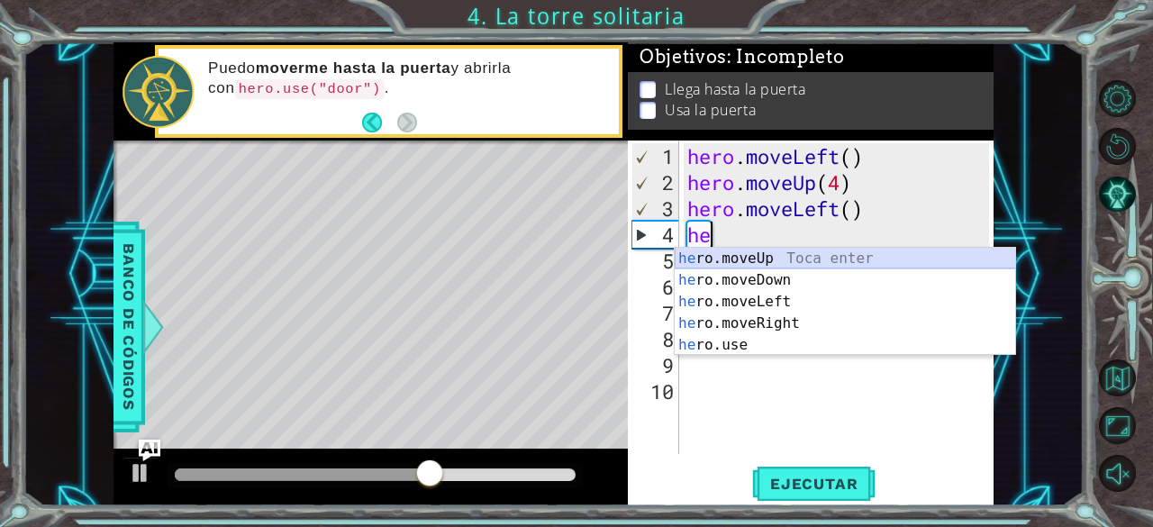
click at [738, 261] on div "he ro.moveUp Toca enter he ro.moveDown Toca enter he ro.moveLeft Toca enter he …" at bounding box center [845, 323] width 341 height 151
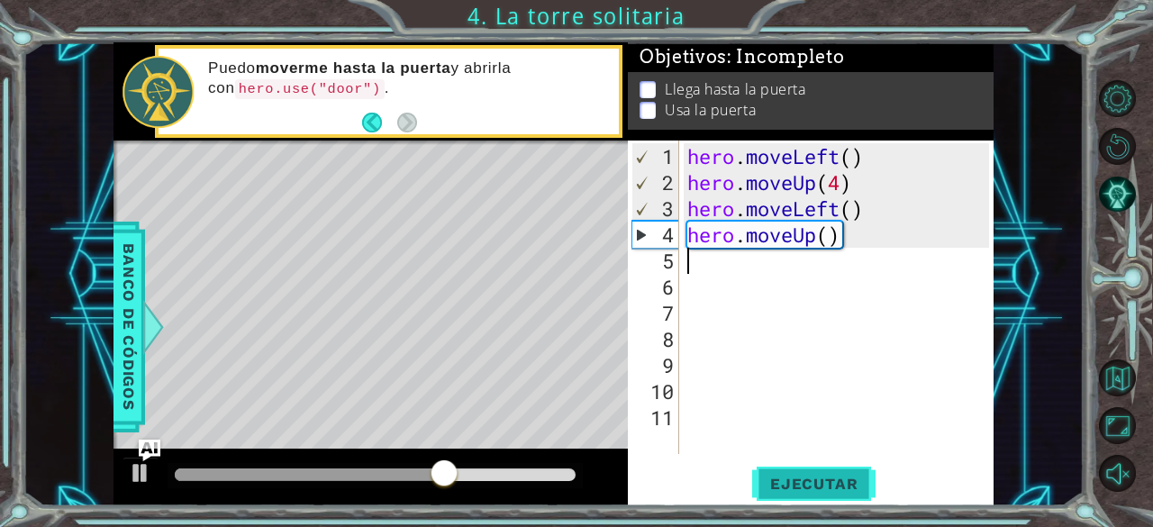
click at [808, 478] on span "Ejecutar" at bounding box center [813, 484] width 123 height 18
type textarea "he"
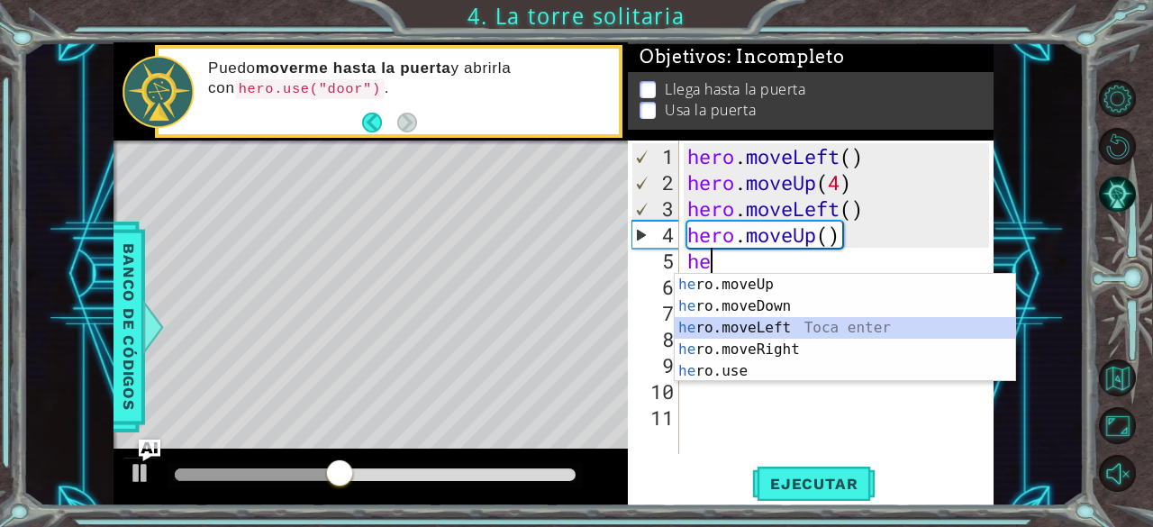
click at [786, 330] on div "he ro.moveUp Toca enter he ro.moveDown Toca enter he ro.moveLeft Toca enter he …" at bounding box center [845, 349] width 341 height 151
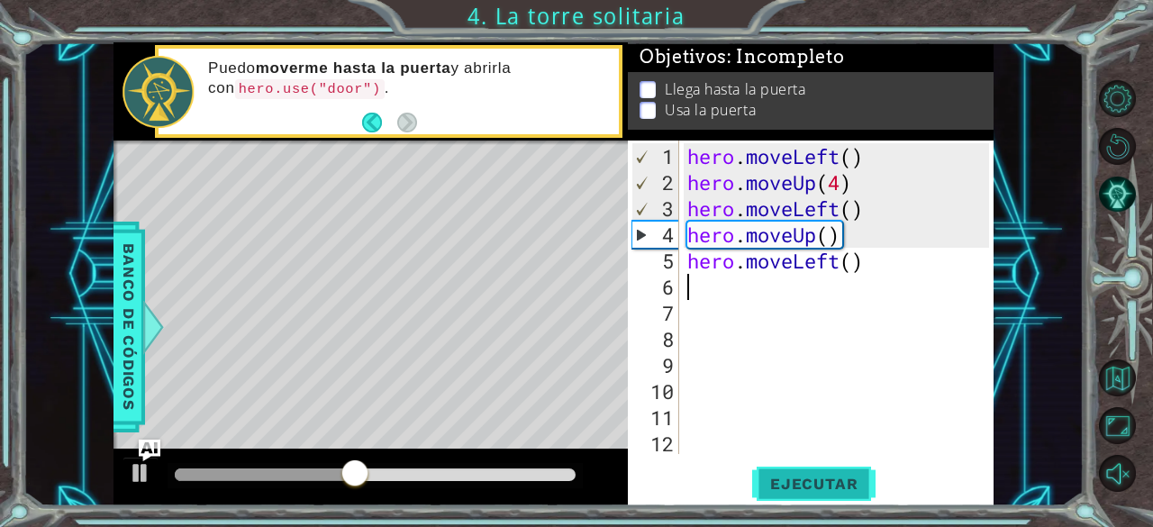
click at [787, 477] on span "Ejecutar" at bounding box center [813, 484] width 123 height 18
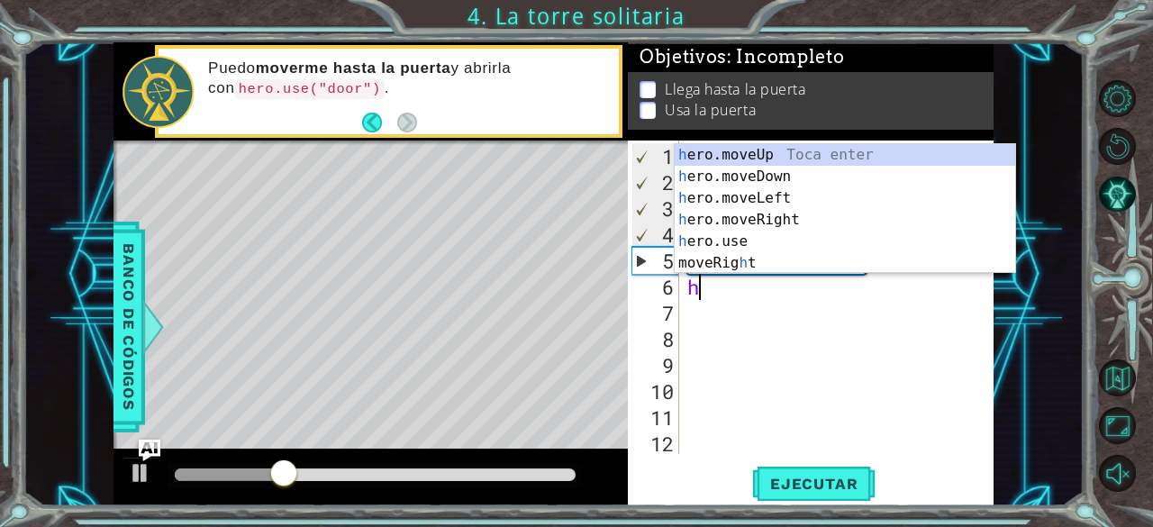
type textarea "he"
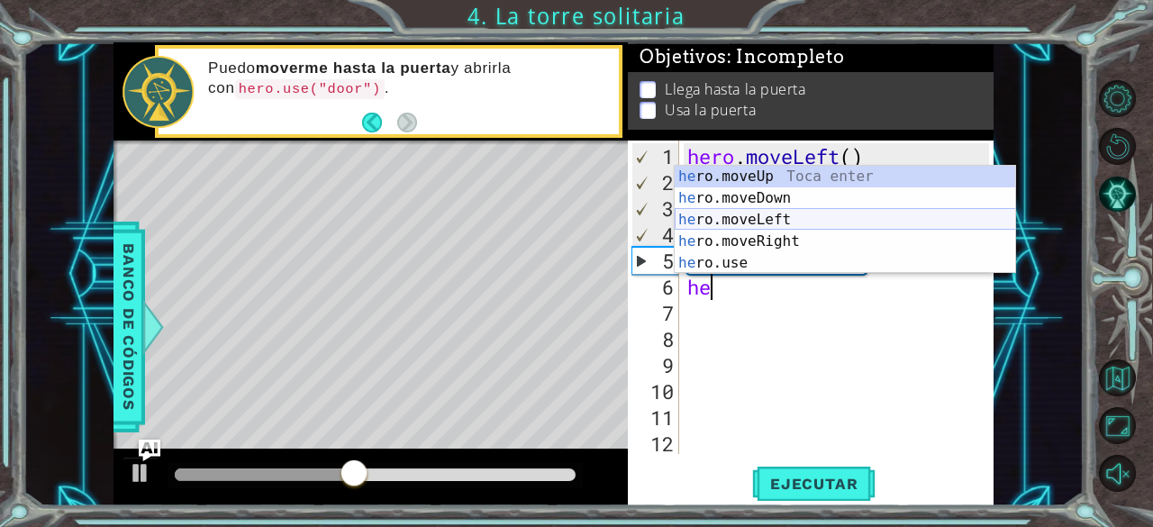
click at [766, 226] on div "he ro.moveUp Toca enter he ro.moveDown Toca enter he ro.moveLeft Toca enter he …" at bounding box center [845, 241] width 341 height 151
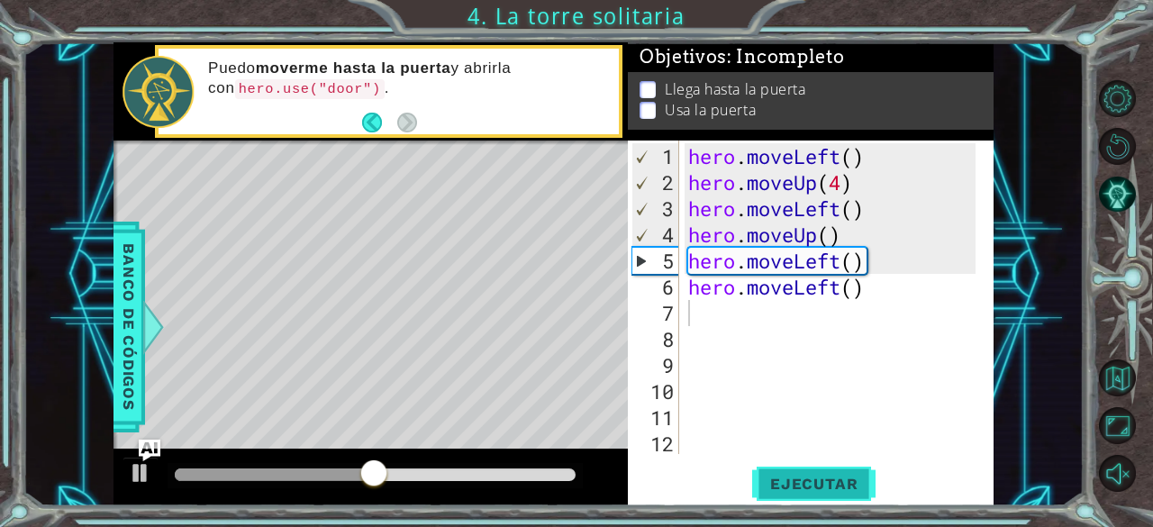
click at [787, 486] on span "Ejecutar" at bounding box center [813, 484] width 123 height 18
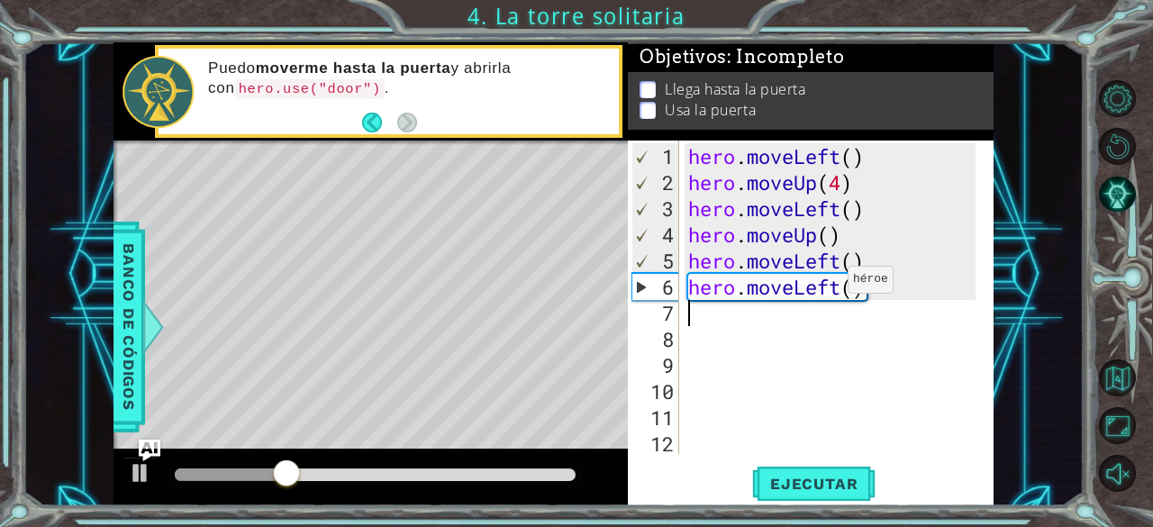
click at [832, 286] on div "hero . moveLeft ( ) hero . moveUp ( 4 ) hero . moveLeft ( ) hero . moveUp ( ) h…" at bounding box center [835, 326] width 301 height 366
click at [841, 287] on div "hero . moveLeft ( ) hero . moveUp ( 4 ) hero . moveLeft ( ) hero . moveUp ( ) h…" at bounding box center [835, 326] width 301 height 366
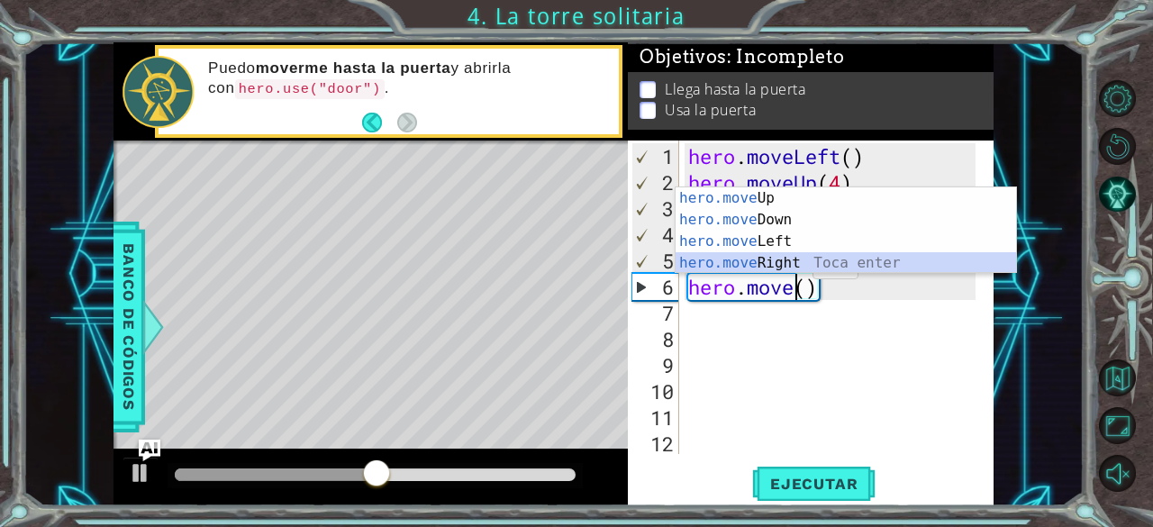
click at [790, 264] on div "hero.move Up Toca enter hero.move Down Toca enter hero.move Left Toca enter her…" at bounding box center [846, 252] width 341 height 130
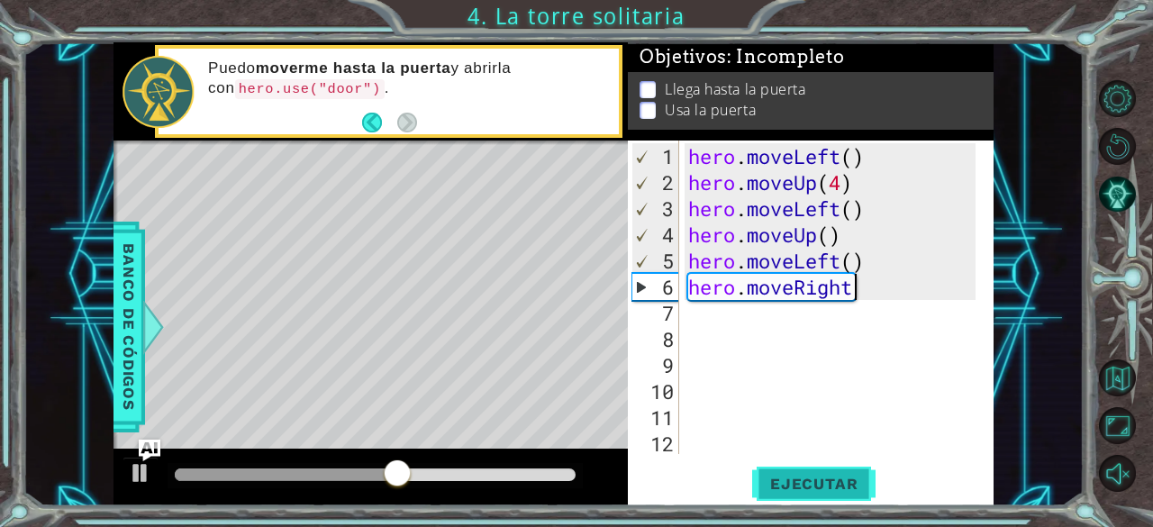
click at [791, 493] on button "Ejecutar" at bounding box center [813, 484] width 123 height 37
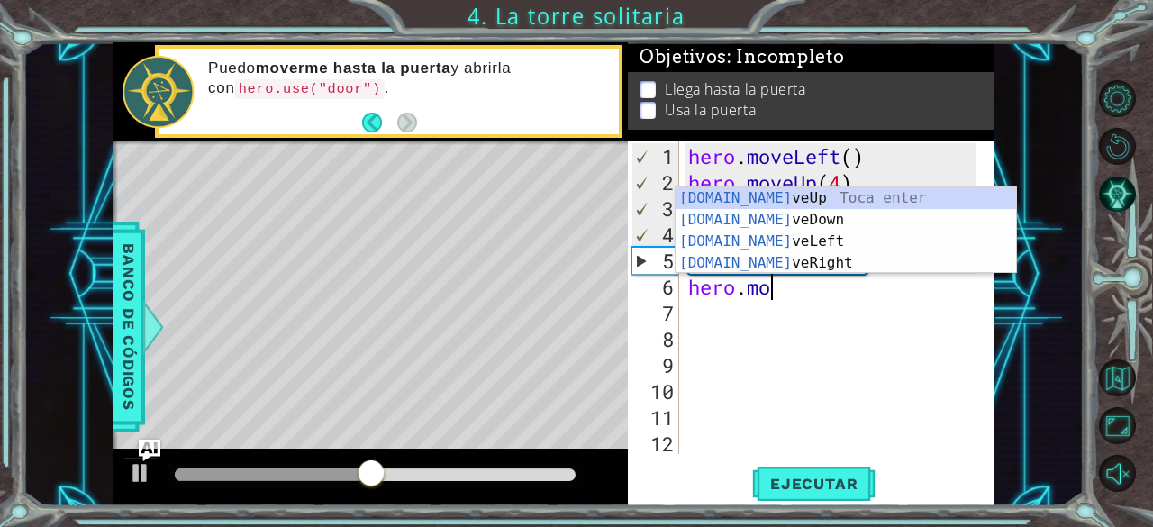
type textarea "h"
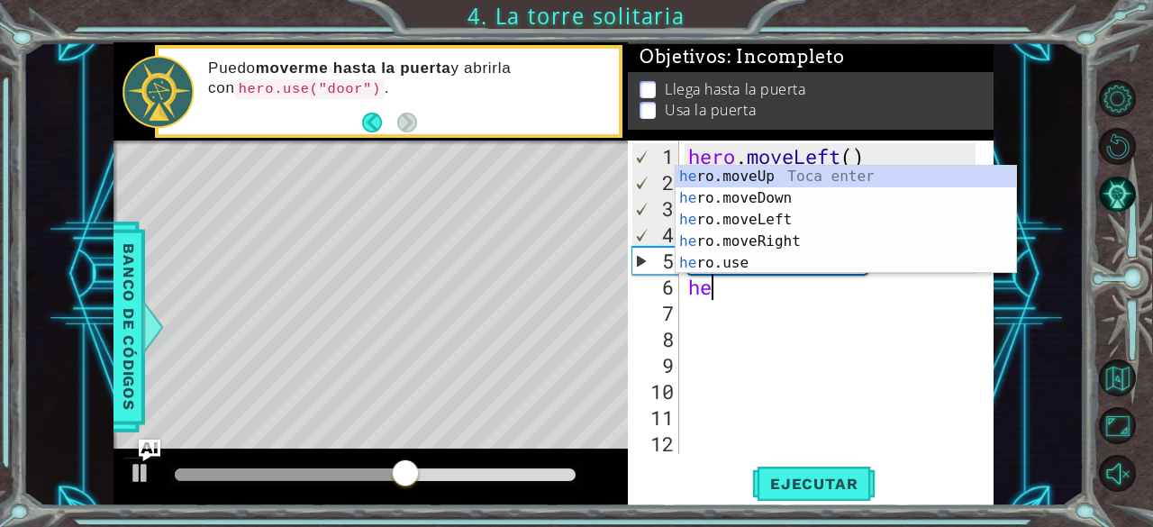
type textarea "her"
click at [777, 186] on div "her o.moveUp Toca enter her o.moveDown Toca enter her o.moveLeft [PERSON_NAME] …" at bounding box center [846, 241] width 341 height 151
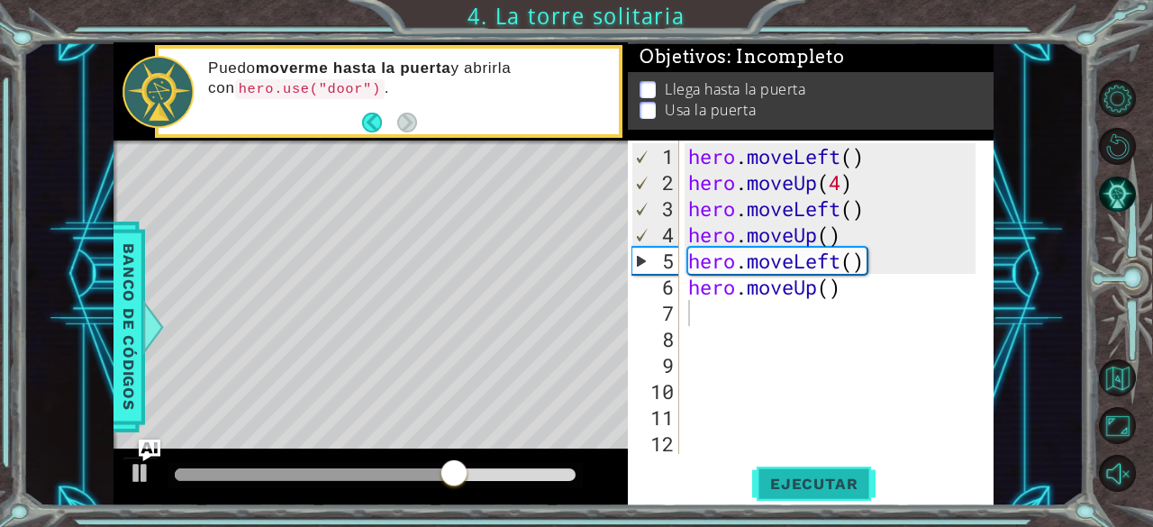
click at [822, 471] on button "Ejecutar" at bounding box center [813, 484] width 123 height 37
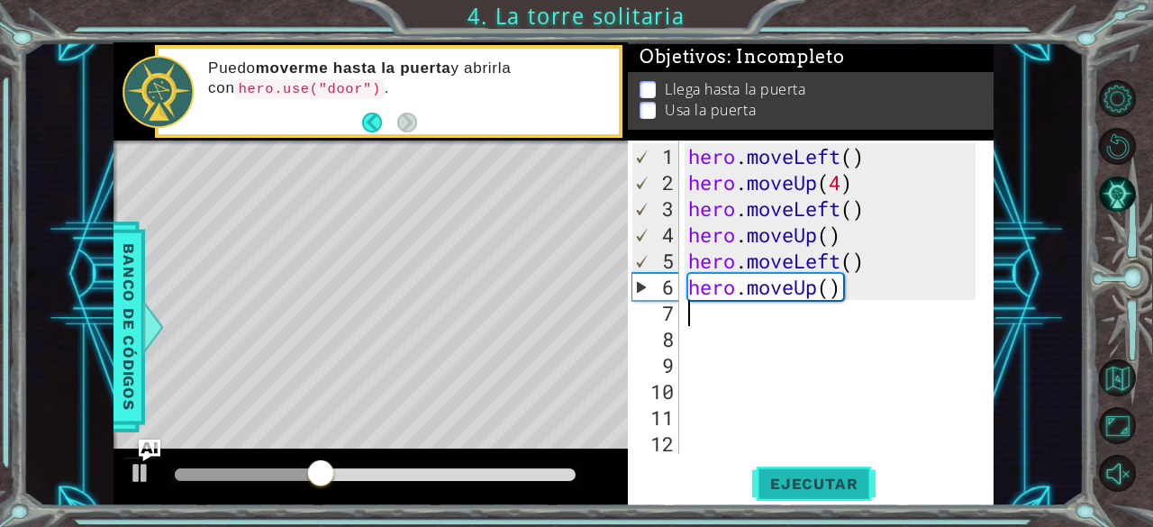
click at [846, 473] on button "Ejecutar" at bounding box center [813, 484] width 123 height 37
type textarea "h"
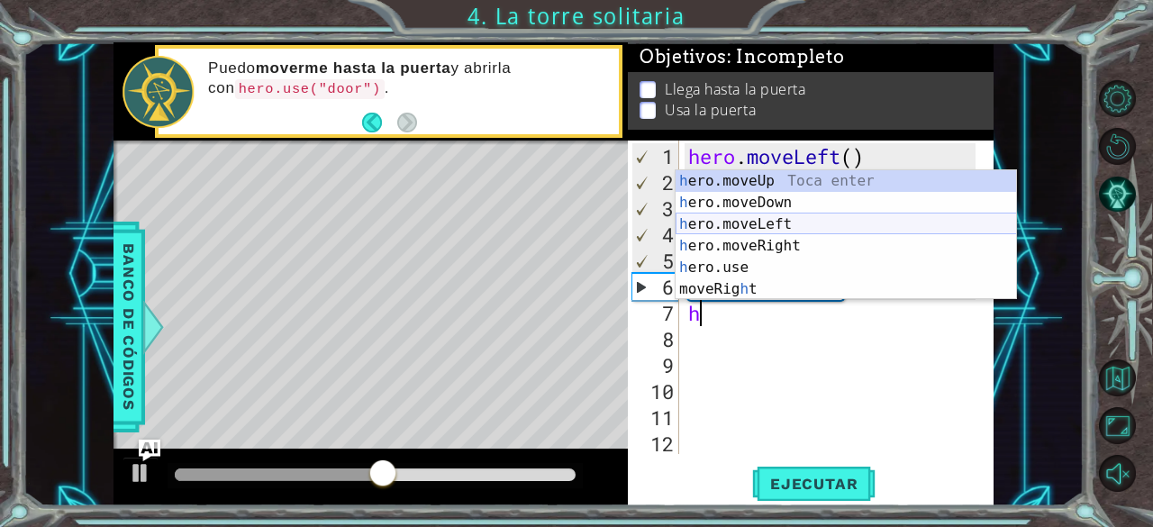
click at [737, 229] on div "h ero.moveUp Toca enter h ero.moveDown Toca enter h ero.moveLeft Toca enter h e…" at bounding box center [846, 256] width 341 height 173
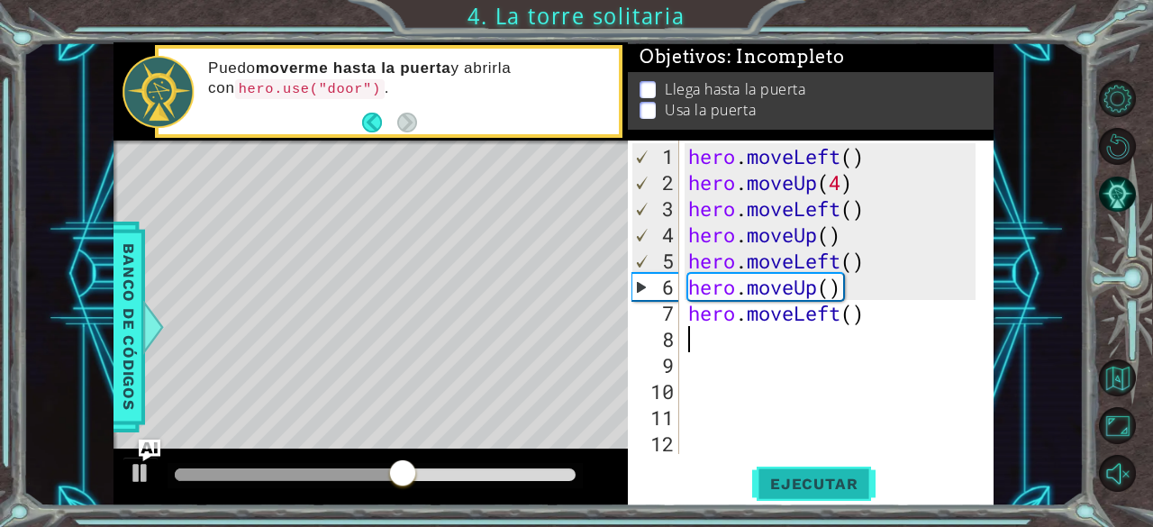
click at [813, 477] on span "Ejecutar" at bounding box center [813, 484] width 123 height 18
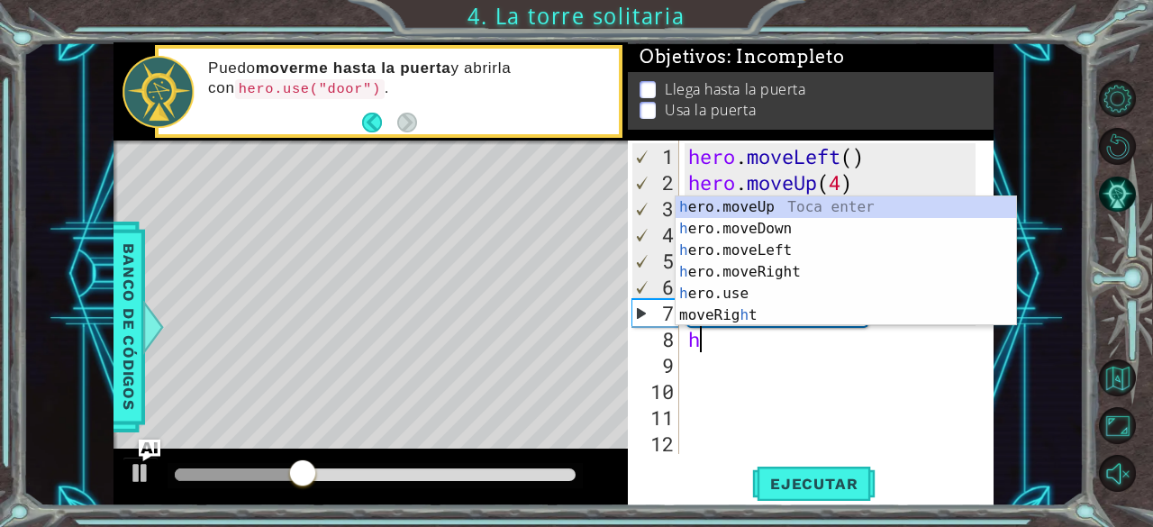
type textarea "he"
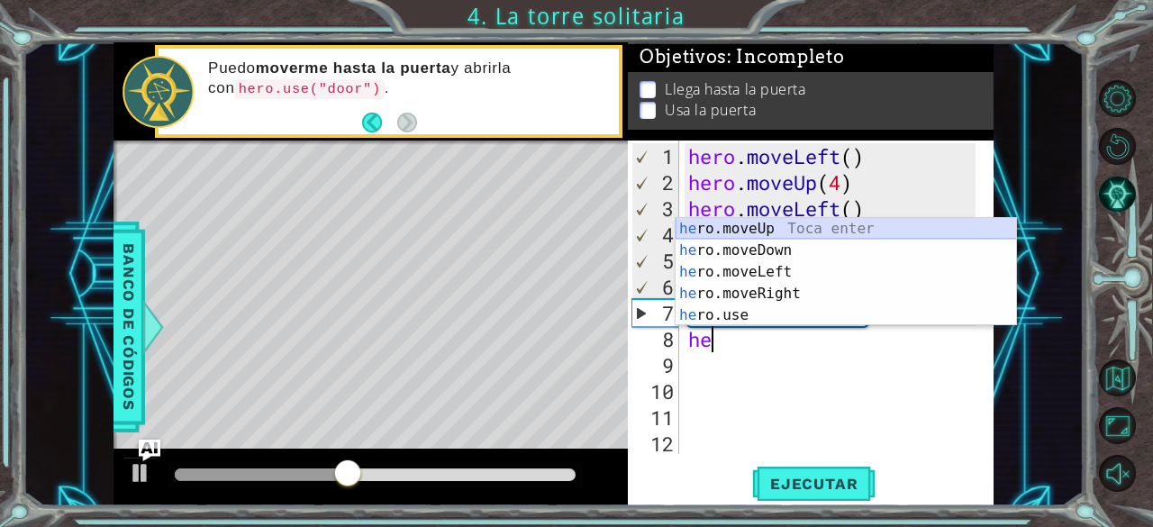
click at [756, 235] on div "he ro.moveUp Toca enter he ro.moveDown Toca enter he ro.moveLeft Toca enter he …" at bounding box center [846, 293] width 341 height 151
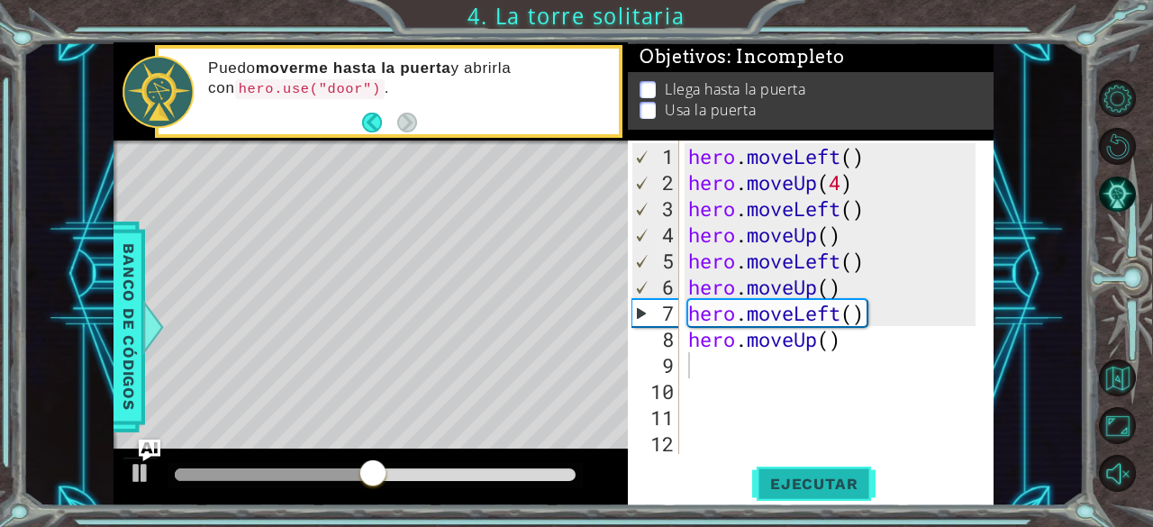
click at [783, 478] on span "Ejecutar" at bounding box center [813, 484] width 123 height 18
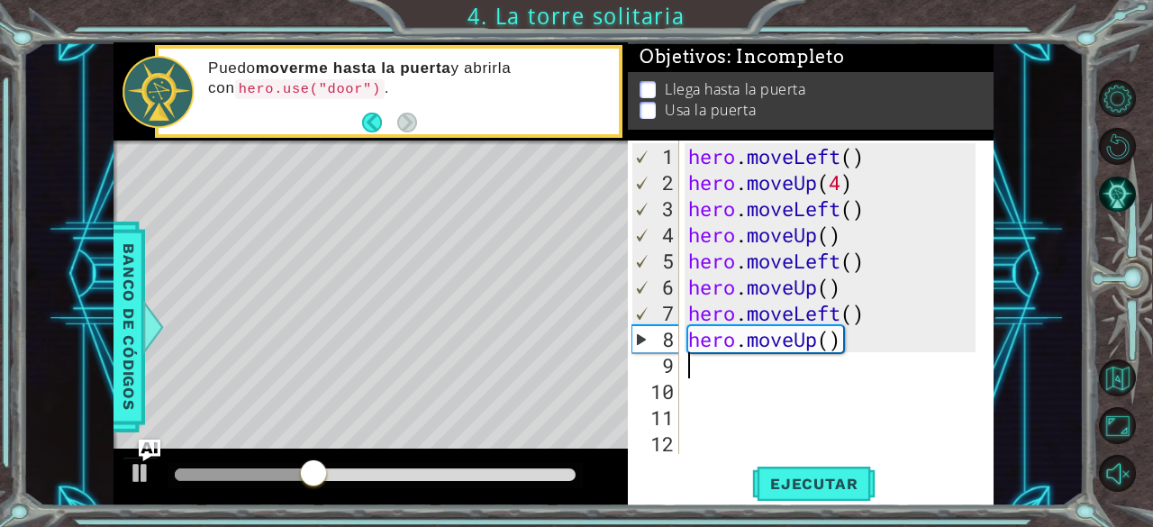
click at [837, 341] on div "hero . moveLeft ( ) hero . moveUp ( 4 ) hero . moveLeft ( ) hero . moveUp ( ) h…" at bounding box center [835, 326] width 301 height 366
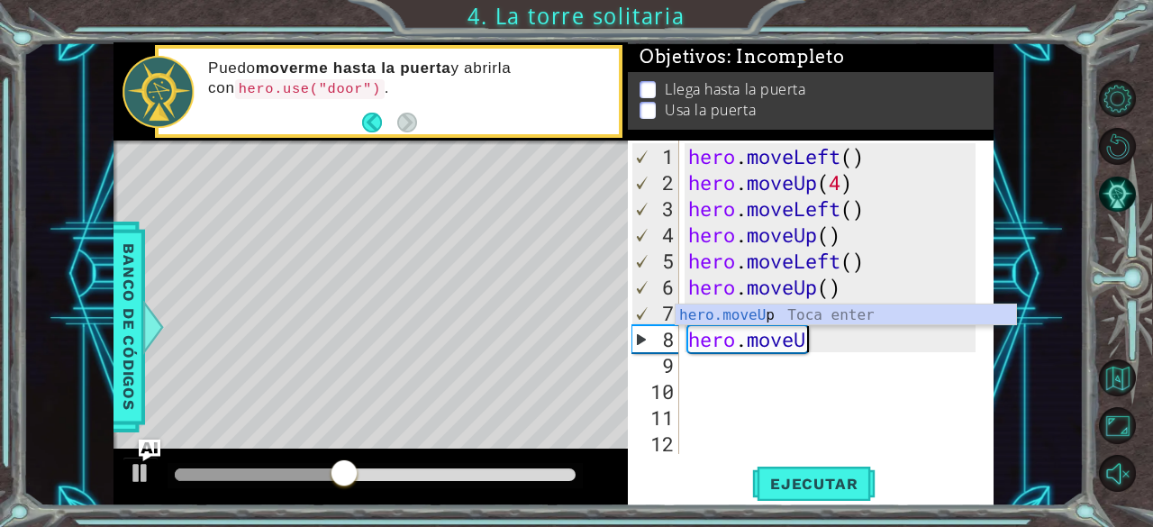
type textarea "hero.move"
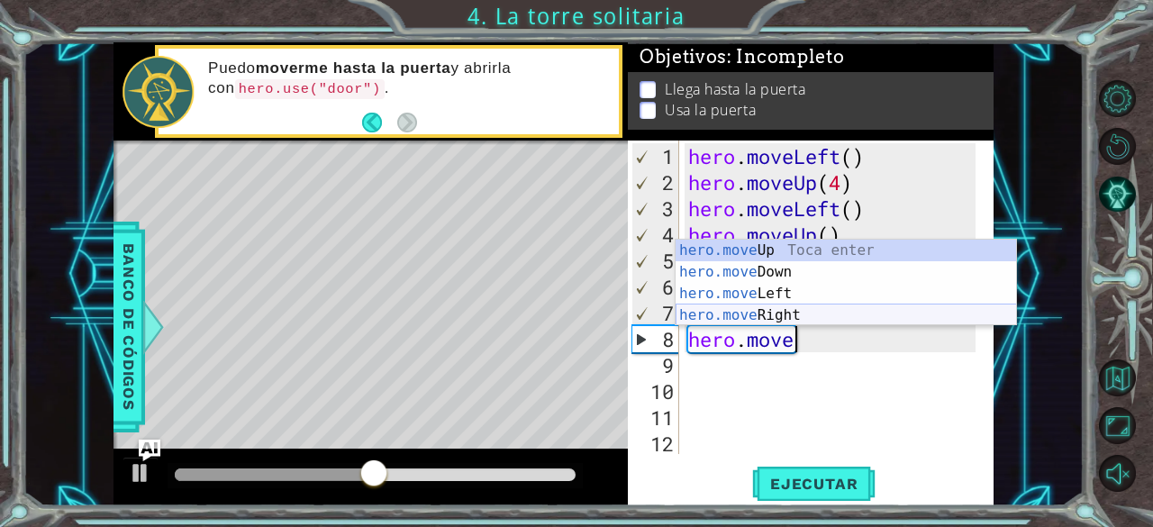
click at [768, 316] on div "hero.move Up Toca enter hero.move Down Toca enter hero.move Left Toca enter her…" at bounding box center [846, 305] width 341 height 130
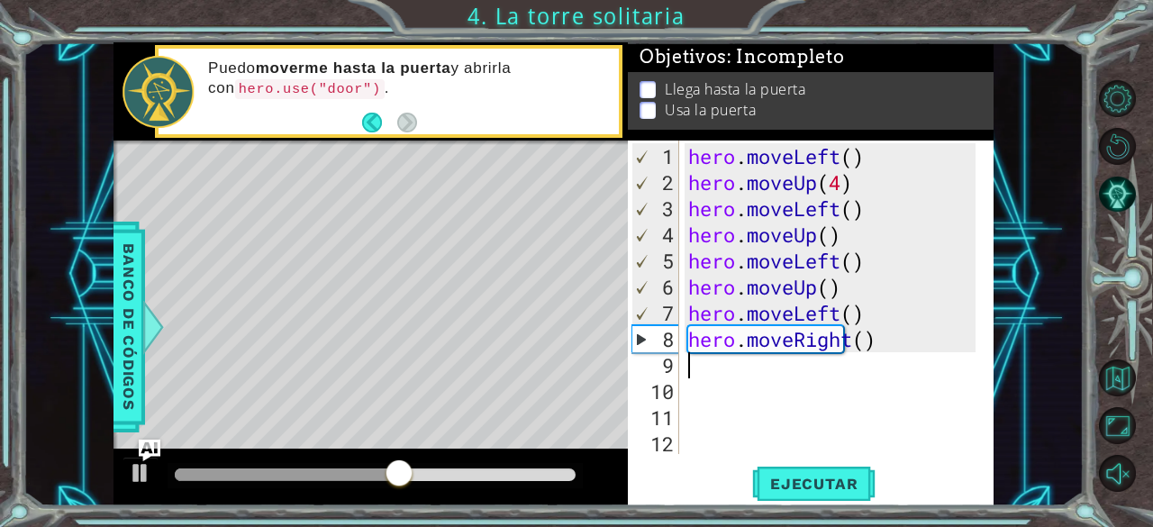
type textarea "h"
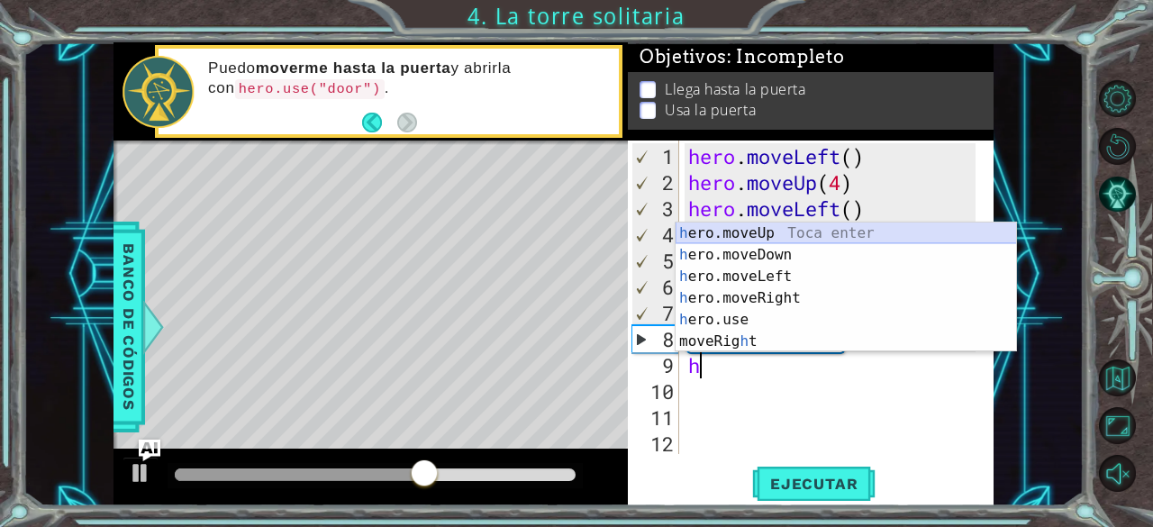
click at [768, 225] on div "h ero.moveUp Toca enter h ero.moveDown Toca enter h ero.moveLeft Toca enter h e…" at bounding box center [846, 309] width 341 height 173
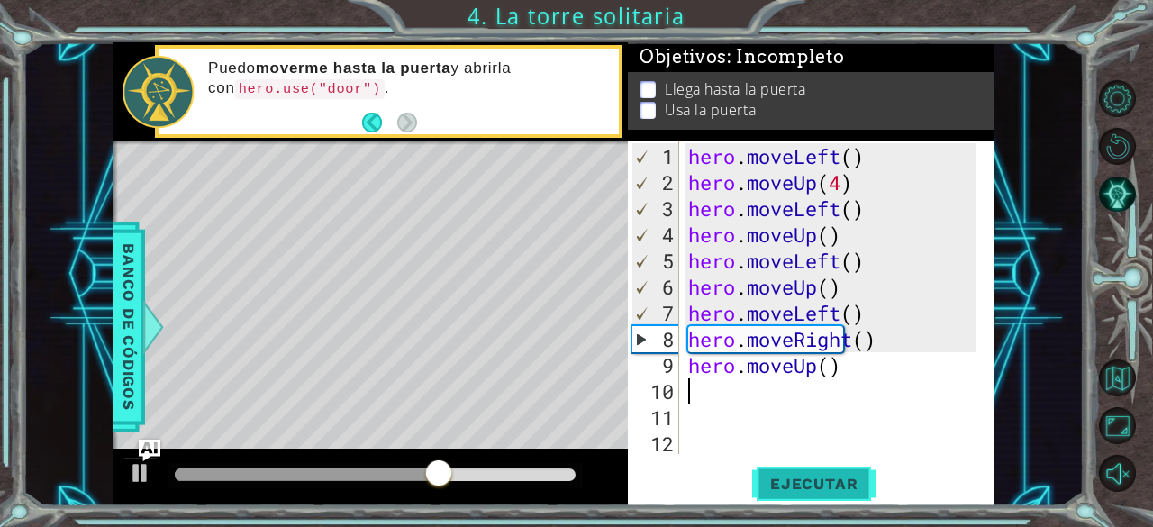
click at [799, 482] on span "Ejecutar" at bounding box center [813, 484] width 123 height 18
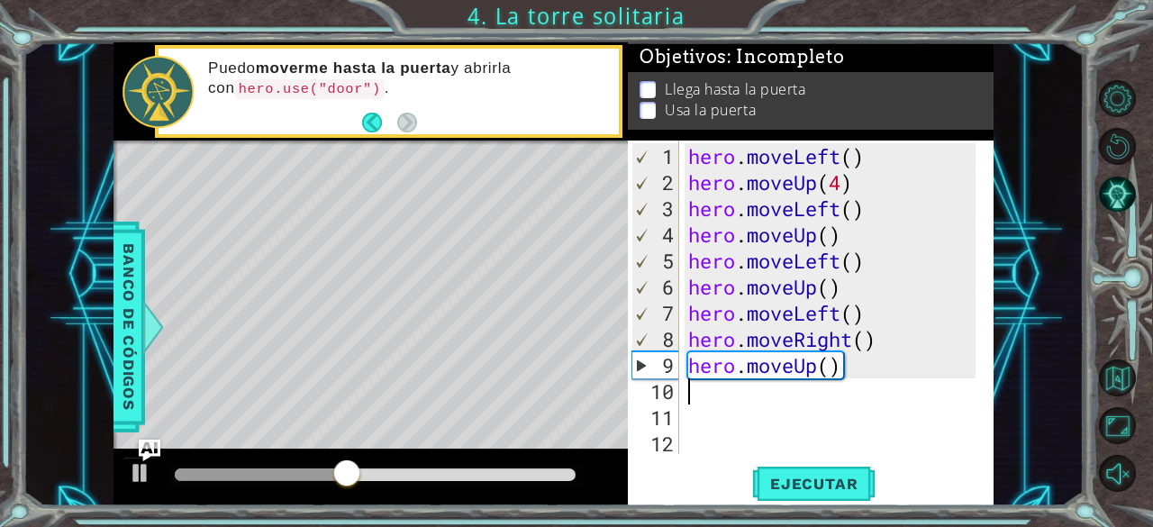
click at [870, 260] on div "hero . moveLeft ( ) hero . moveUp ( 4 ) hero . moveLeft ( ) hero . moveUp ( ) h…" at bounding box center [835, 326] width 301 height 366
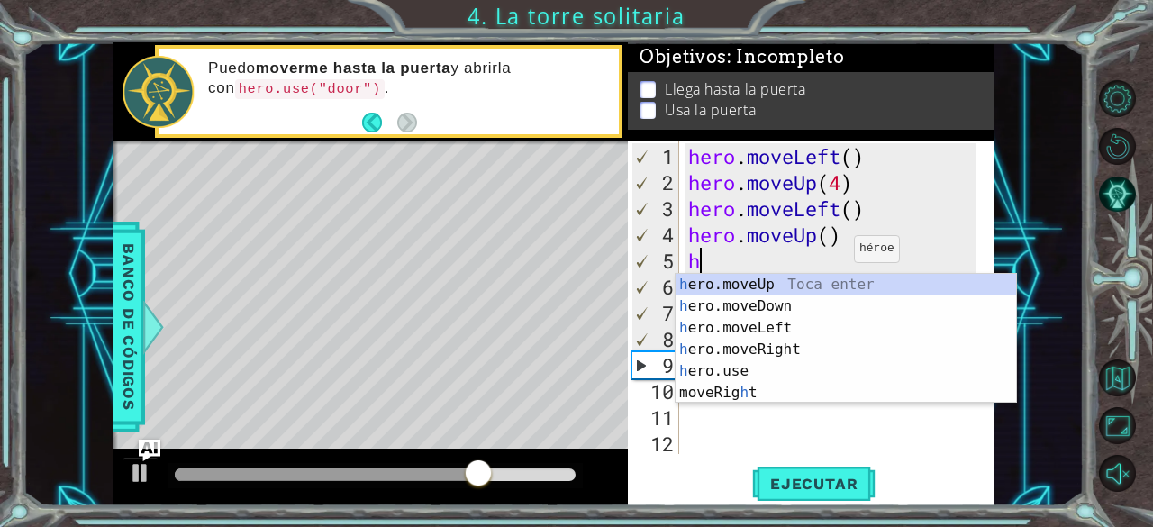
type textarea "h"
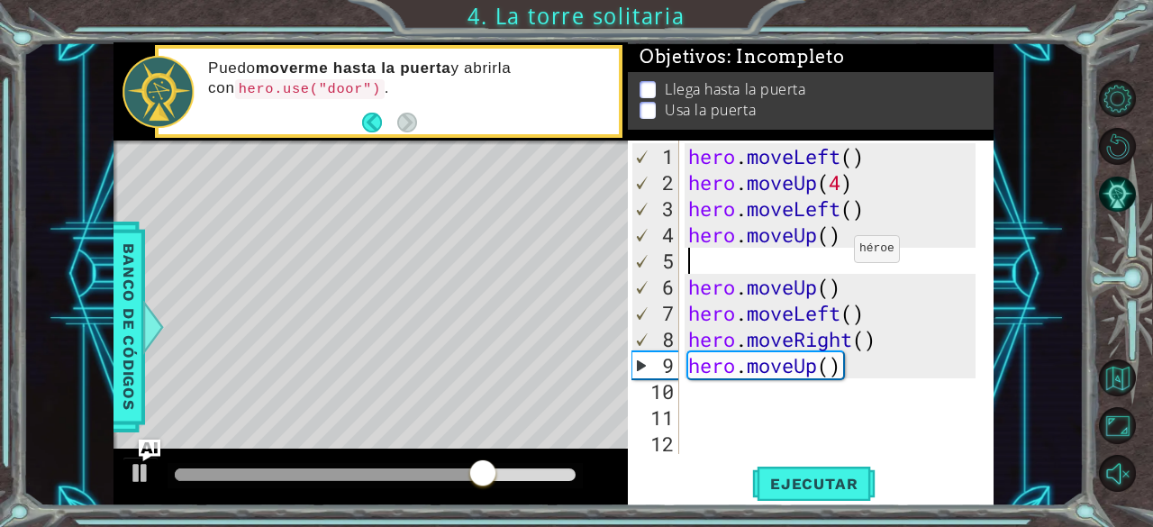
type textarea "hero.moveUp()"
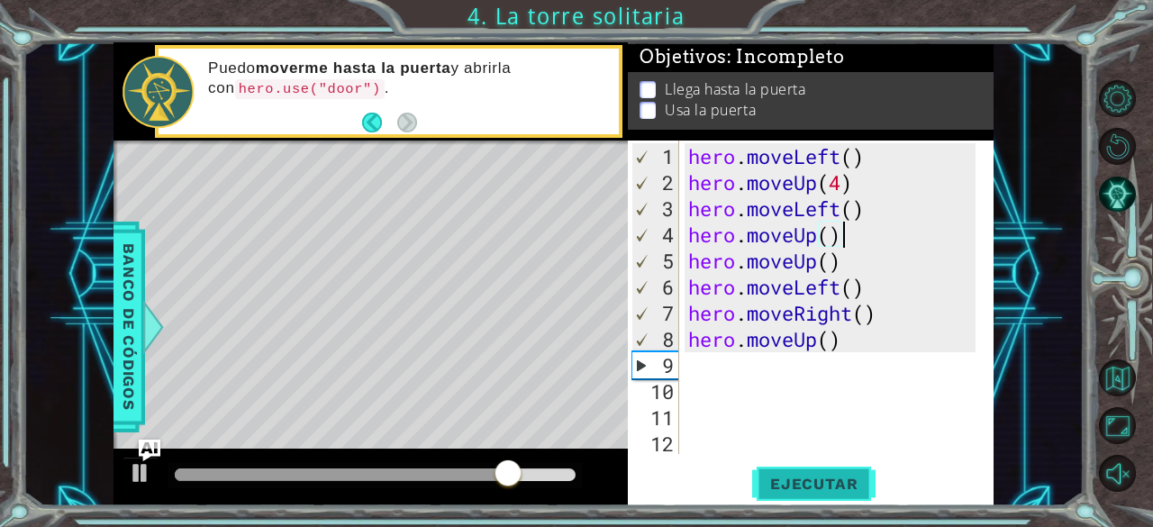
click at [775, 489] on span "Ejecutar" at bounding box center [813, 484] width 123 height 18
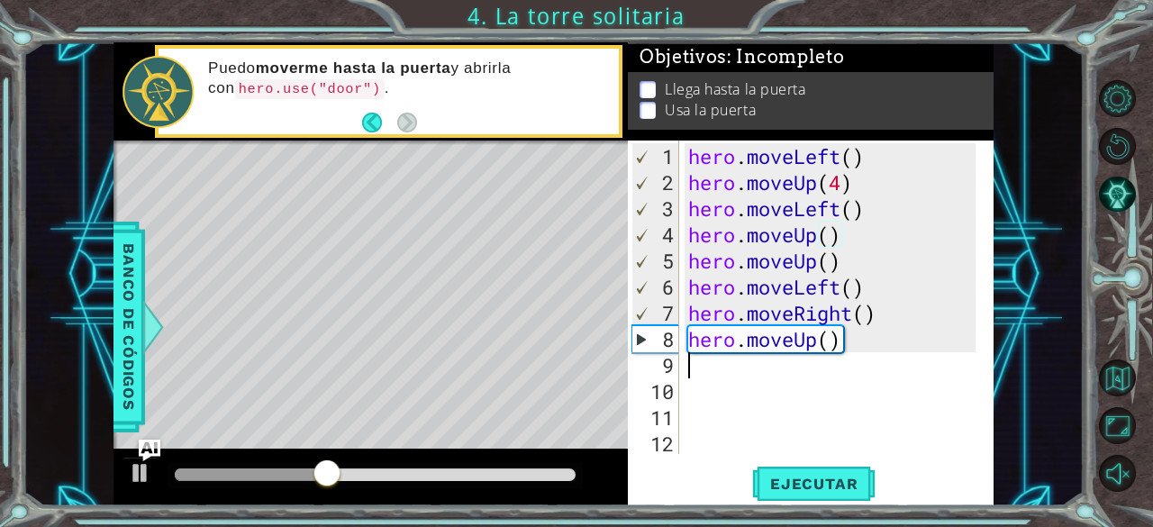
click at [777, 373] on div "hero . moveLeft ( ) hero . moveUp ( 4 ) hero . moveLeft ( ) hero . moveUp ( ) h…" at bounding box center [835, 326] width 301 height 366
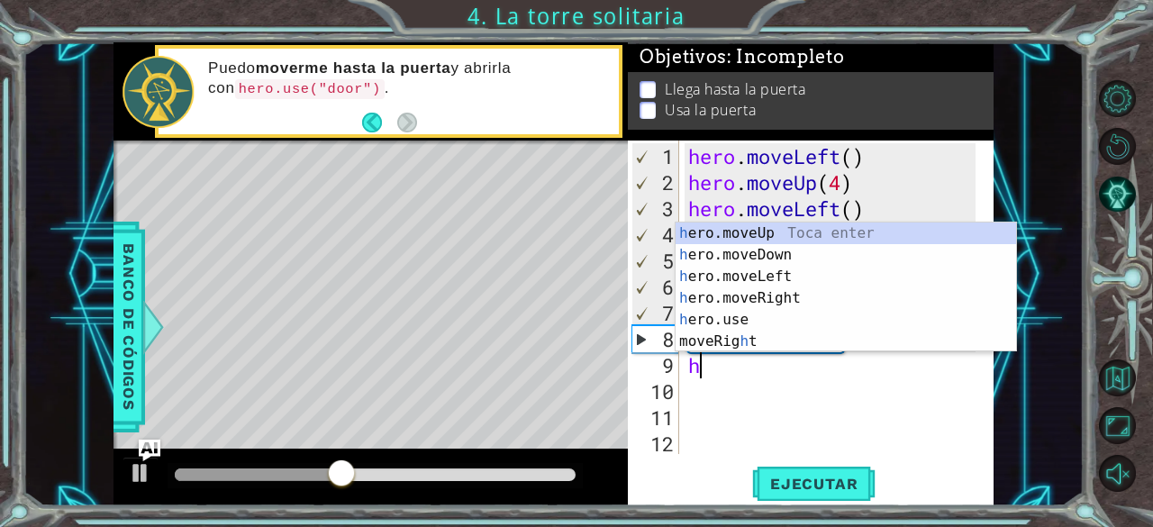
type textarea "he"
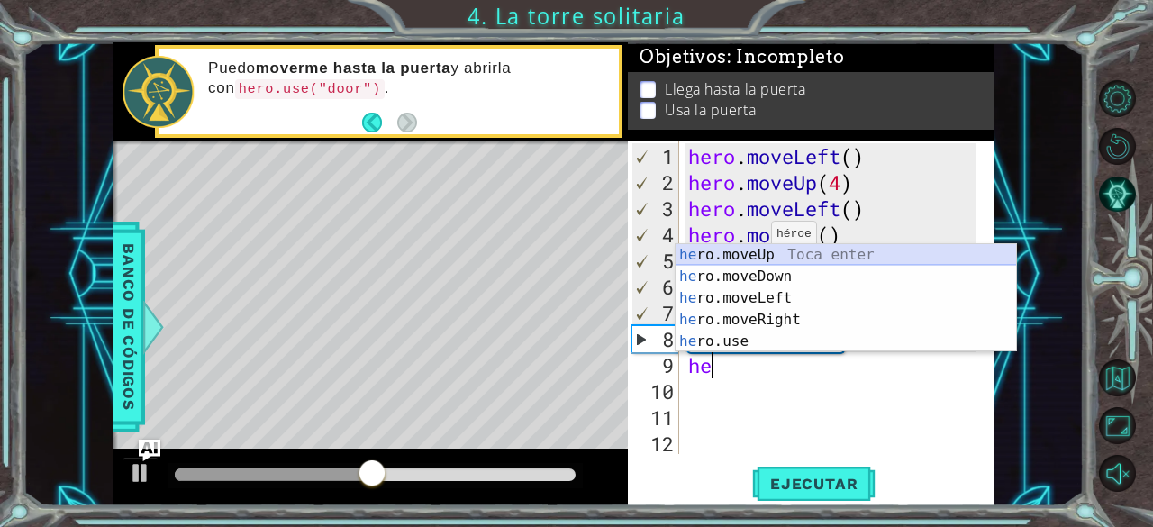
click at [754, 258] on div "he ro.moveUp Toca enter he ro.moveDown Toca enter he ro.moveLeft Toca enter he …" at bounding box center [846, 319] width 341 height 151
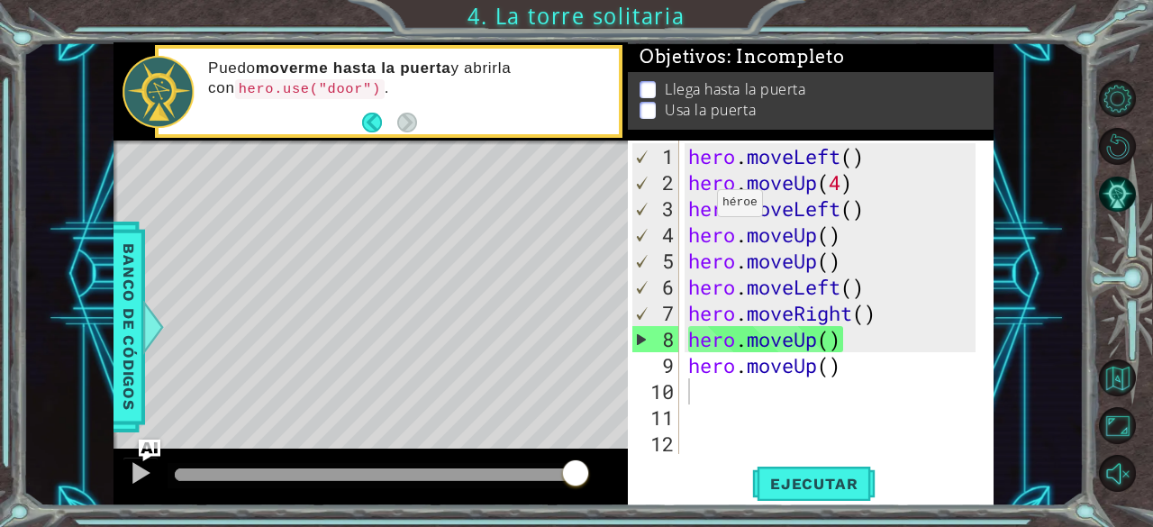
click at [1016, 349] on div "1 ההההההההההההההההההההההההההההההההההההההההההההההההההההההההההההההההההההההההההההה…" at bounding box center [553, 274] width 1061 height 464
